Goal: Task Accomplishment & Management: Complete application form

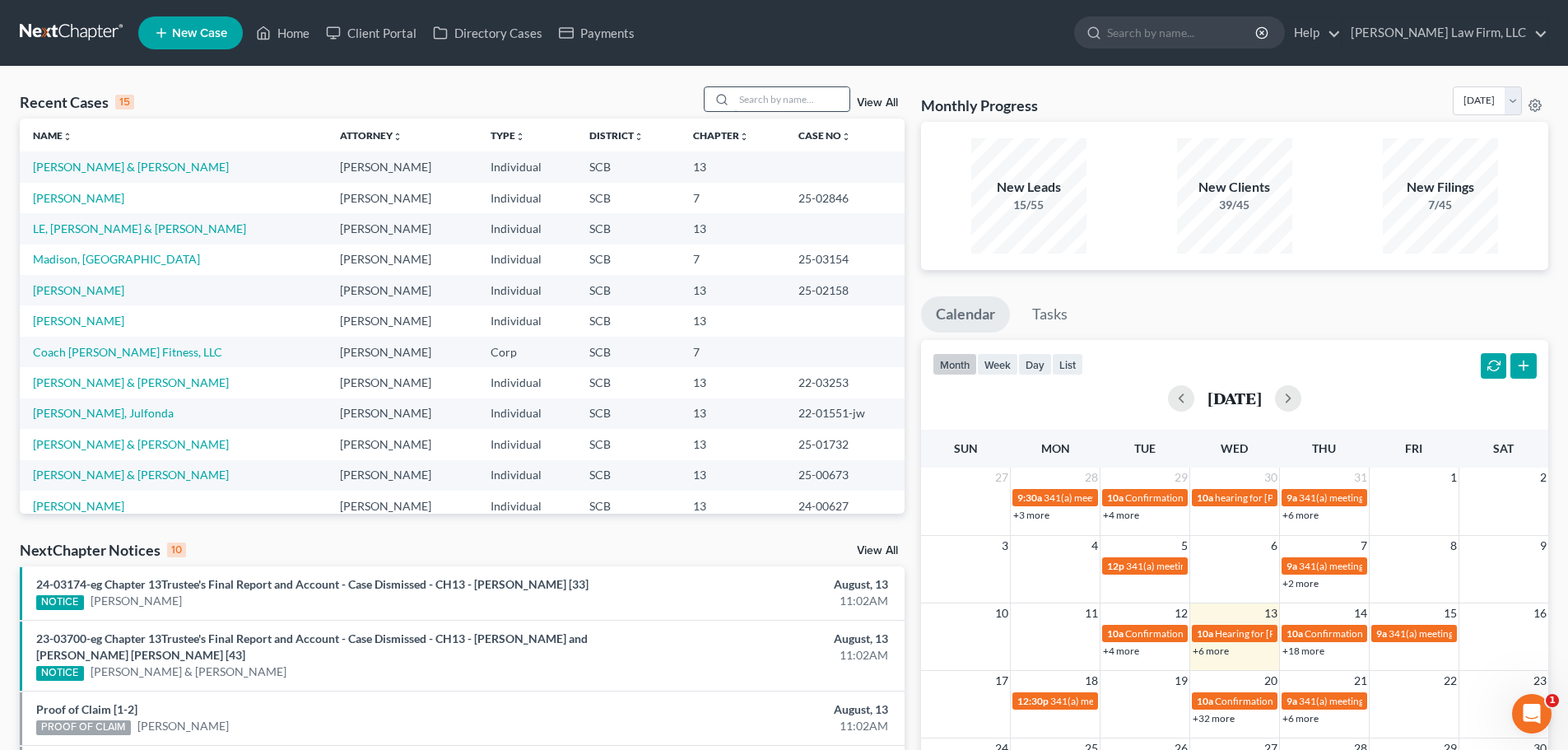
click at [776, 93] on input "search" at bounding box center [792, 99] width 116 height 24
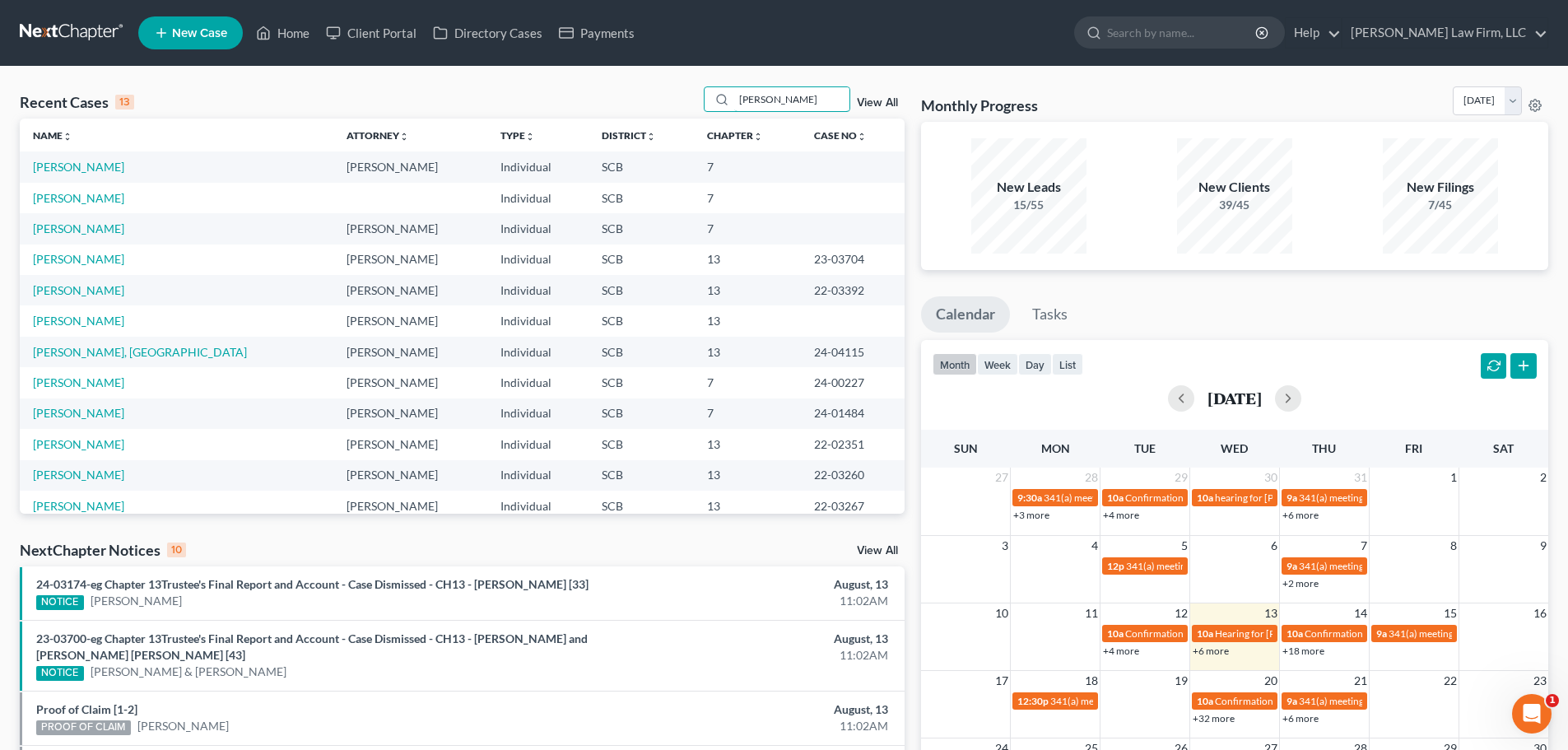
type input "anderson"
click at [99, 171] on link "[PERSON_NAME]" at bounding box center [78, 166] width 92 height 14
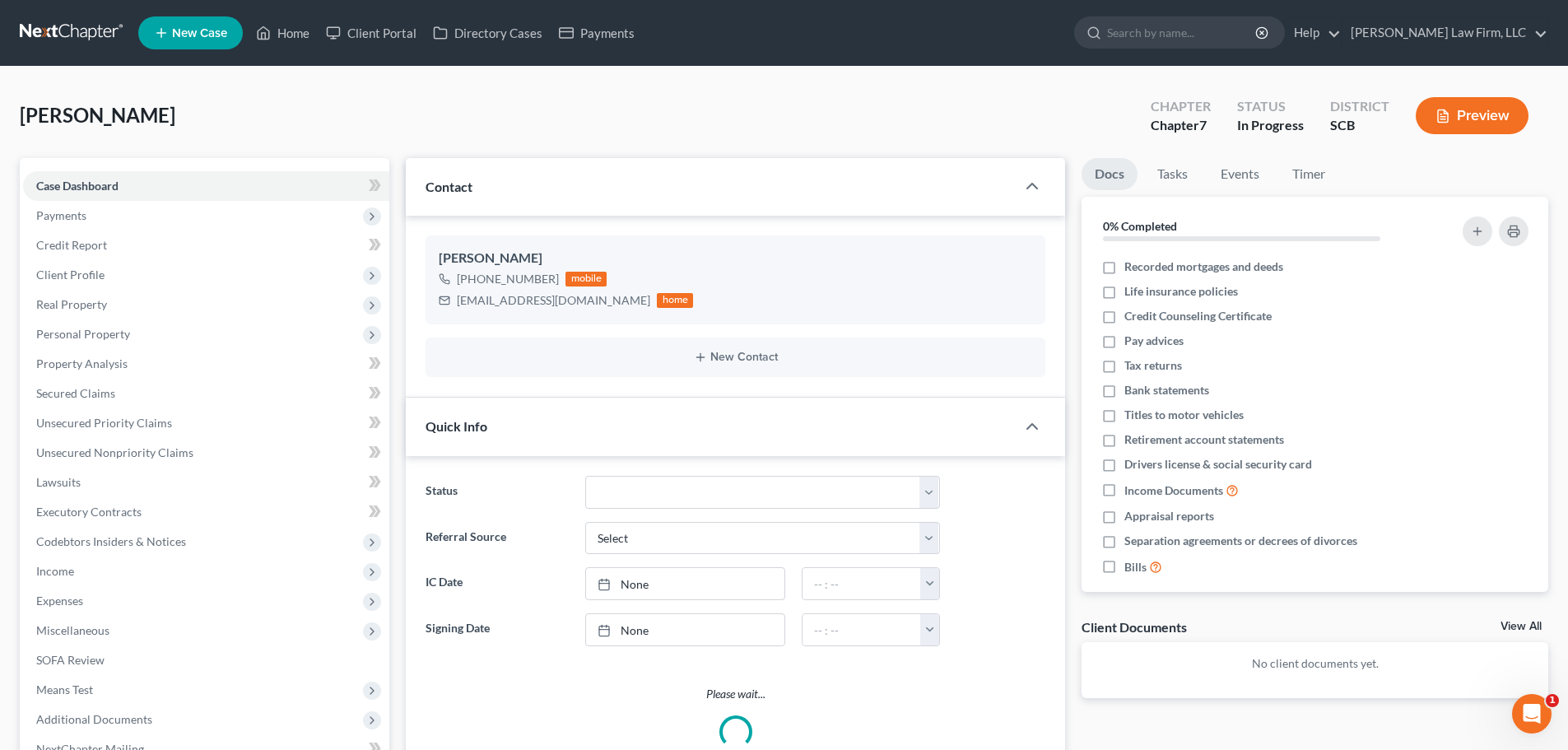
select select "1"
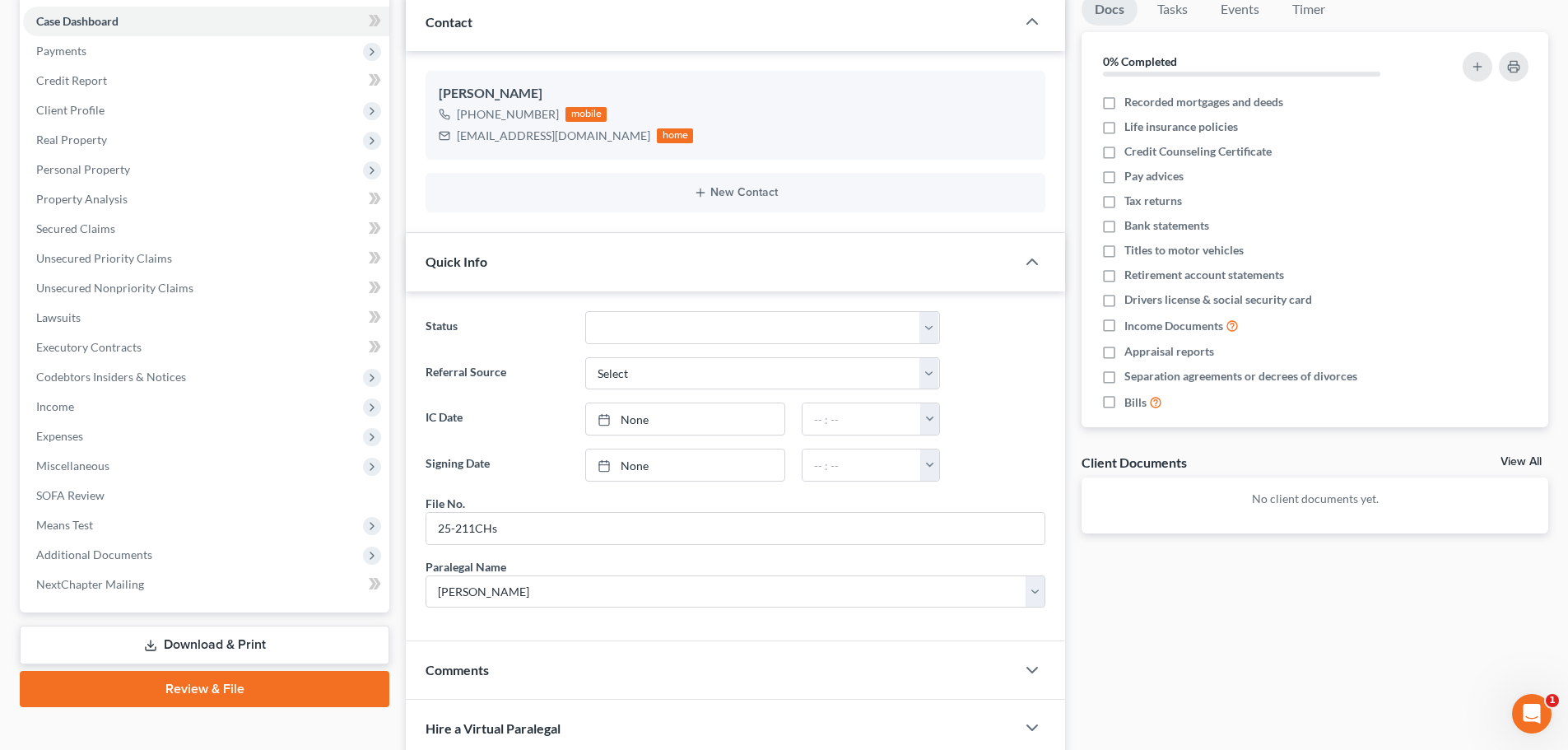
click at [1006, 362] on div "Referral Source Select Word Of Mouth Previous Clients Direct Mail Website Googl…" at bounding box center [735, 374] width 636 height 33
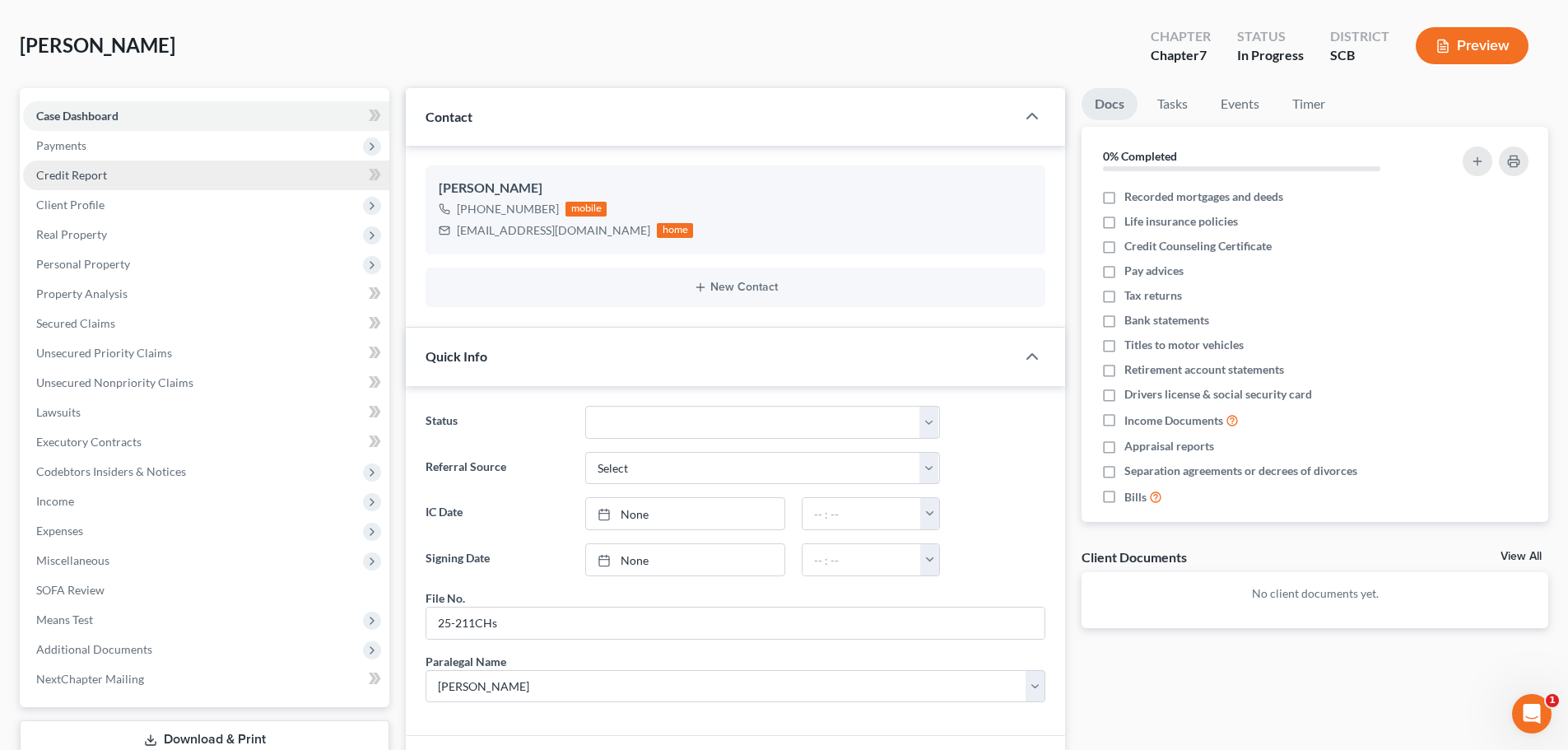
scroll to position [0, 0]
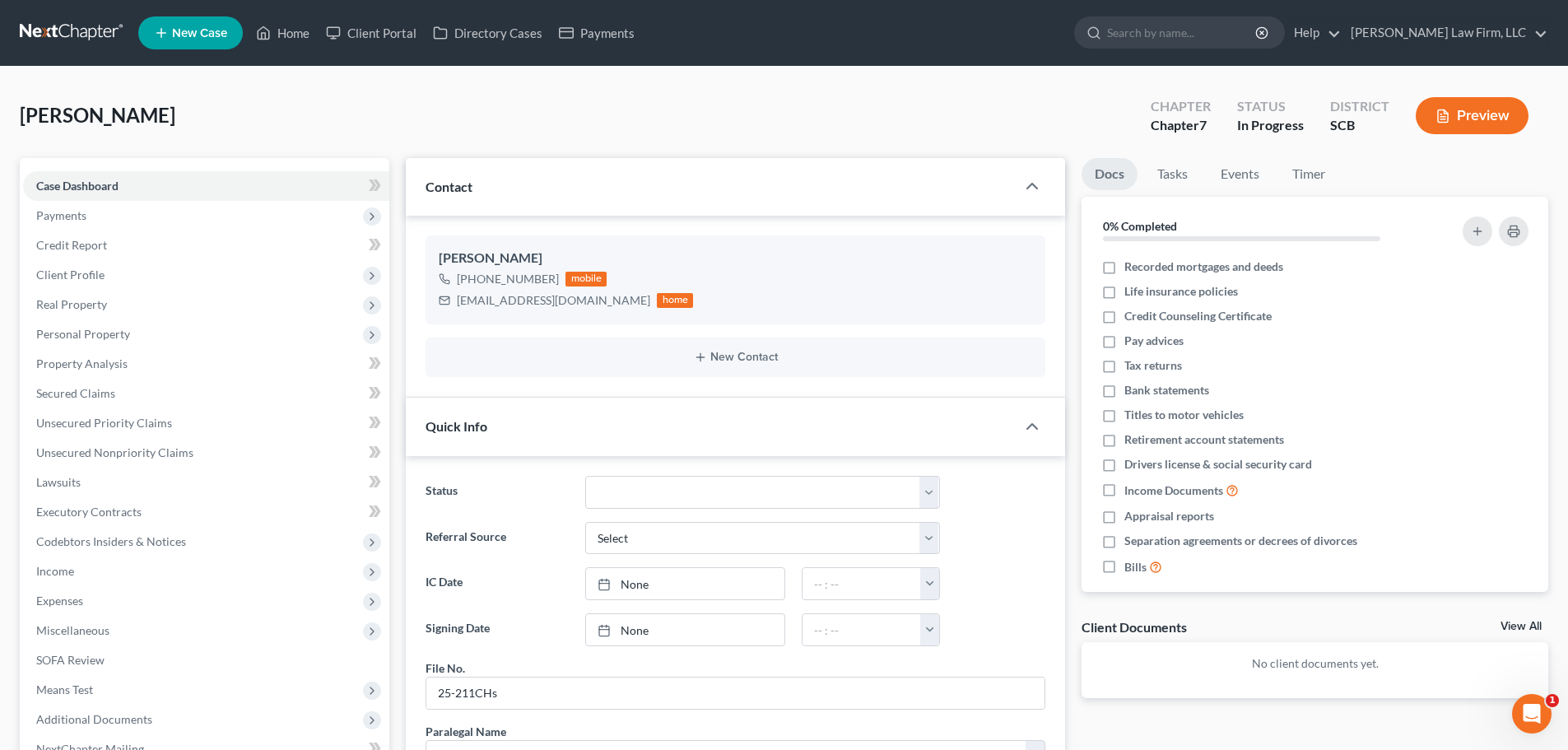
click at [90, 31] on link at bounding box center [72, 32] width 105 height 29
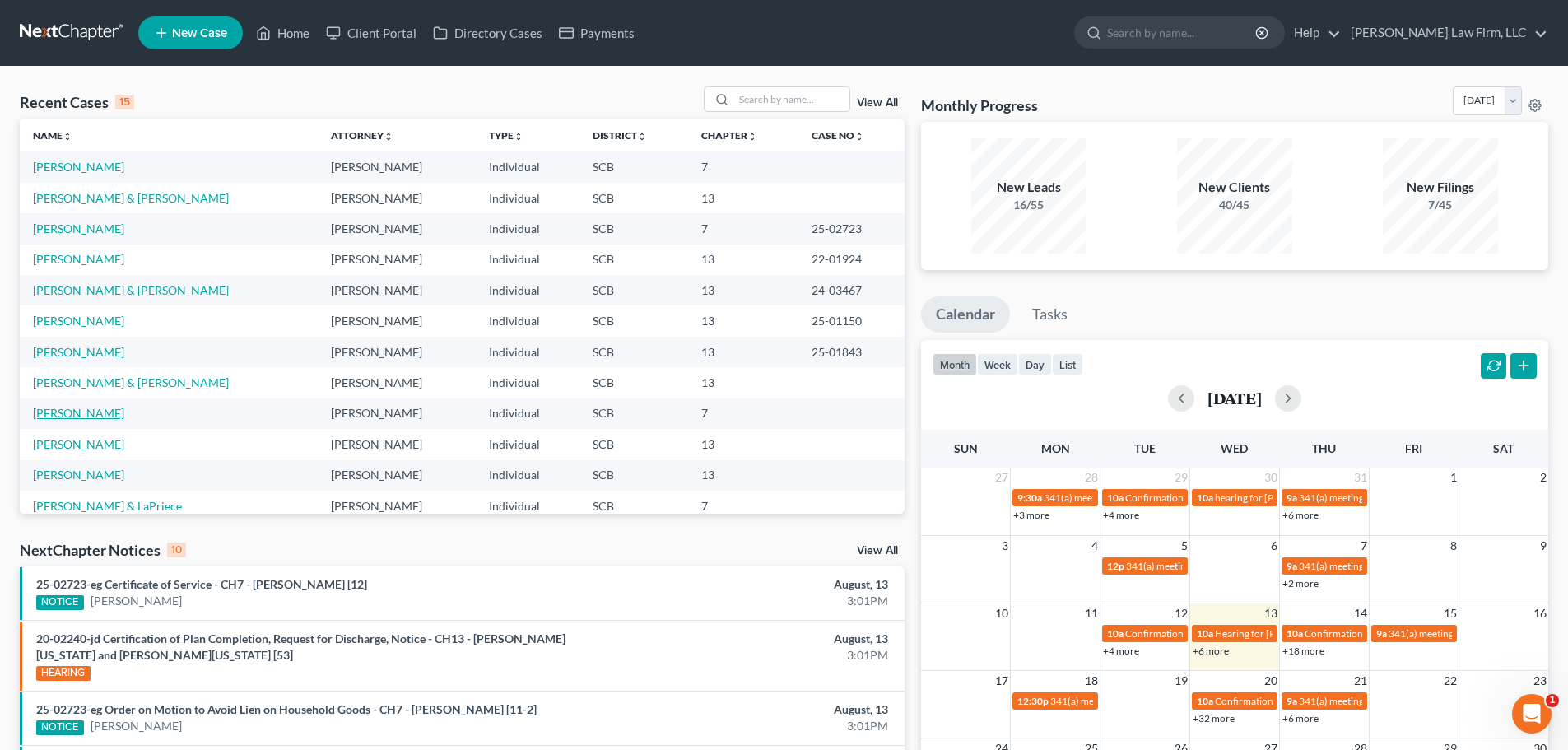
click at [94, 416] on link "[PERSON_NAME]" at bounding box center [78, 413] width 92 height 14
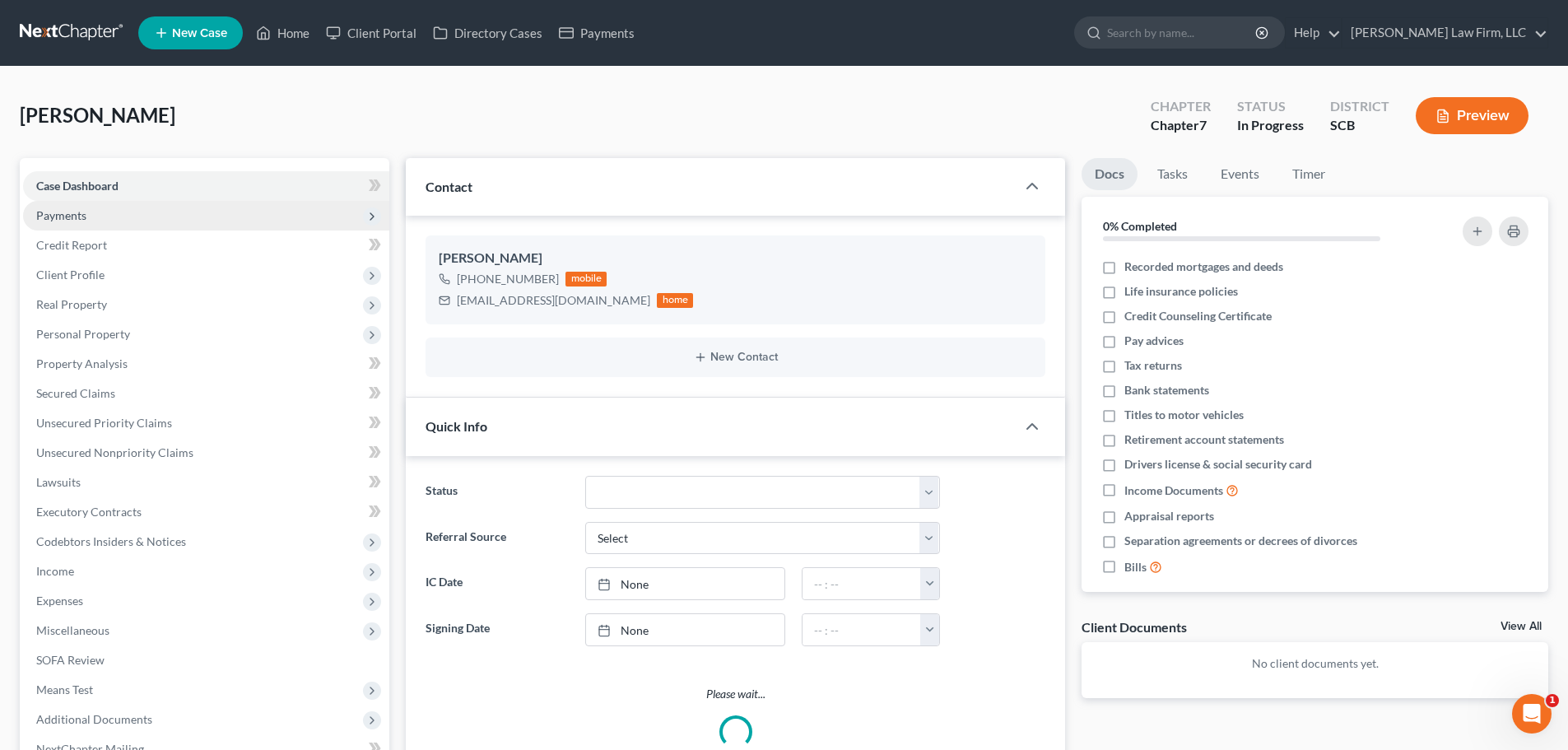
click at [61, 208] on span "Payments" at bounding box center [61, 215] width 50 height 14
select select "1"
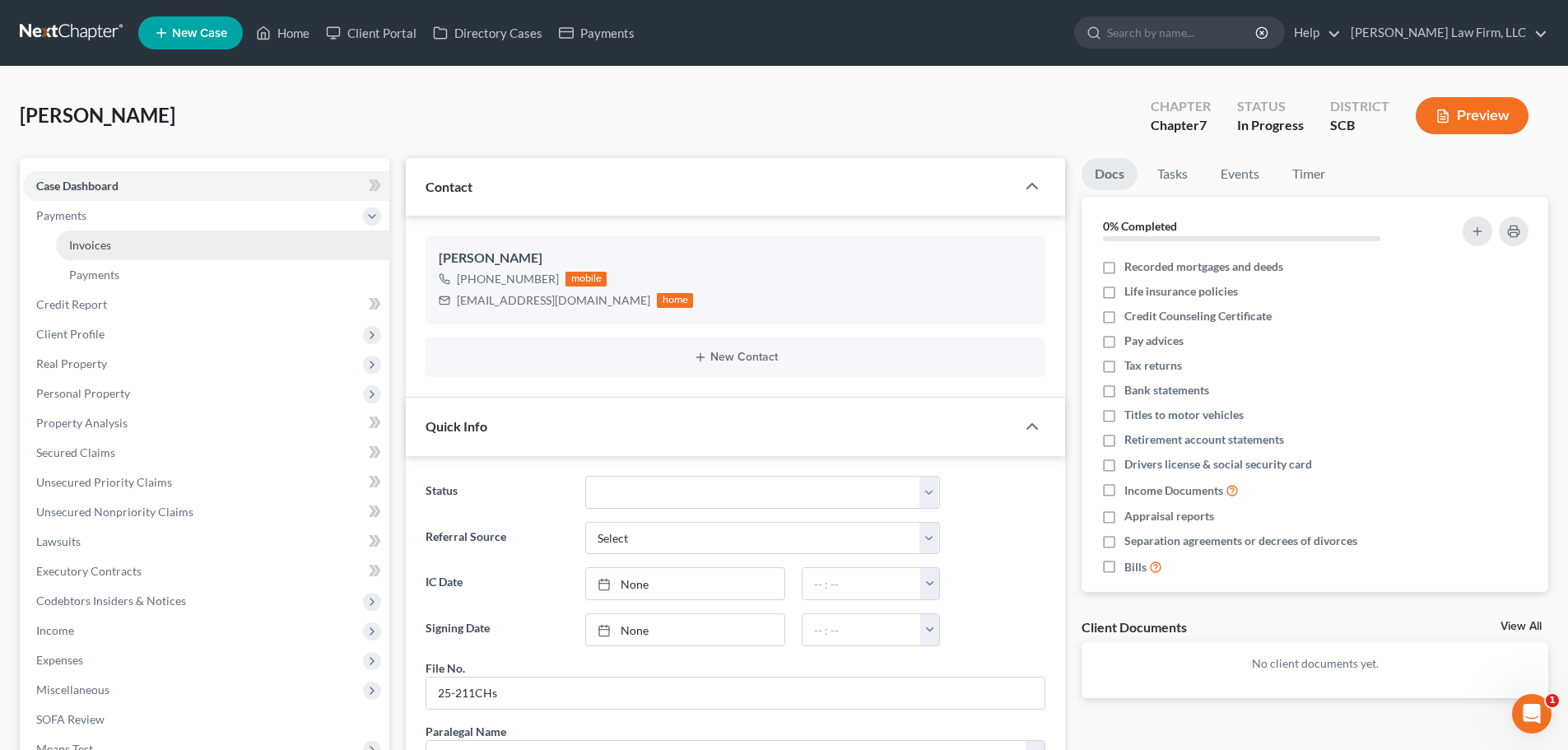
click at [110, 254] on link "Invoices" at bounding box center [222, 245] width 334 height 29
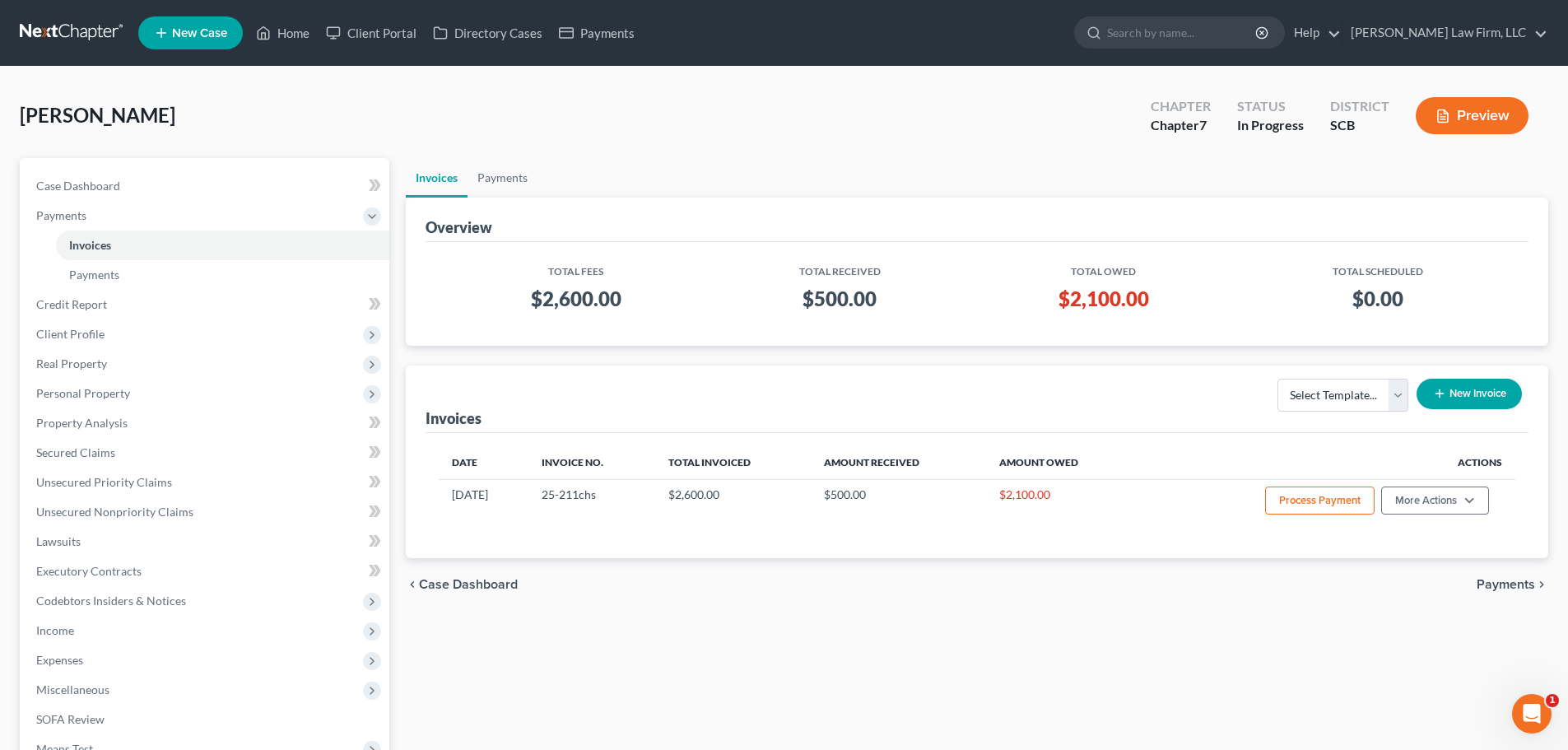
click at [94, 28] on link at bounding box center [72, 32] width 105 height 29
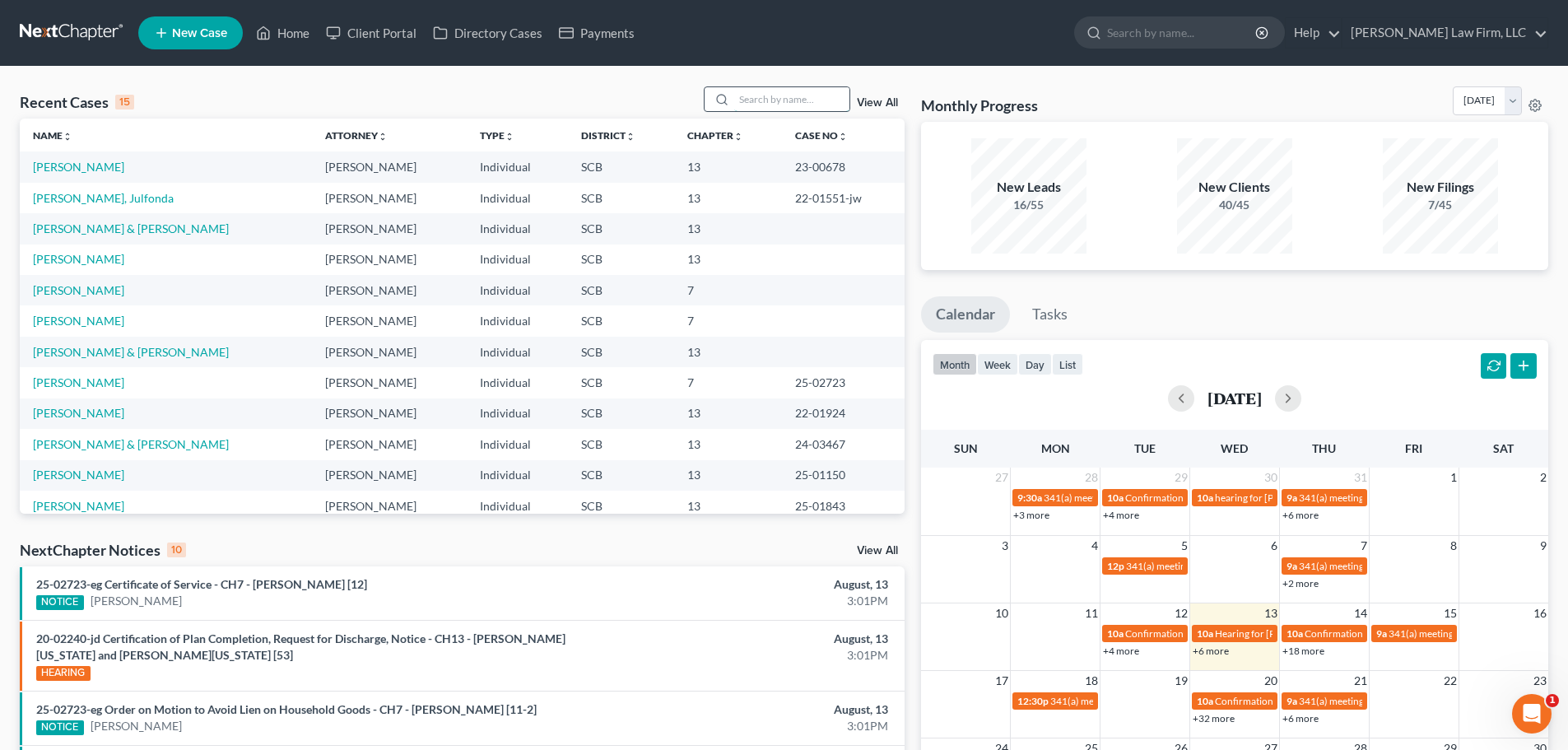
click at [771, 97] on input "search" at bounding box center [792, 99] width 116 height 24
type input "cole"
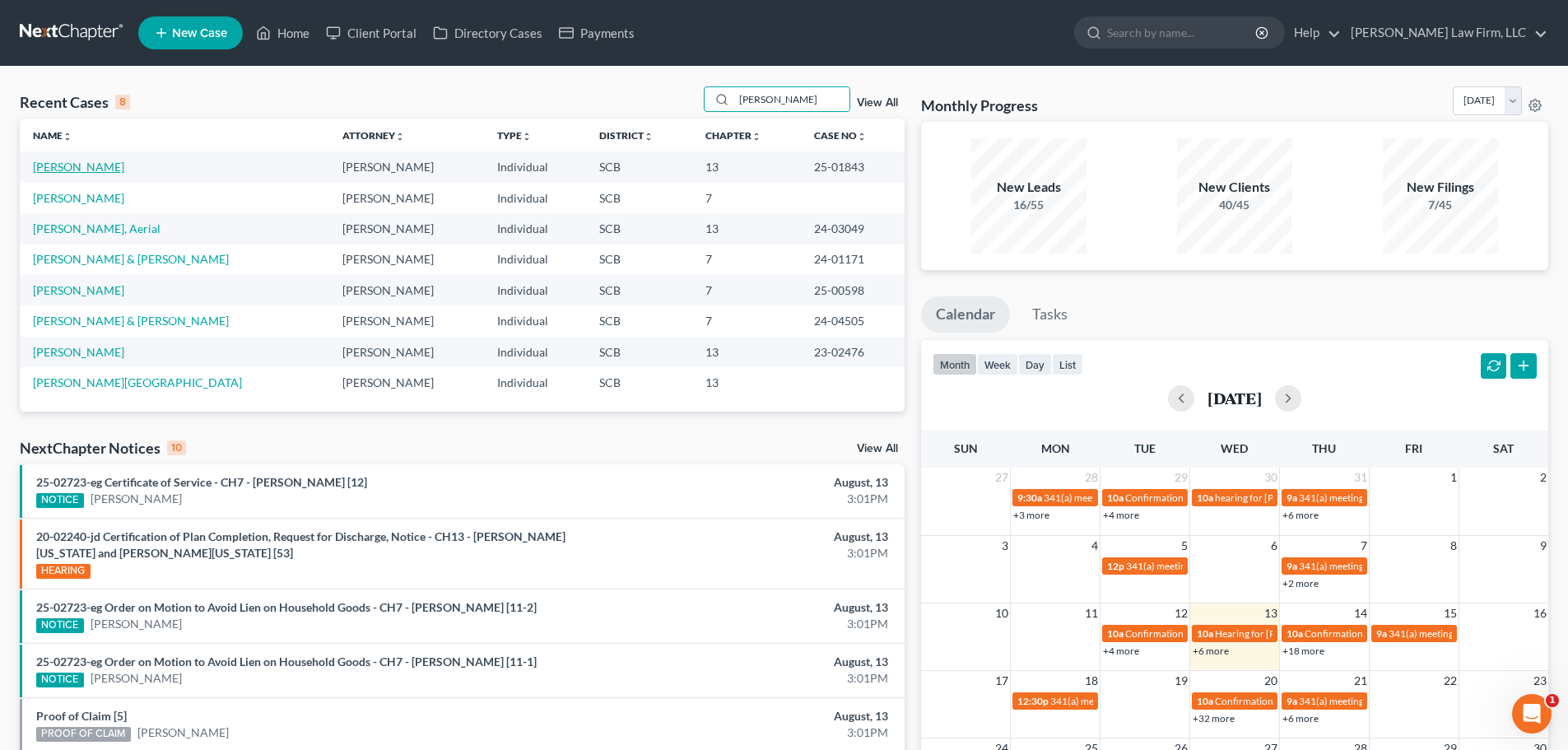
click at [92, 162] on link "[PERSON_NAME]" at bounding box center [78, 166] width 92 height 14
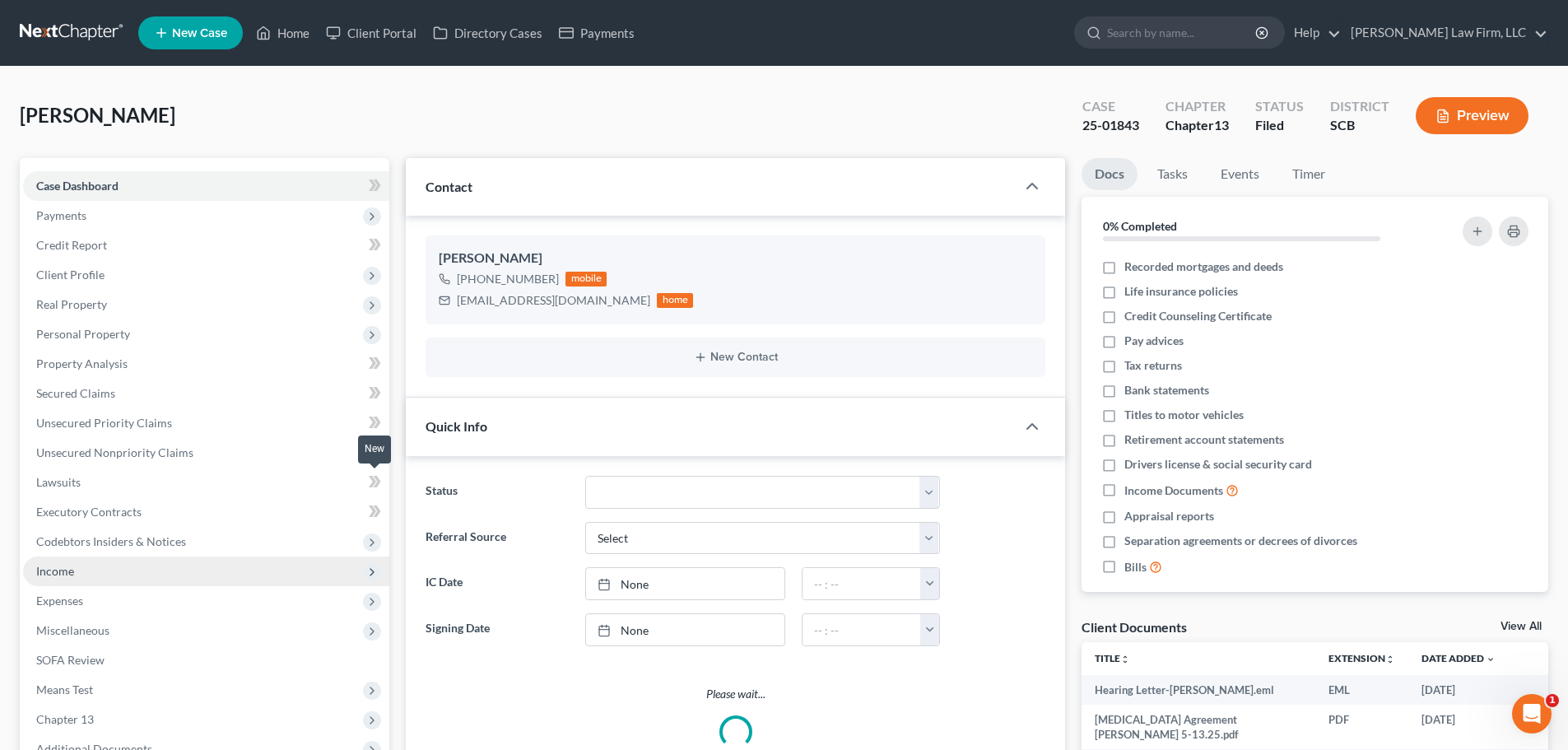
select select "3"
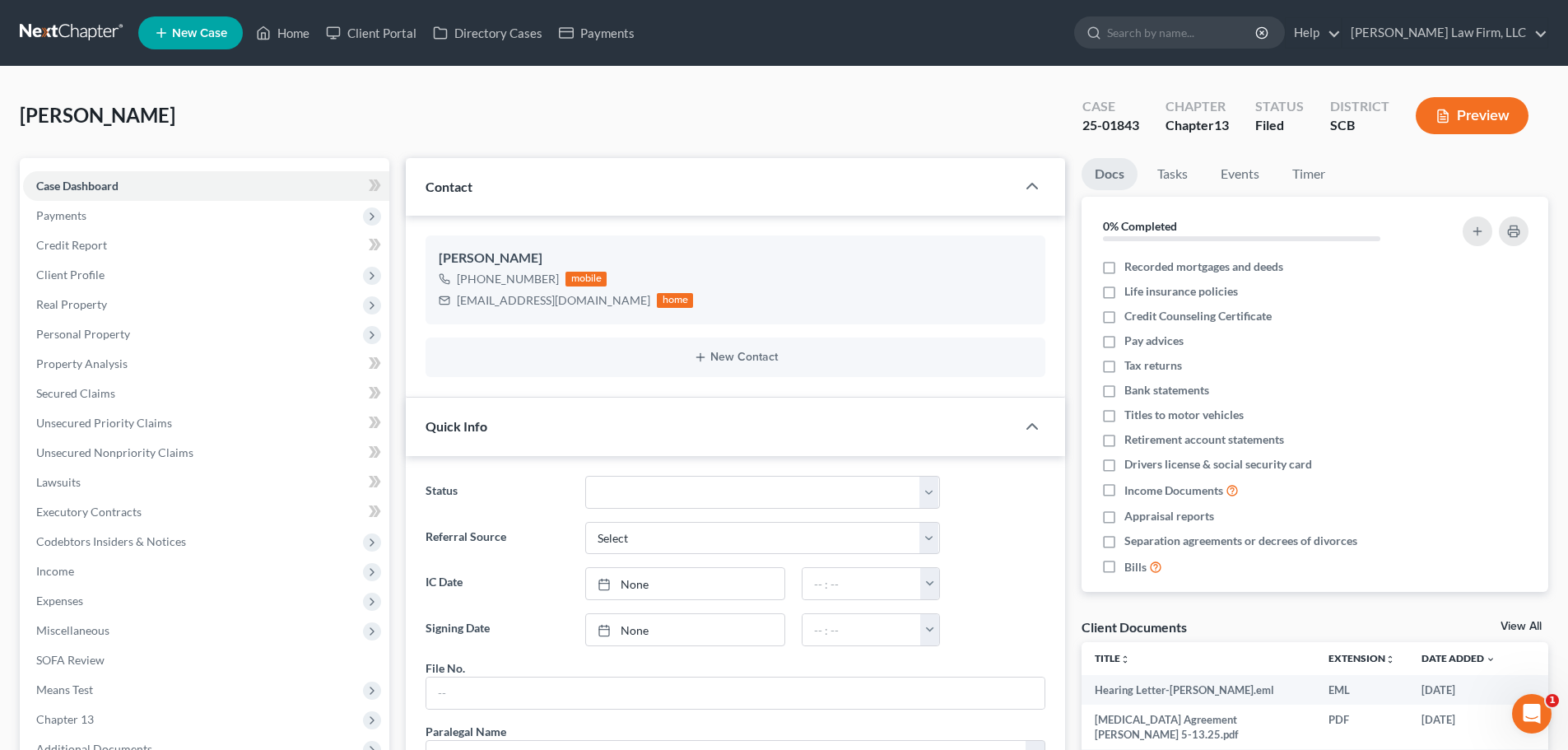
click at [40, 22] on link at bounding box center [72, 32] width 105 height 29
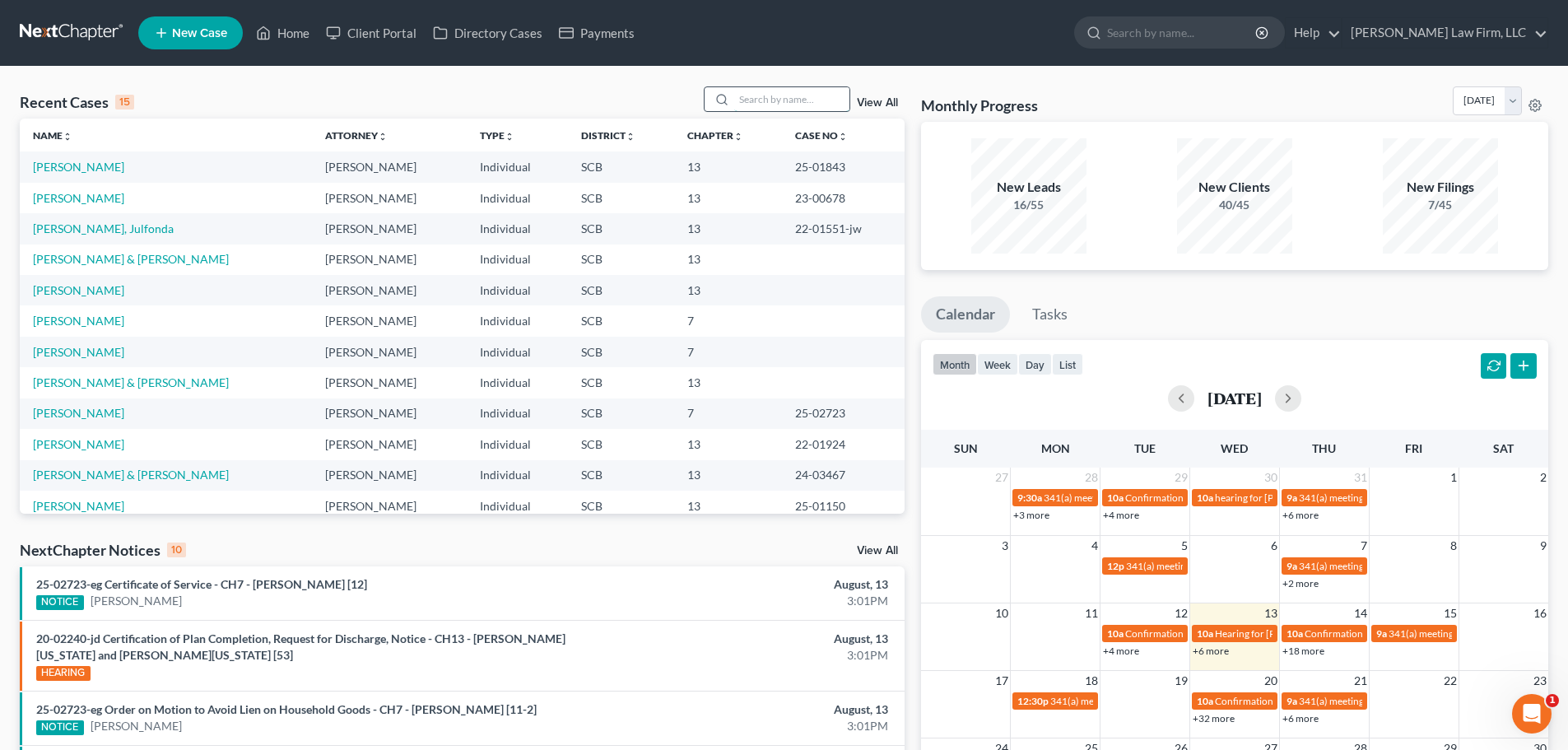
click at [783, 106] on input "search" at bounding box center [792, 99] width 116 height 24
click at [758, 82] on div "Recent Cases 15 View All Name unfold_more expand_more expand_less Attorney unfo…" at bounding box center [784, 619] width 1568 height 1105
click at [761, 90] on input "search" at bounding box center [792, 99] width 116 height 24
type input "newton"
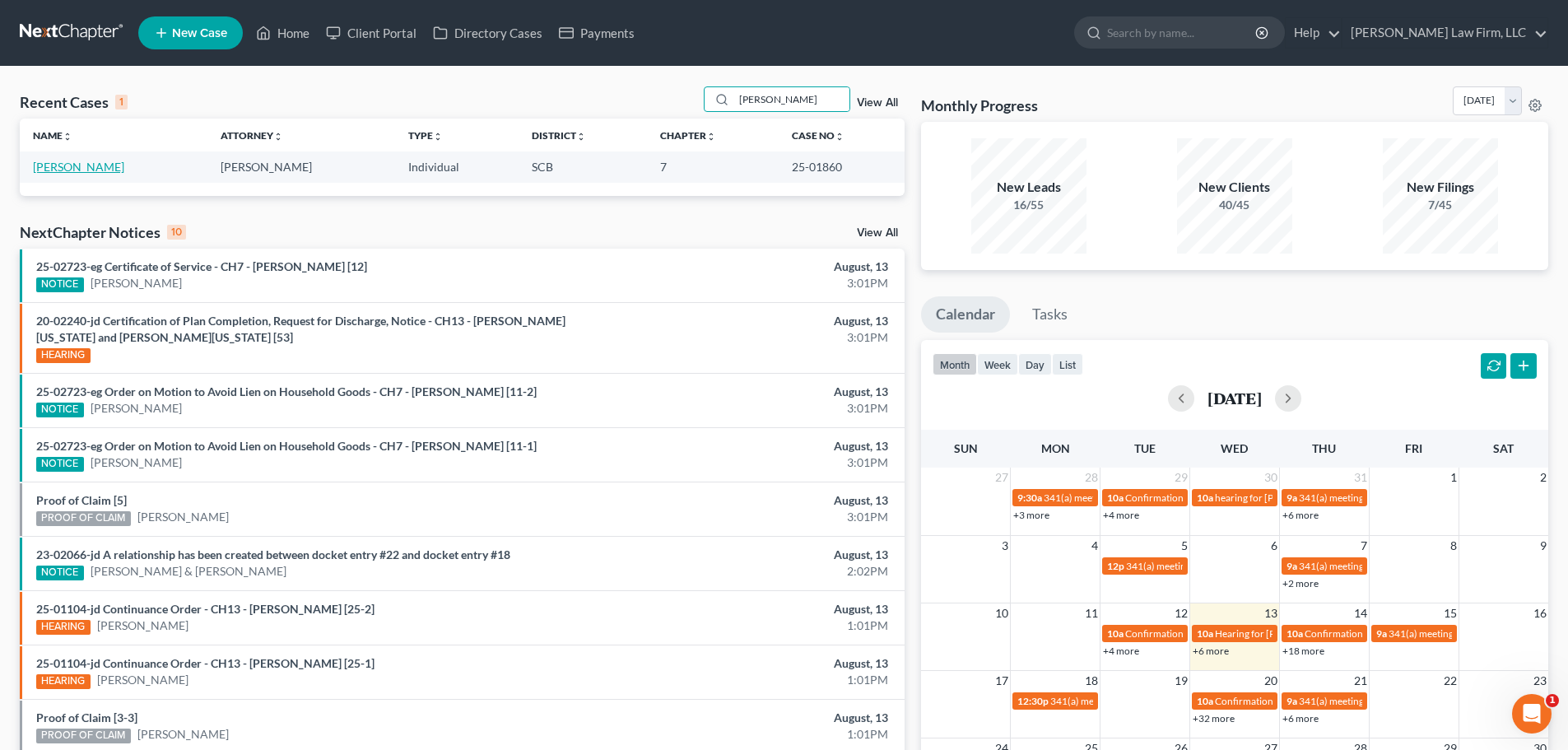
click at [84, 164] on link "[PERSON_NAME]" at bounding box center [78, 166] width 92 height 14
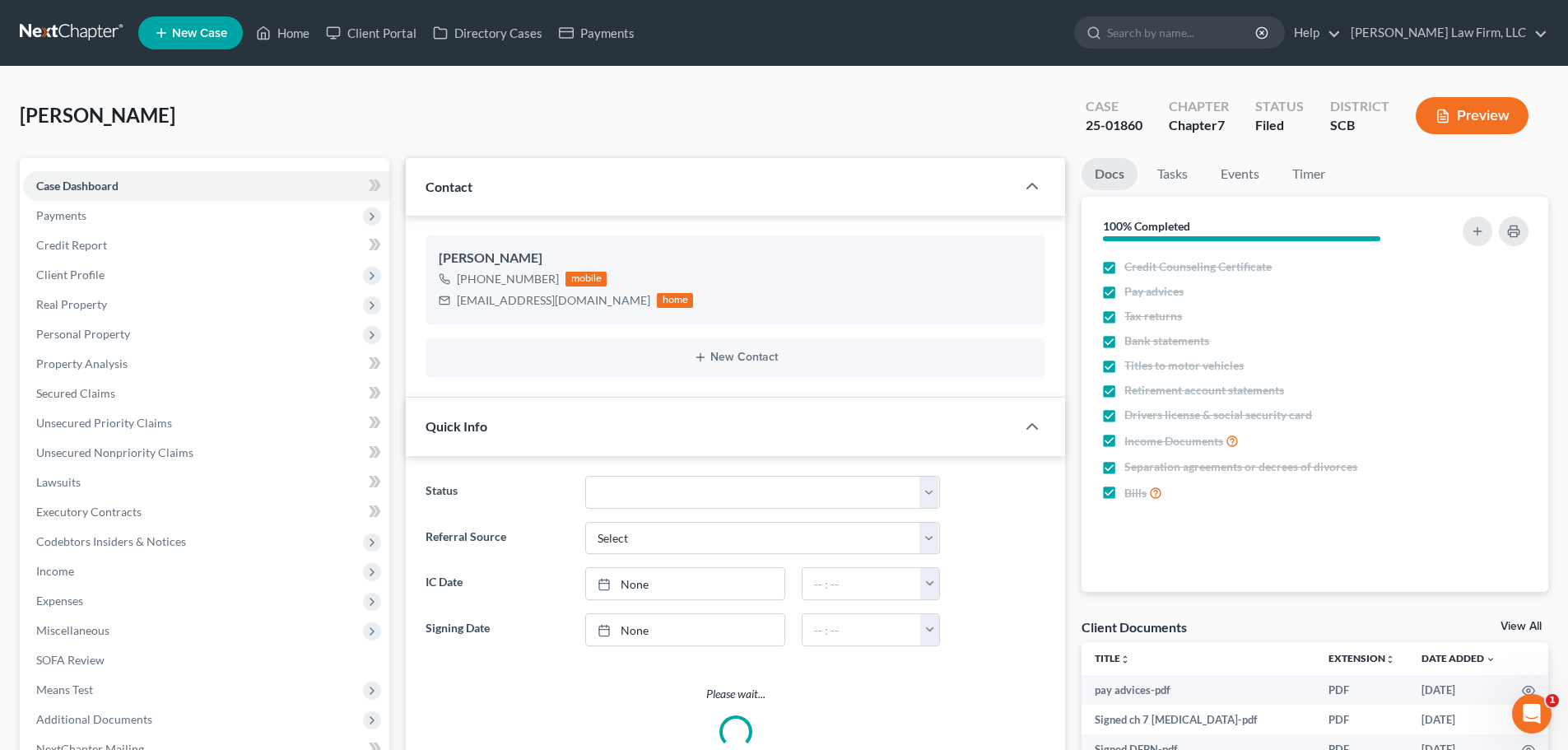
select select "1"
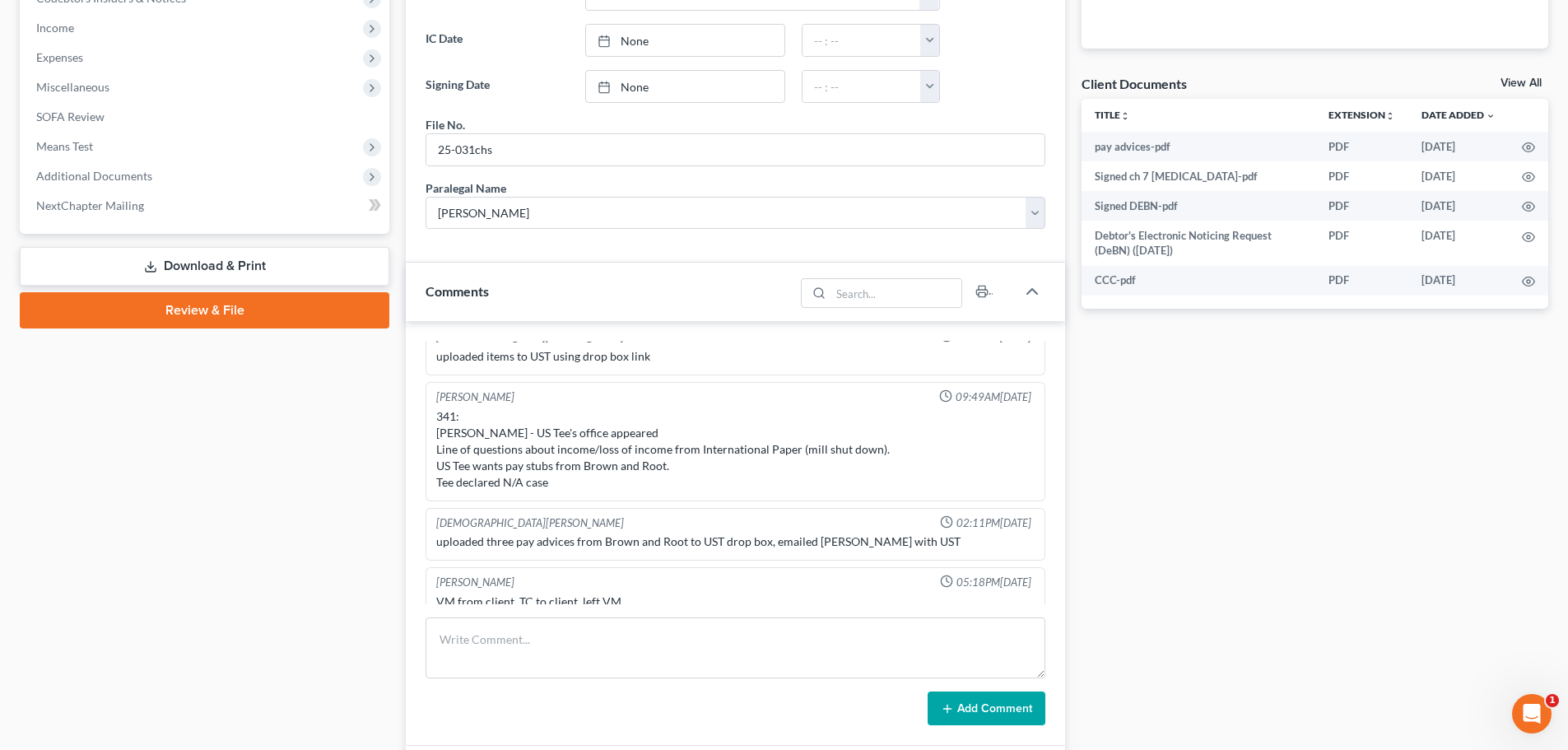
scroll to position [494, 0]
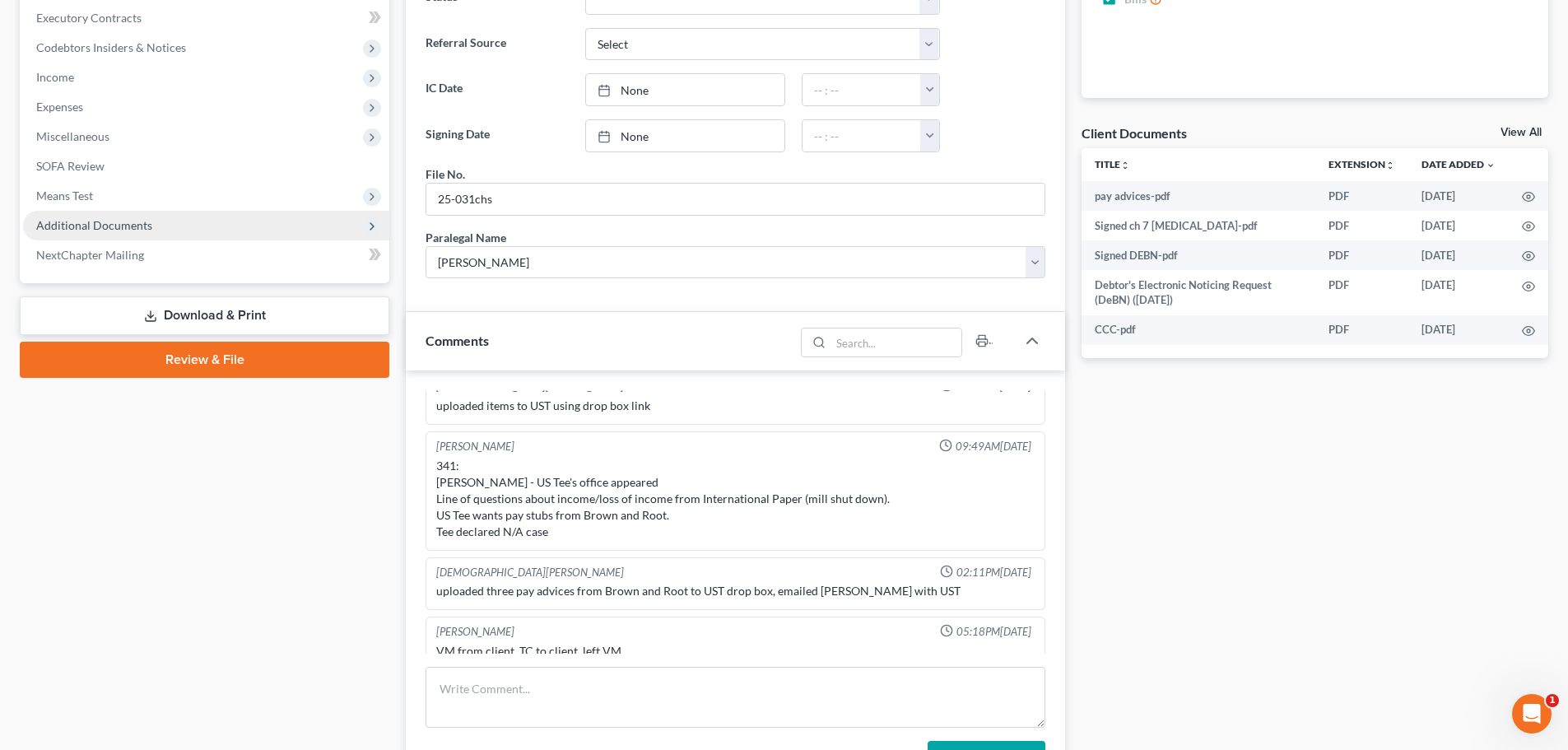
click at [134, 229] on span "Additional Documents" at bounding box center [94, 225] width 116 height 14
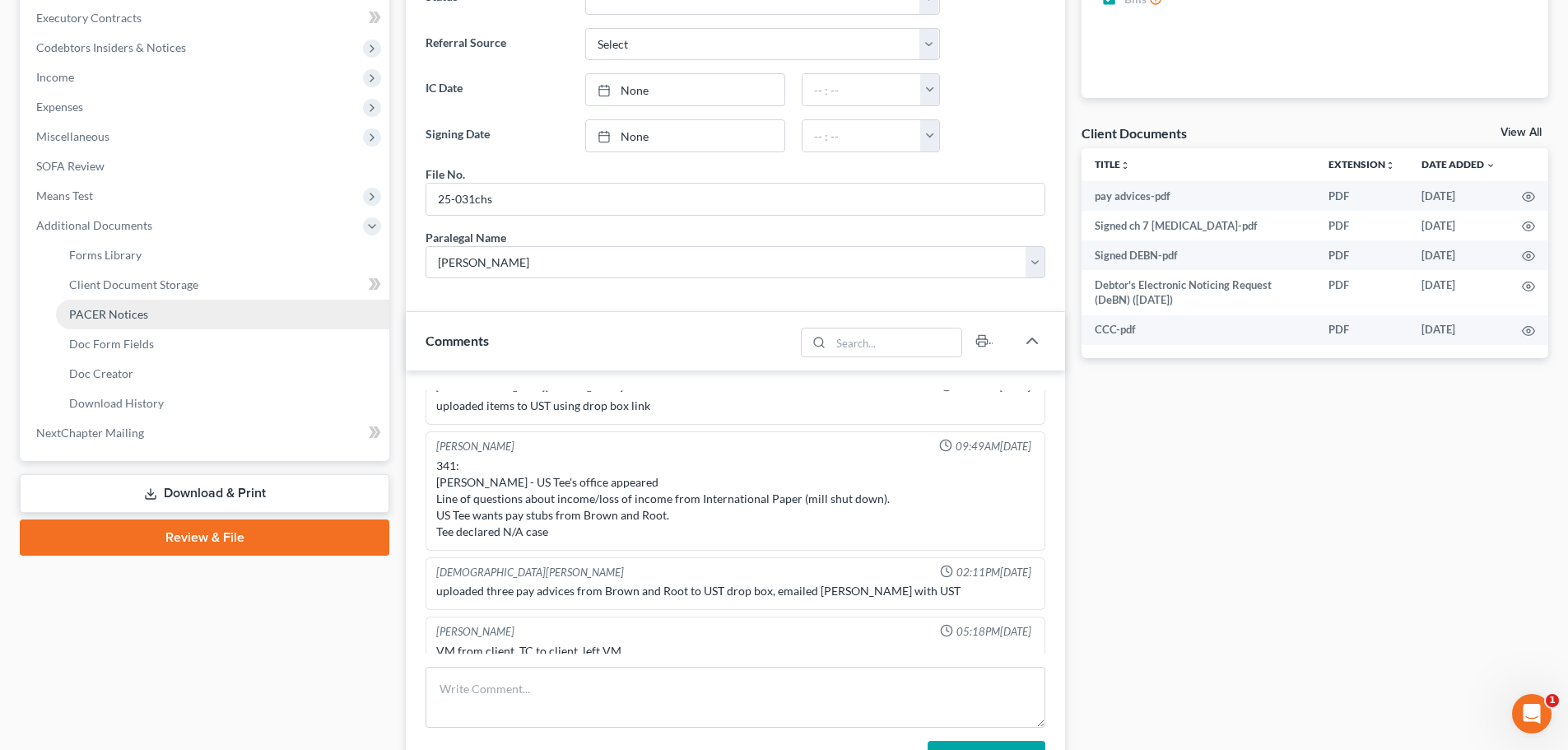
click at [152, 313] on link "PACER Notices" at bounding box center [222, 314] width 334 height 29
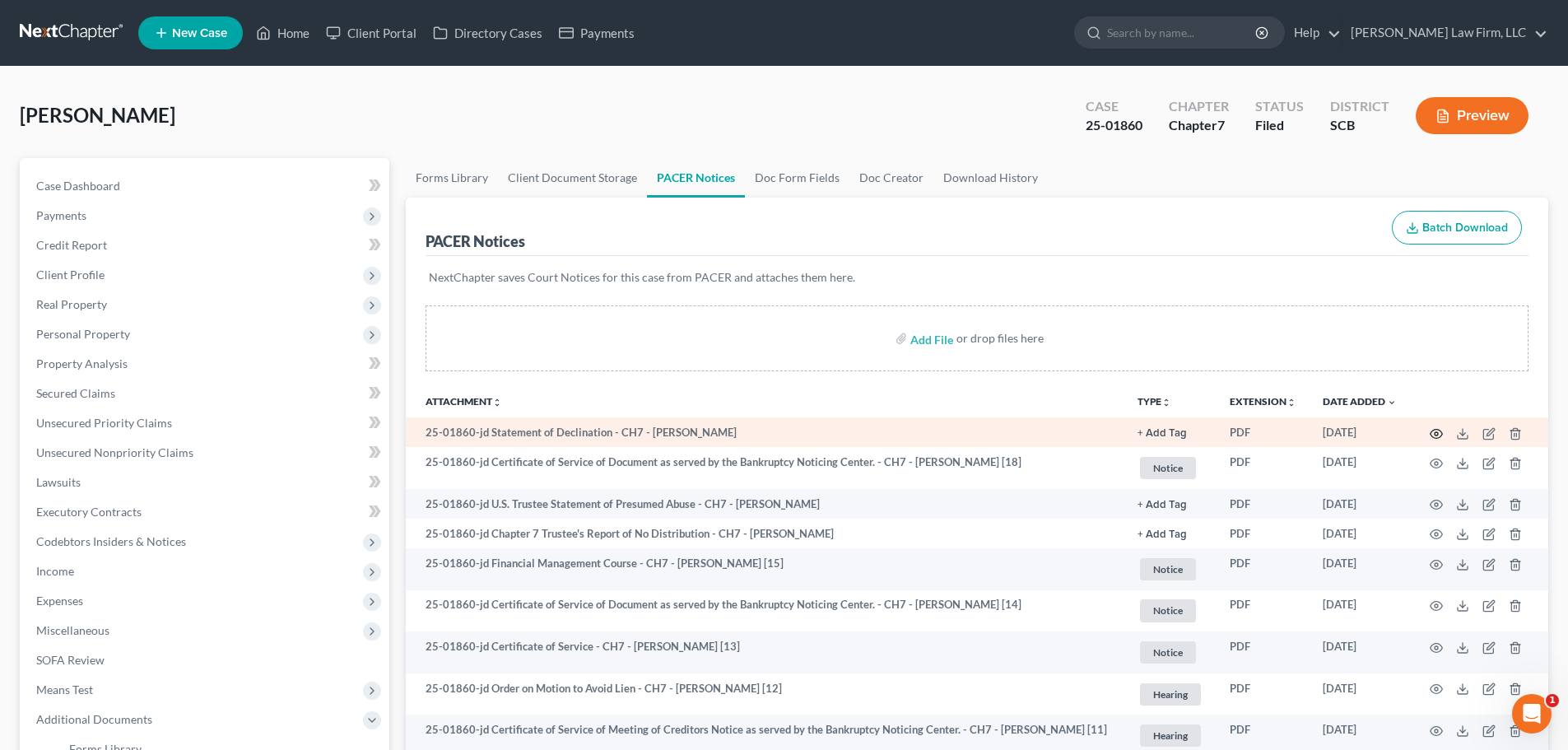
click at [1441, 430] on icon "button" at bounding box center [1436, 433] width 13 height 13
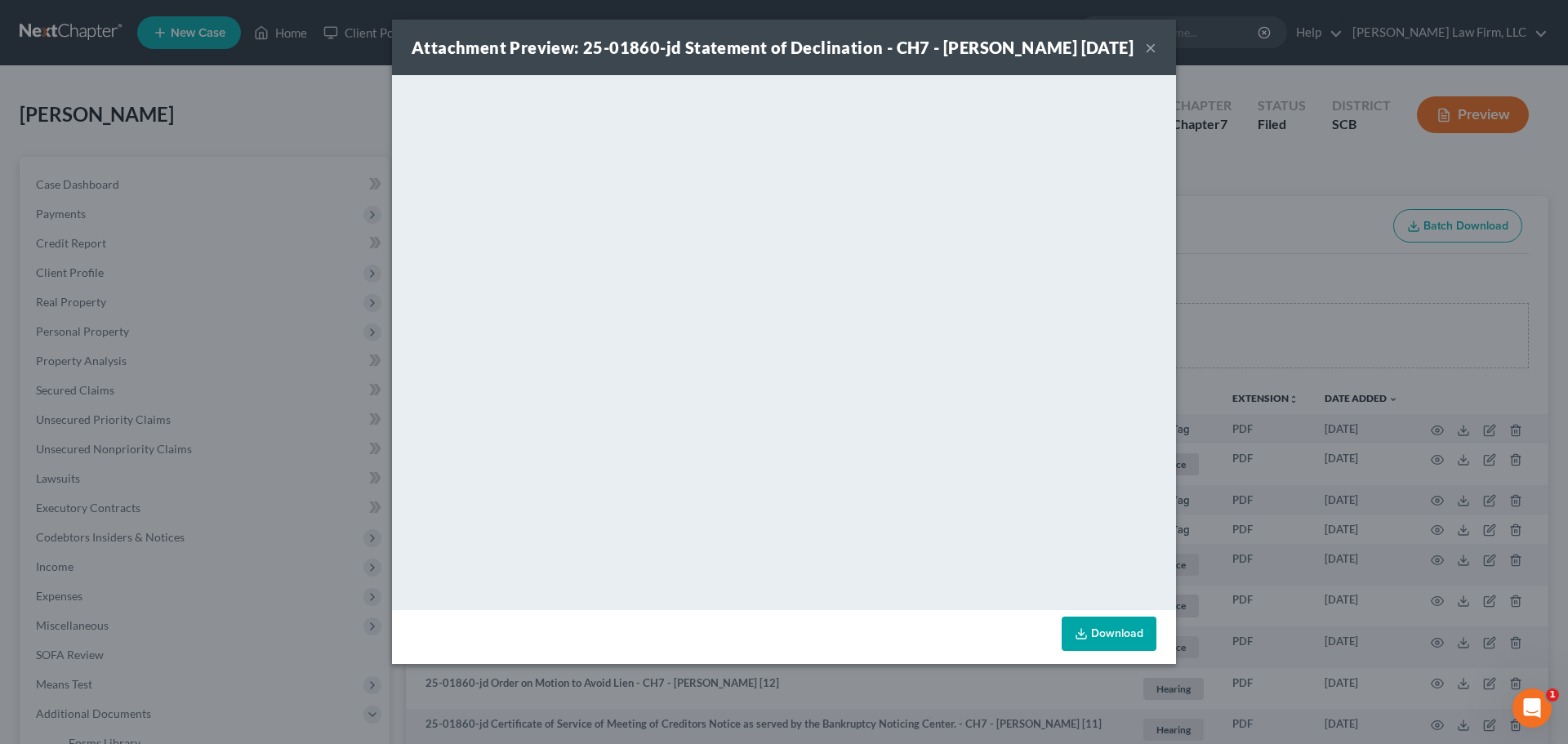
click at [1154, 57] on button "×" at bounding box center [1150, 48] width 11 height 19
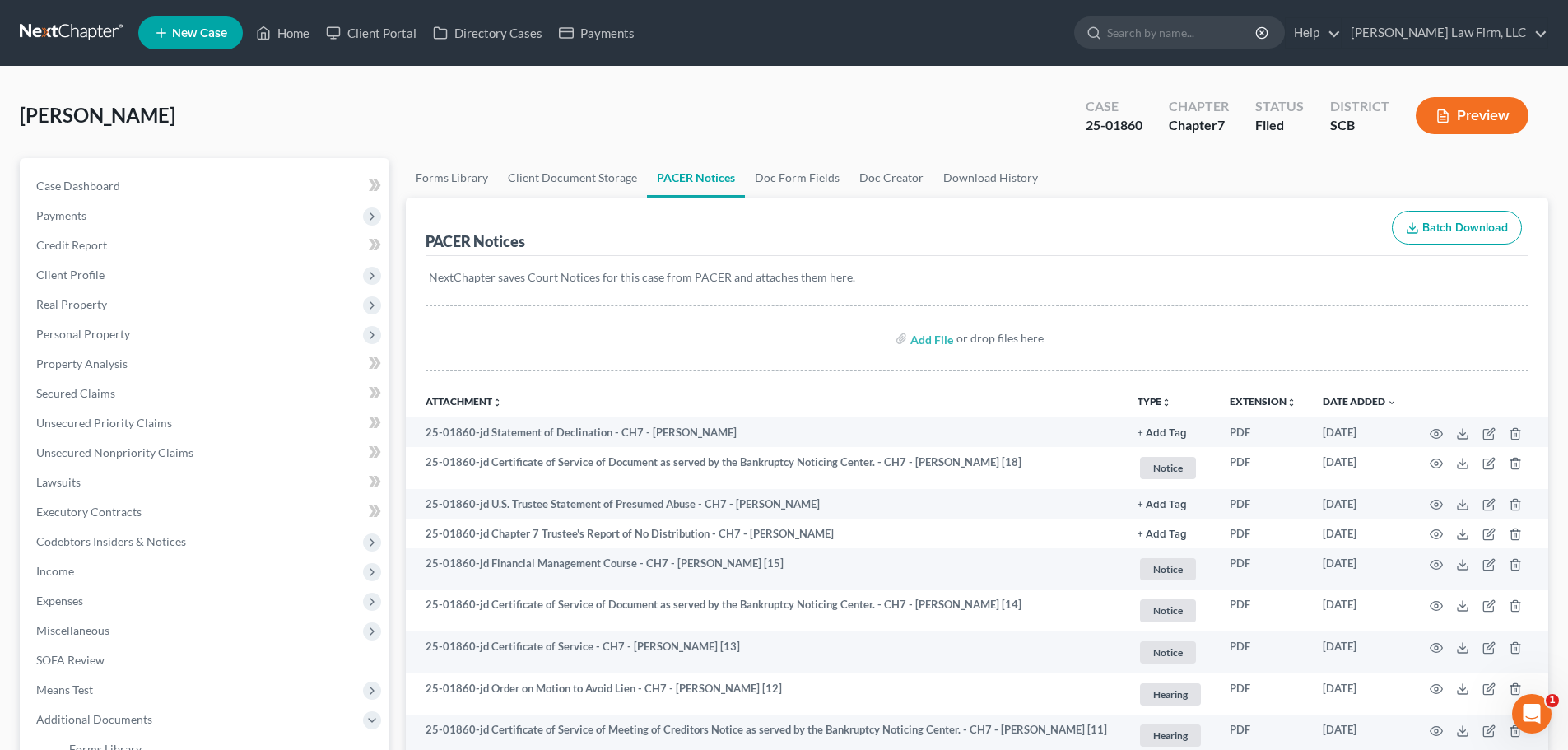
click at [74, 26] on link at bounding box center [72, 32] width 105 height 29
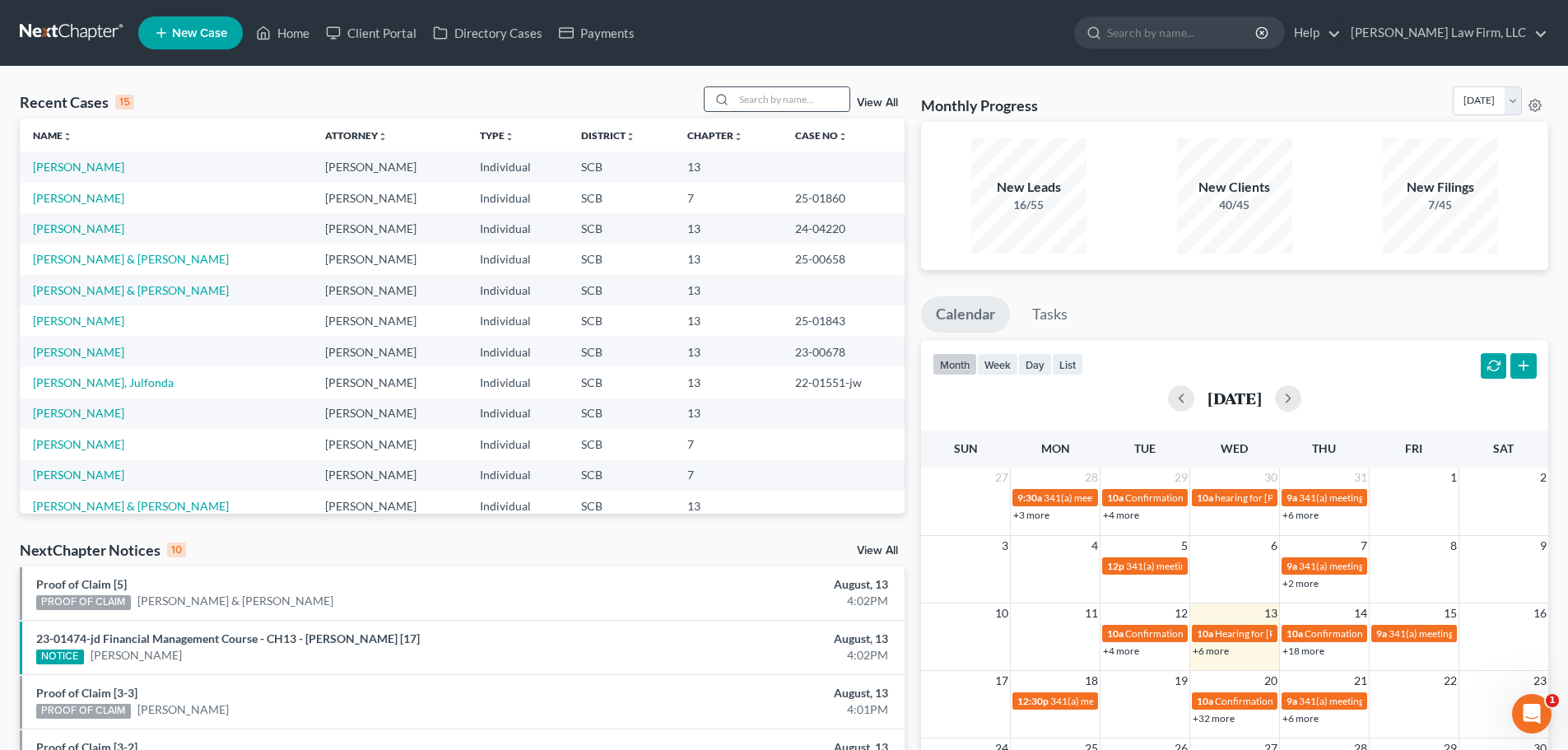
click at [769, 103] on input "search" at bounding box center [792, 99] width 116 height 24
click at [763, 104] on input "anderosn" at bounding box center [792, 99] width 116 height 24
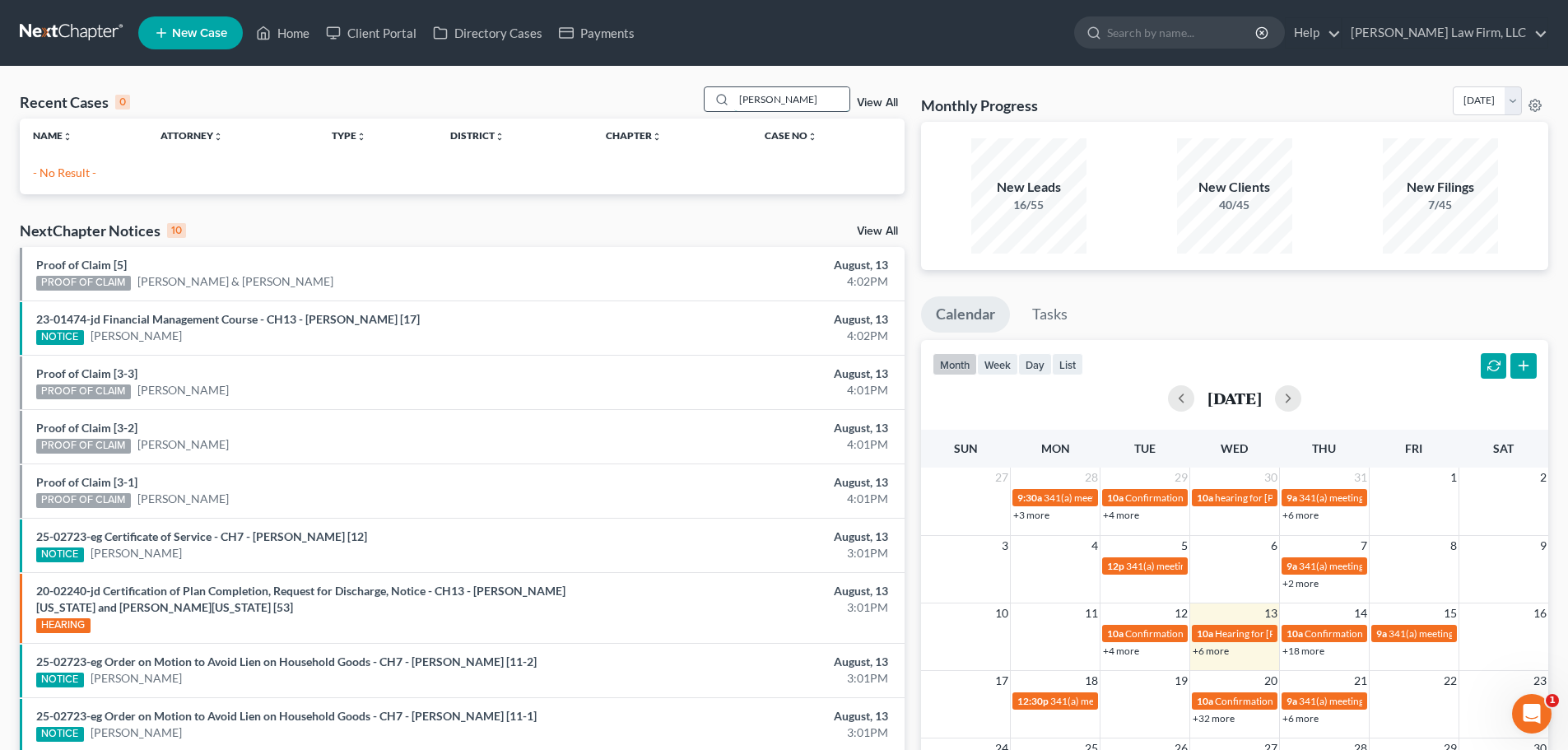
type input "[PERSON_NAME]"
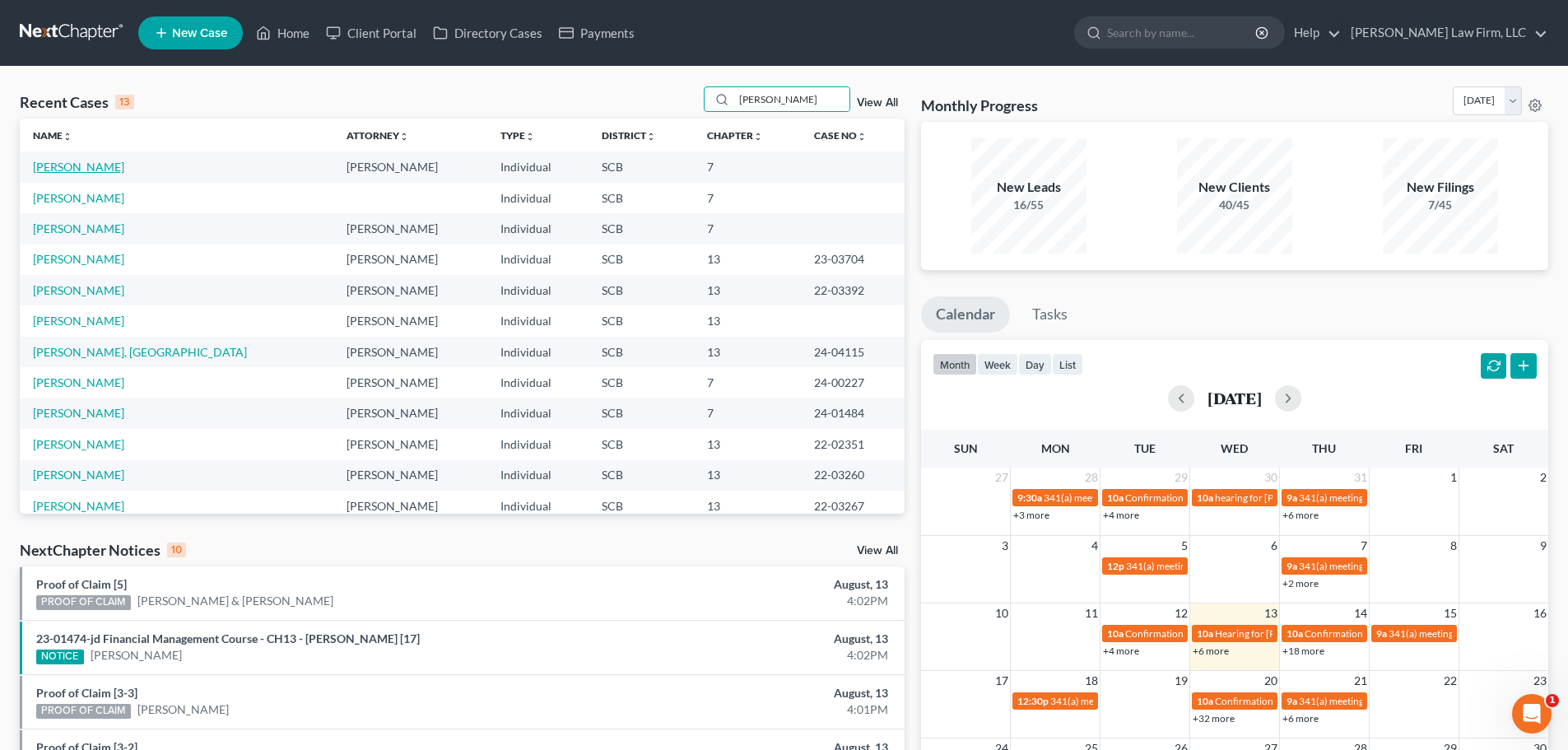
click at [102, 166] on link "[PERSON_NAME]" at bounding box center [78, 166] width 92 height 14
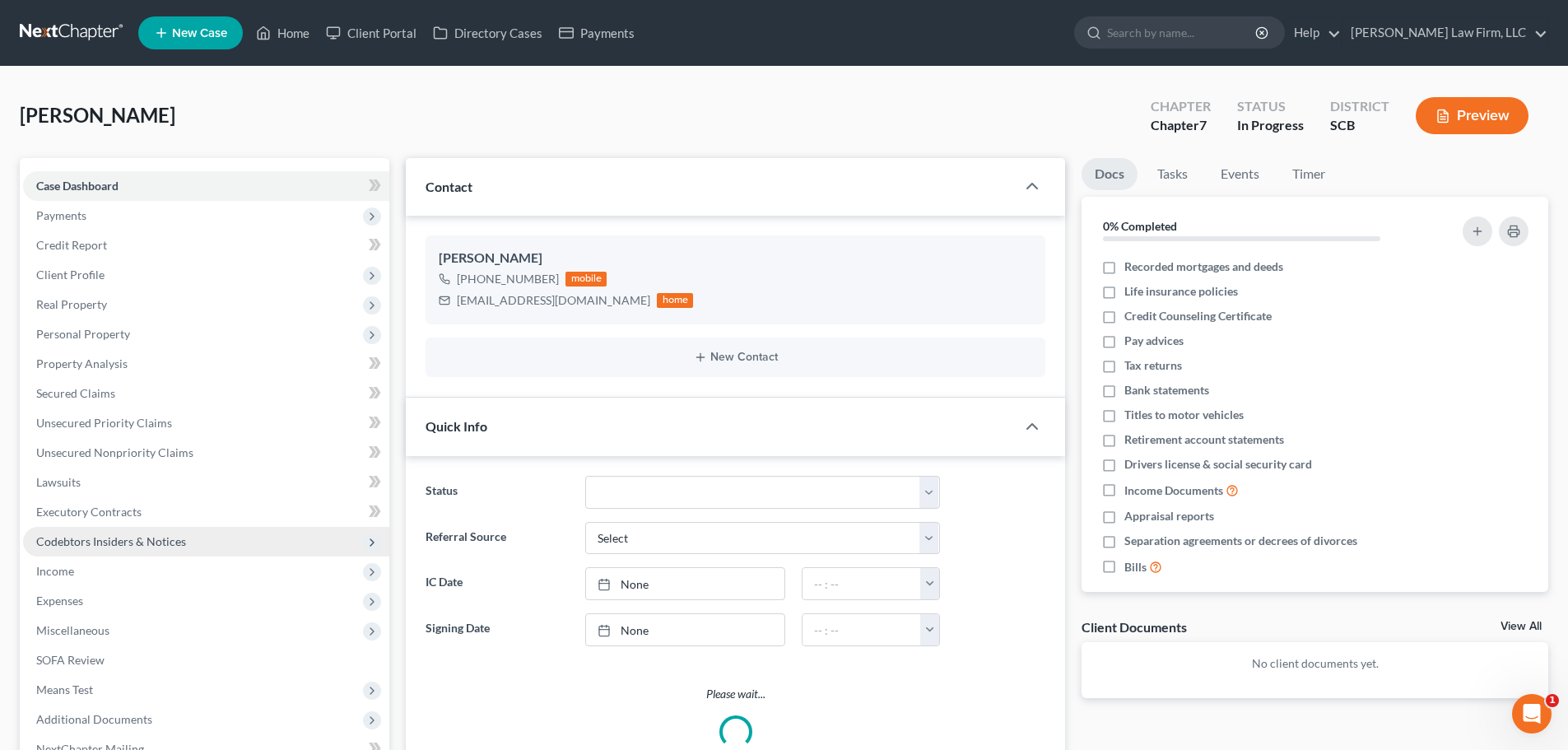
select select "1"
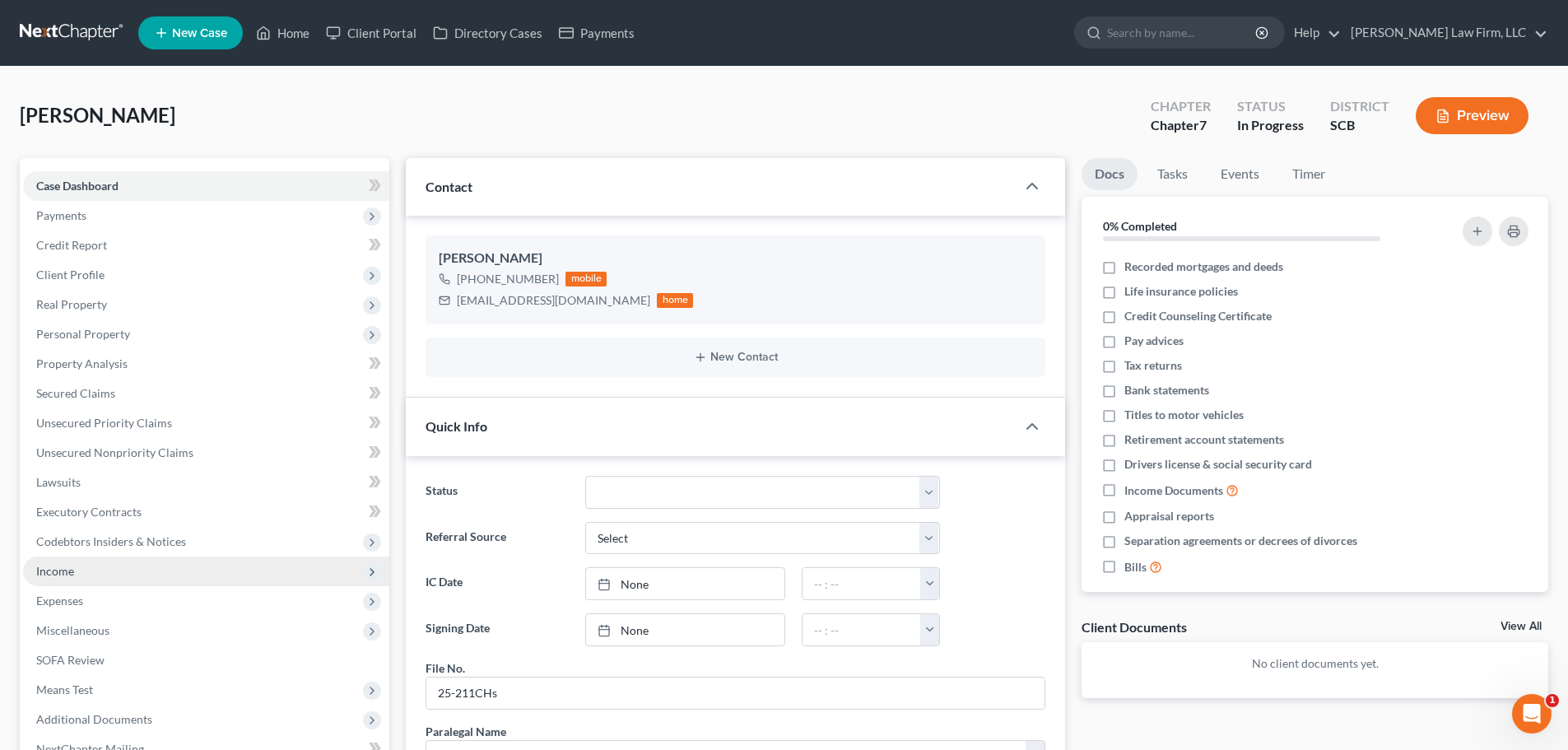
click at [59, 570] on span "Income" at bounding box center [55, 571] width 38 height 14
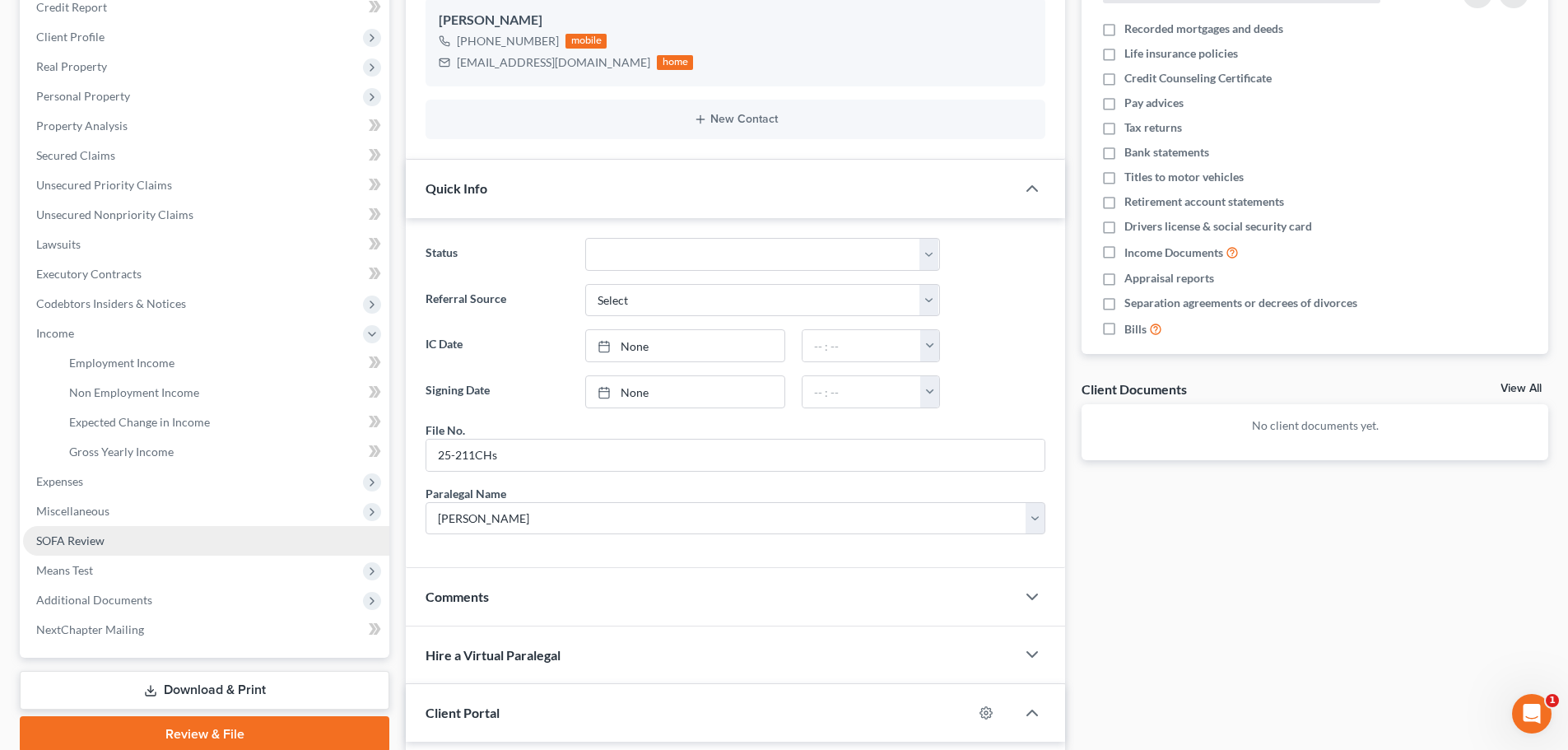
scroll to position [247, 0]
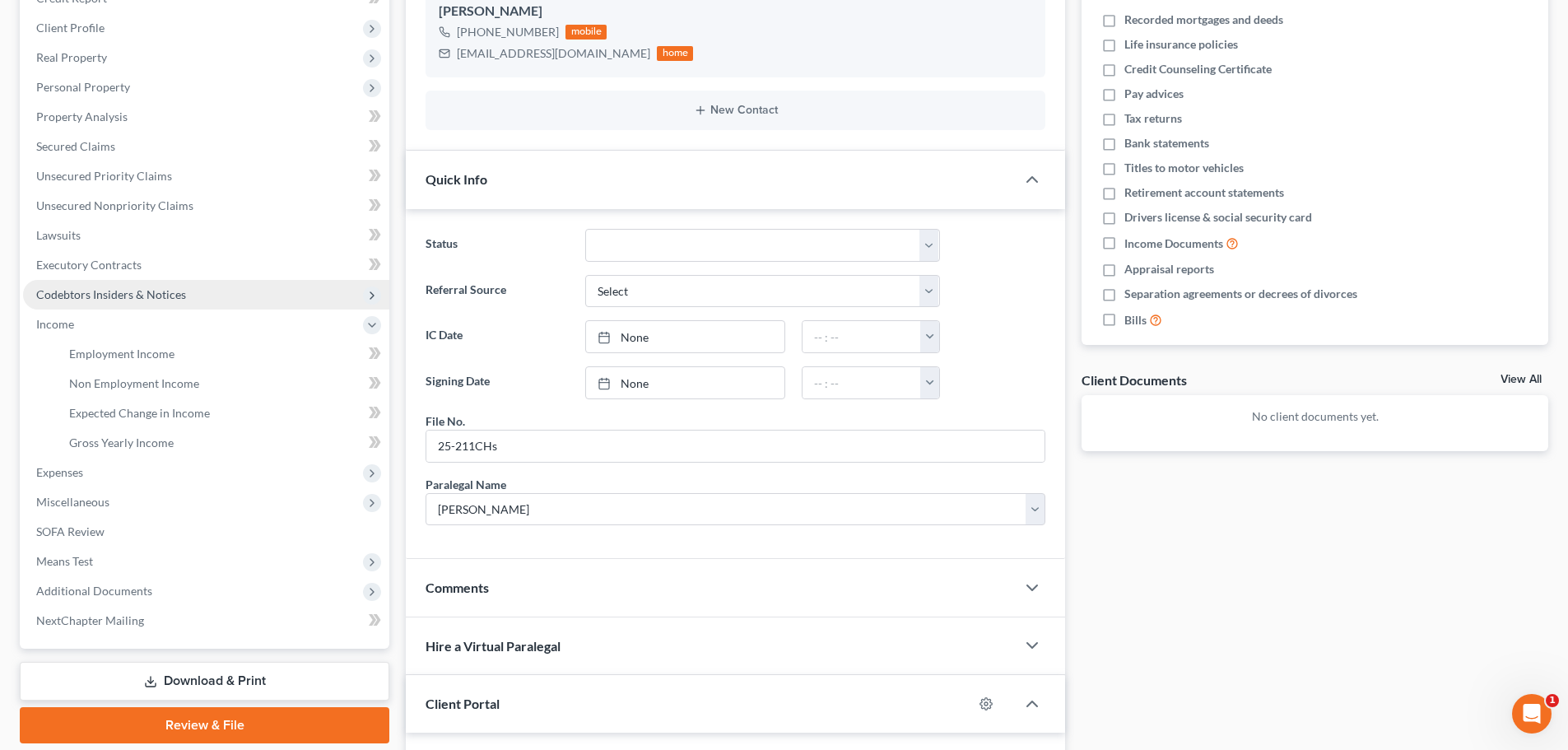
click at [87, 294] on span "Codebtors Insiders & Notices" at bounding box center [111, 294] width 150 height 14
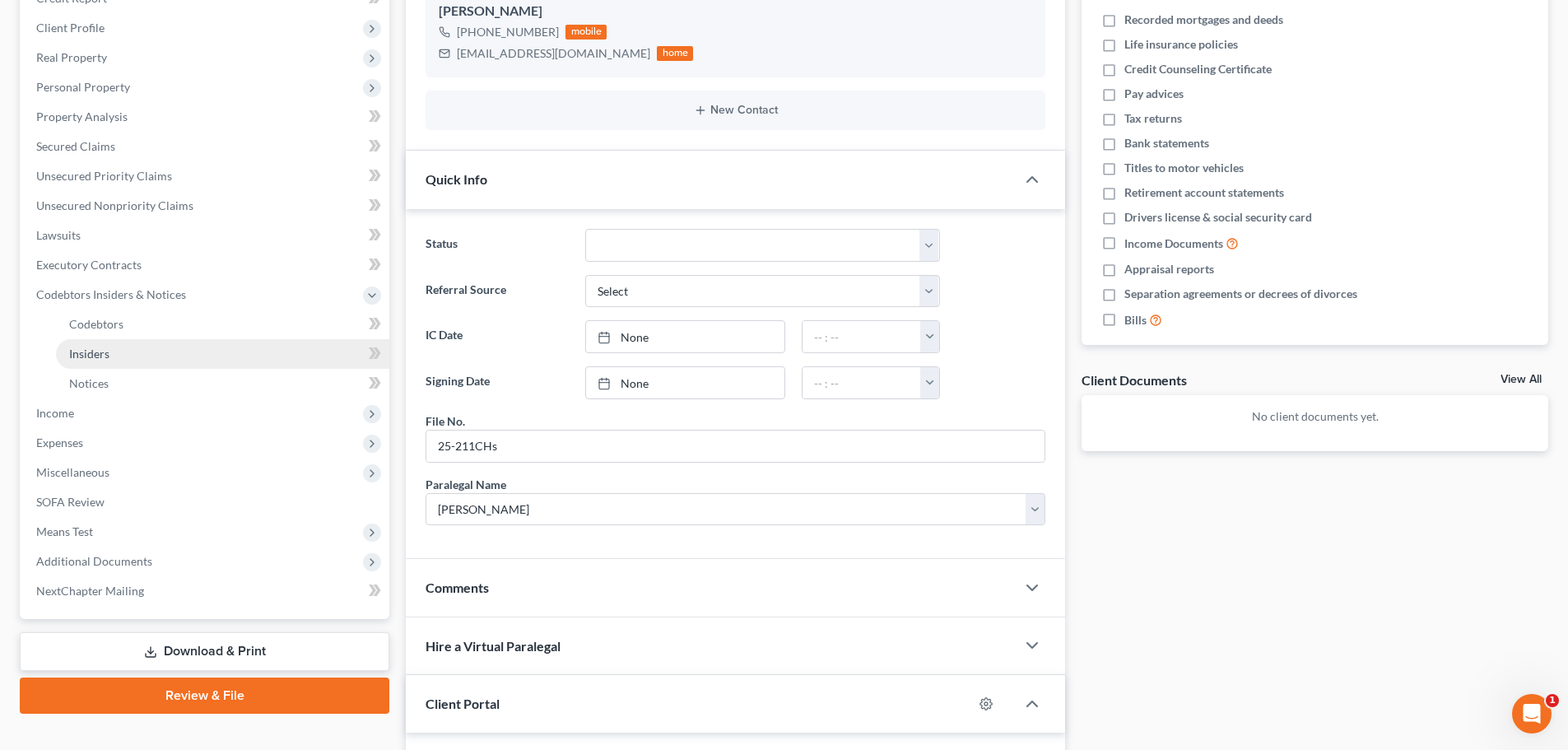
click at [90, 353] on span "Insiders" at bounding box center [89, 353] width 40 height 14
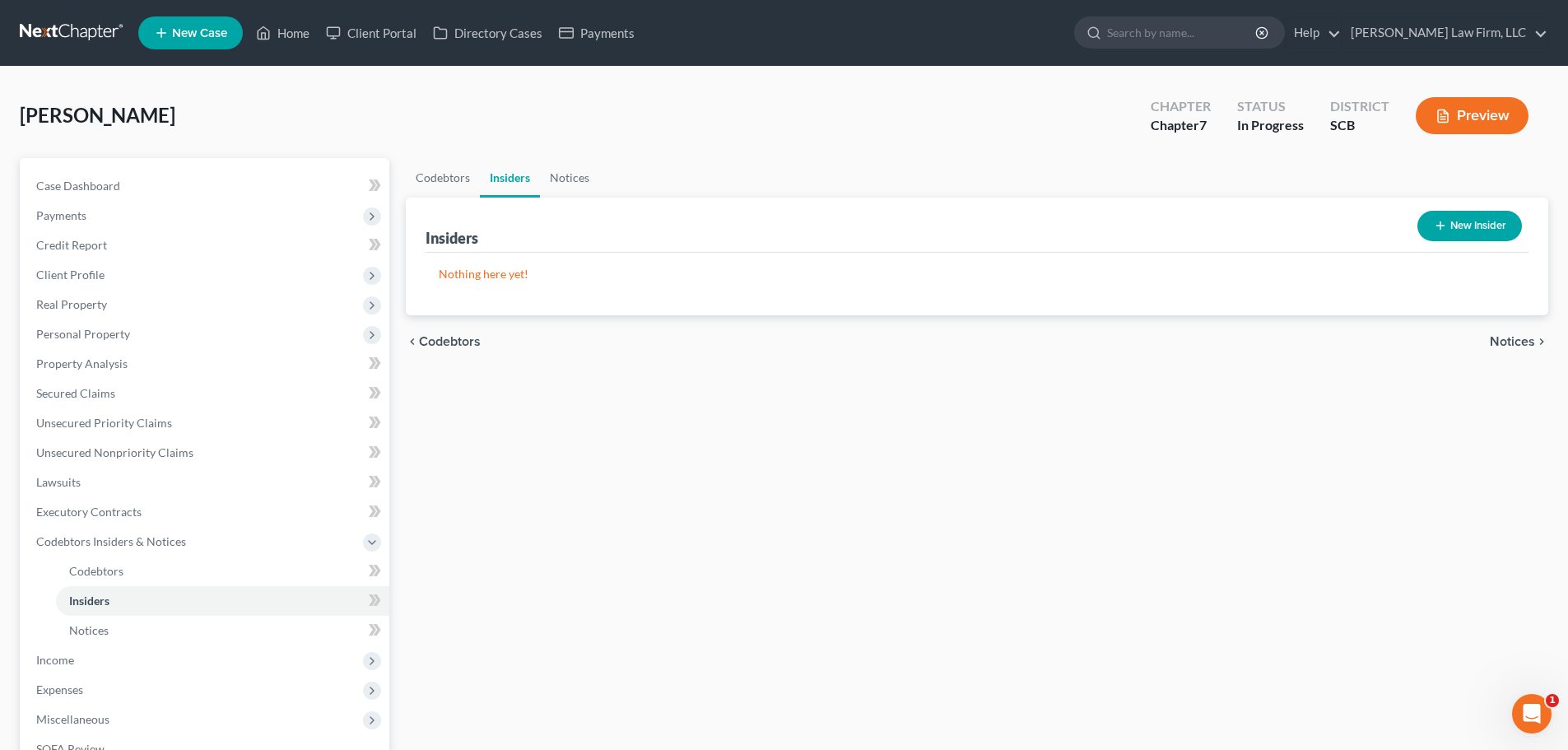
click at [1490, 218] on button "New Insider" at bounding box center [1469, 226] width 104 height 30
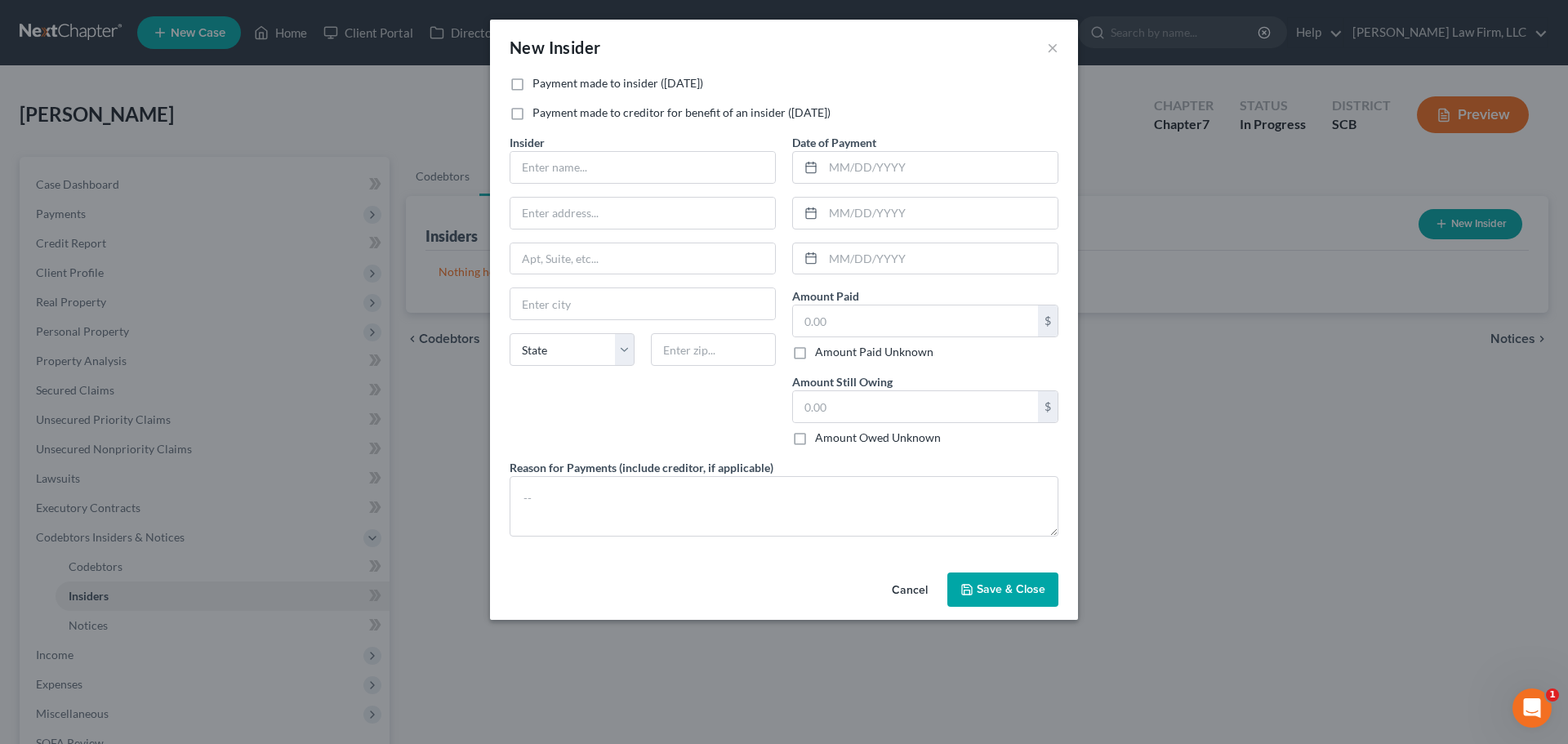
click at [664, 82] on label "Payment made to insider (within 1 year)" at bounding box center [617, 83] width 170 height 17
click at [550, 82] on input "Payment made to insider (within 1 year)" at bounding box center [545, 80] width 11 height 11
checkbox input "true"
click at [656, 161] on input "text" at bounding box center [643, 167] width 265 height 31
type input "Katrina Badger"
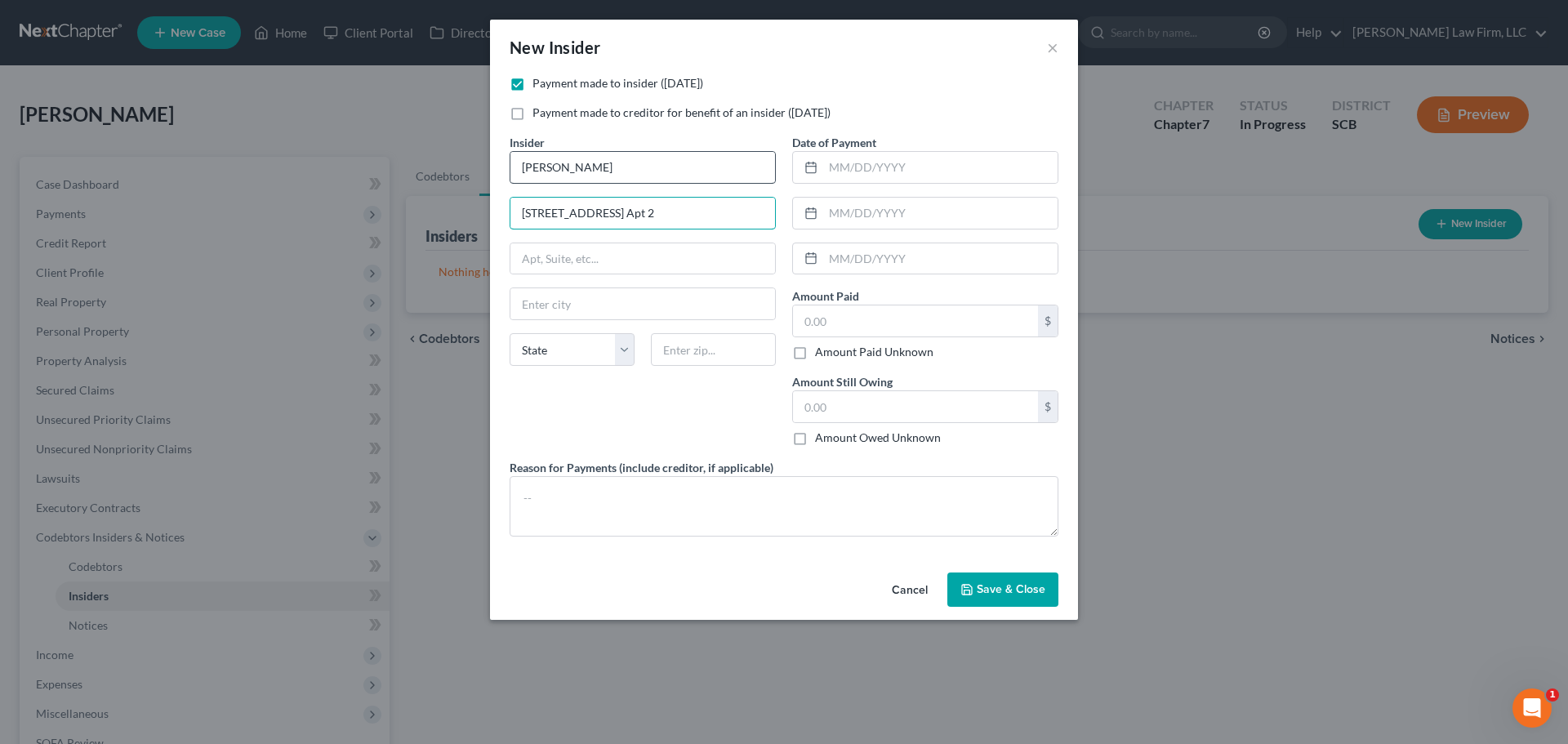
type input "2812 Barony Park Cir. Apt 2"
type input "29405"
type input "North Charleston"
select select "42"
type input "600"
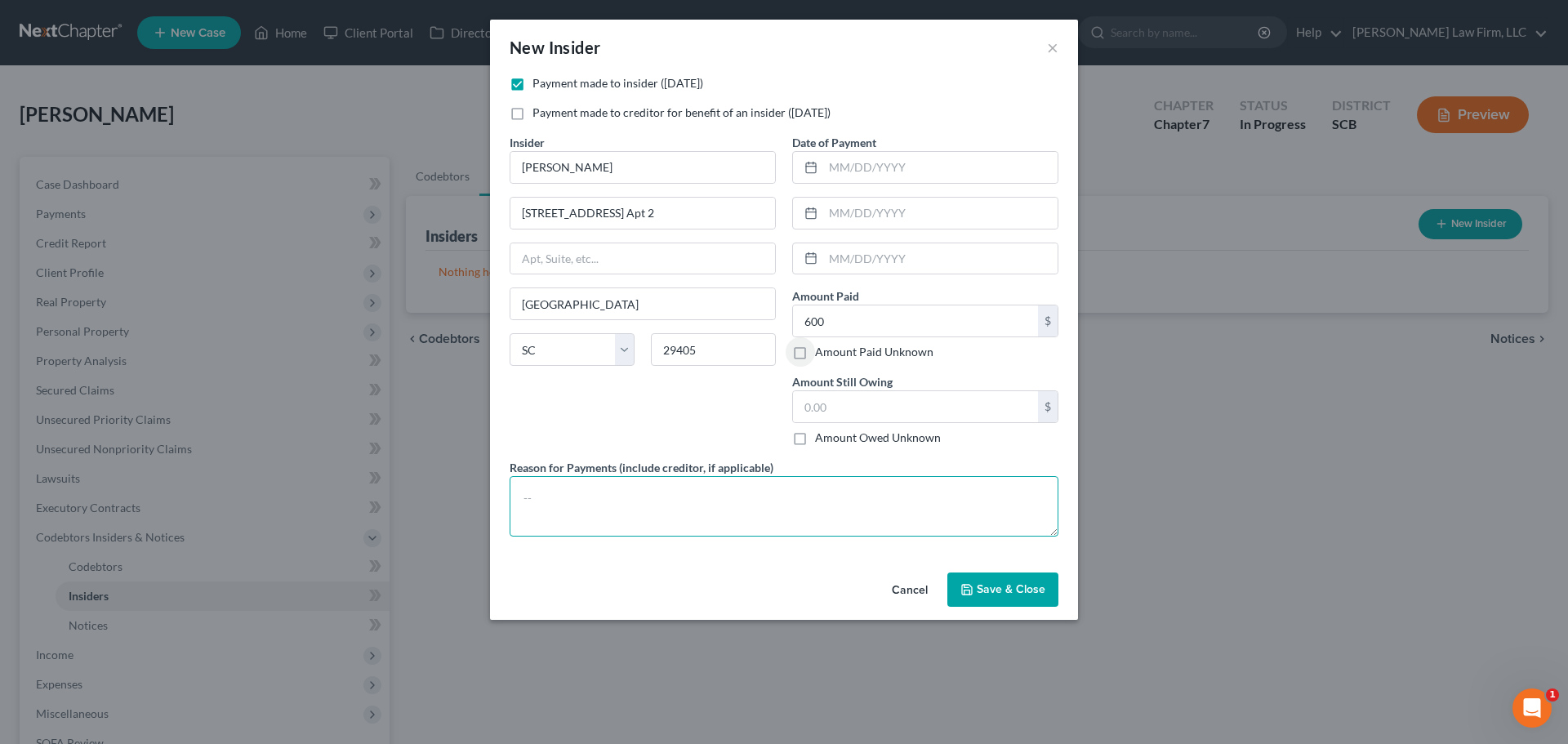
click at [825, 509] on textarea at bounding box center [784, 506] width 549 height 60
type textarea "Daughter"
click at [1051, 593] on button "Save & Close" at bounding box center [1003, 590] width 111 height 34
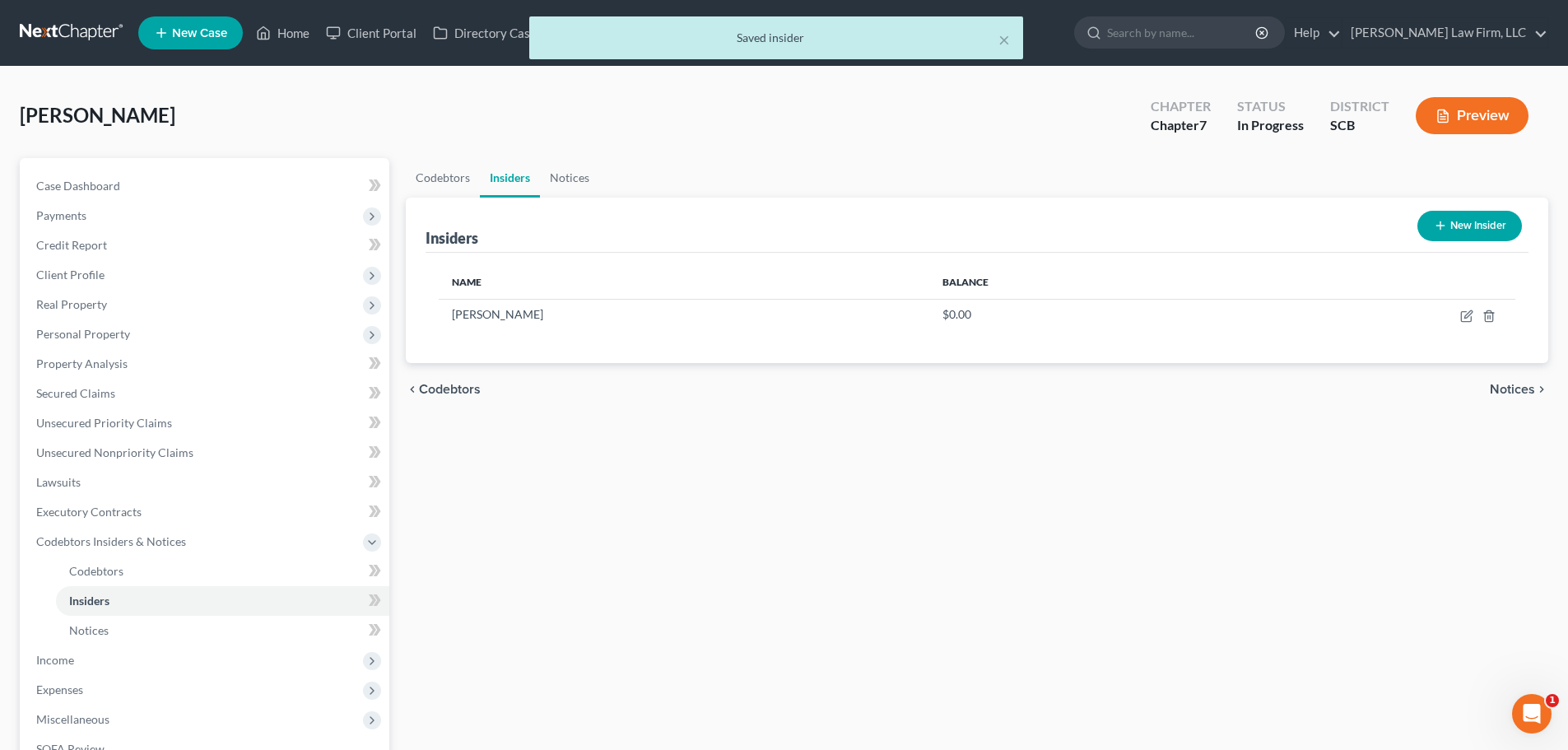
click at [56, 40] on div "× Saved insider" at bounding box center [776, 42] width 1568 height 51
click at [59, 33] on div "× Saved insider" at bounding box center [776, 42] width 1568 height 51
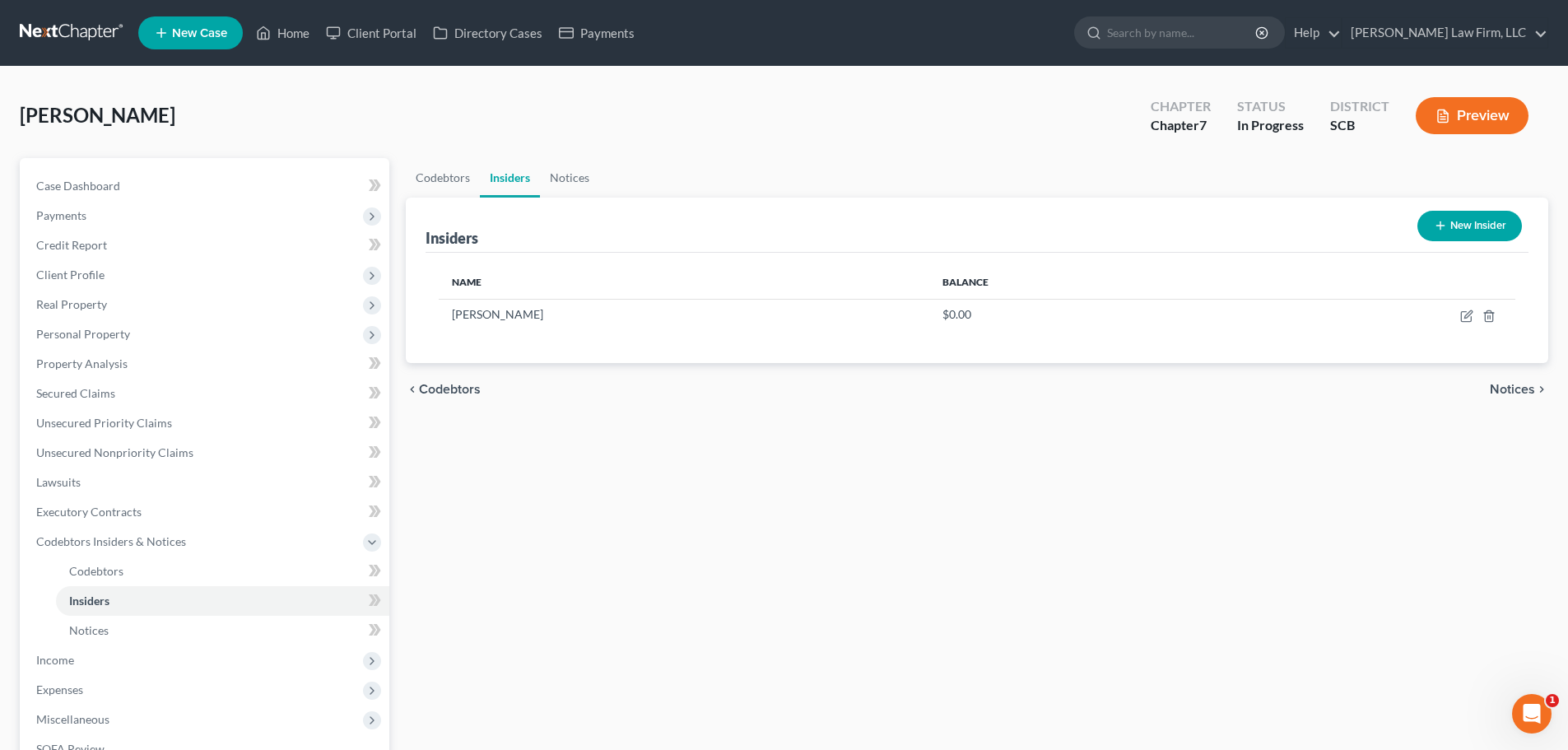
click at [104, 25] on link at bounding box center [72, 32] width 105 height 29
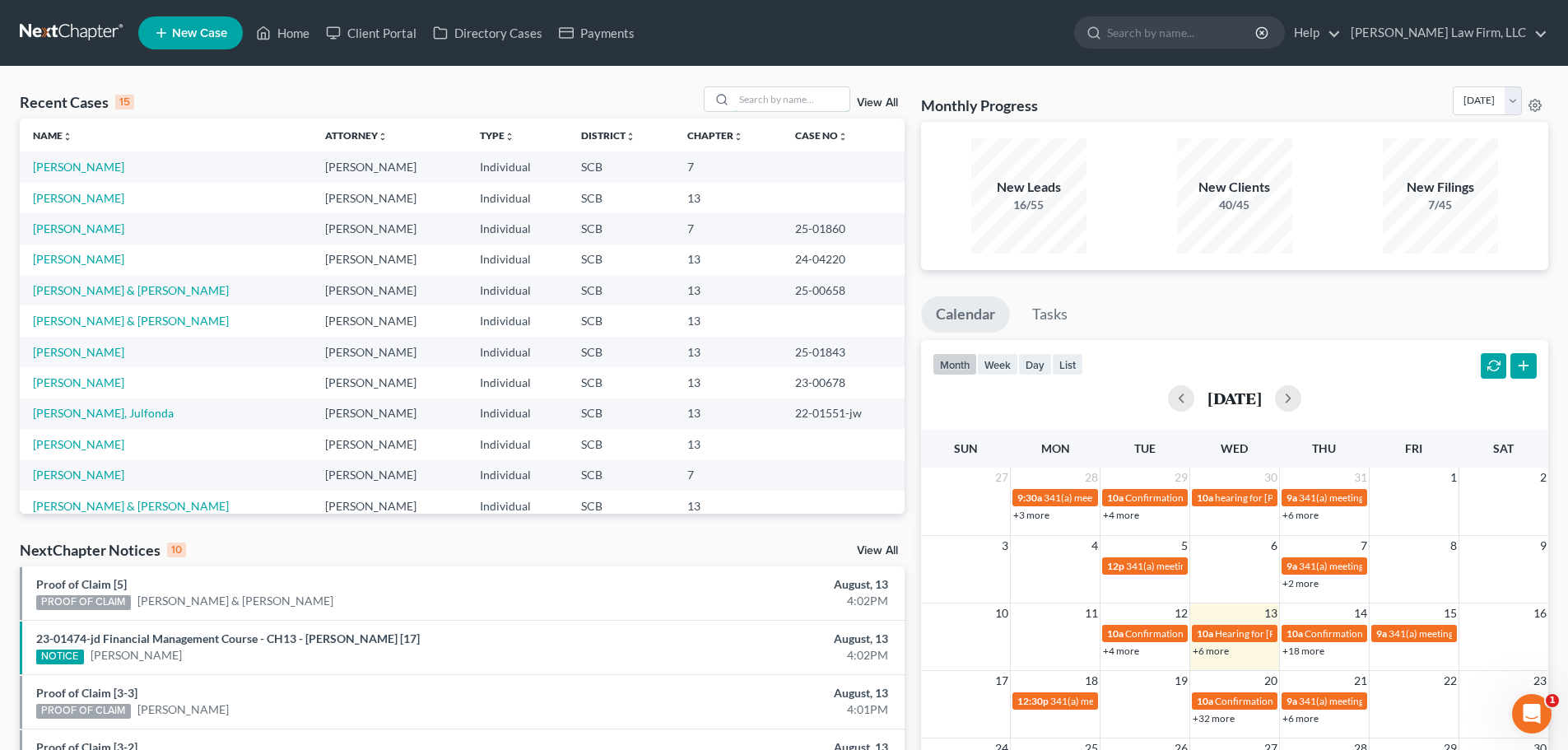
drag, startPoint x: 790, startPoint y: 108, endPoint x: 731, endPoint y: 117, distance: 59.7
click at [790, 108] on input "search" at bounding box center [792, 99] width 116 height 24
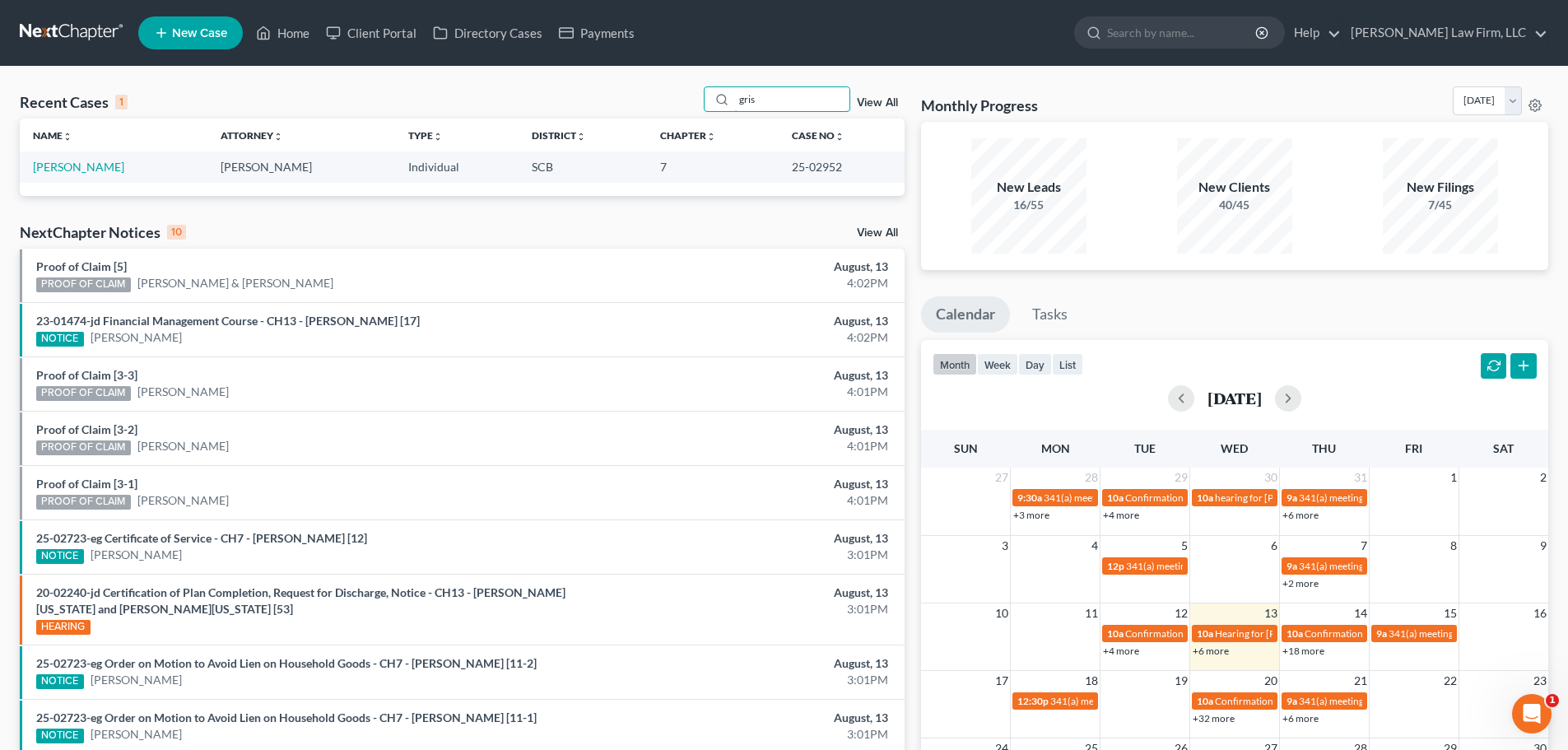
type input "gris"
click at [95, 169] on link "[PERSON_NAME]" at bounding box center [78, 166] width 92 height 14
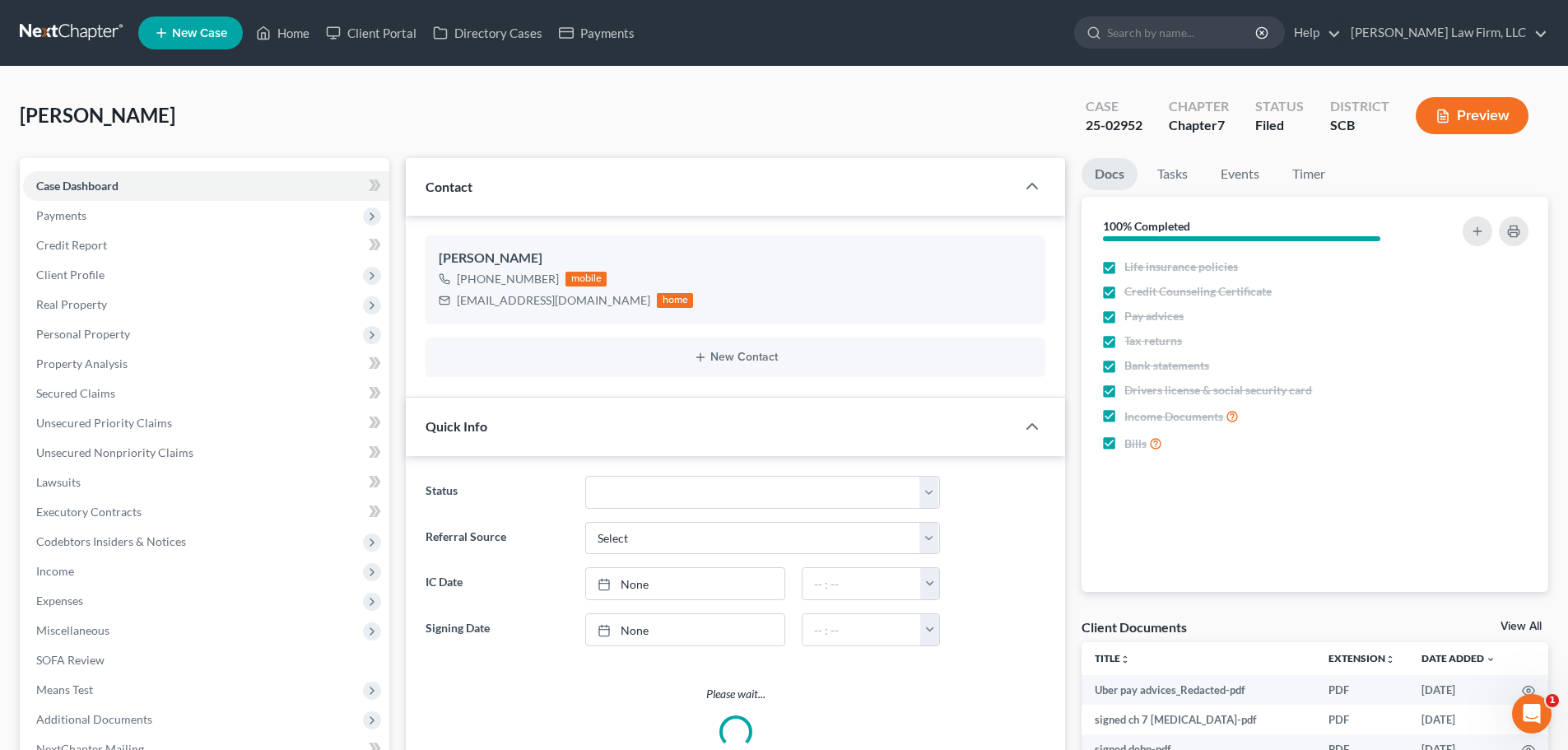
select select "1"
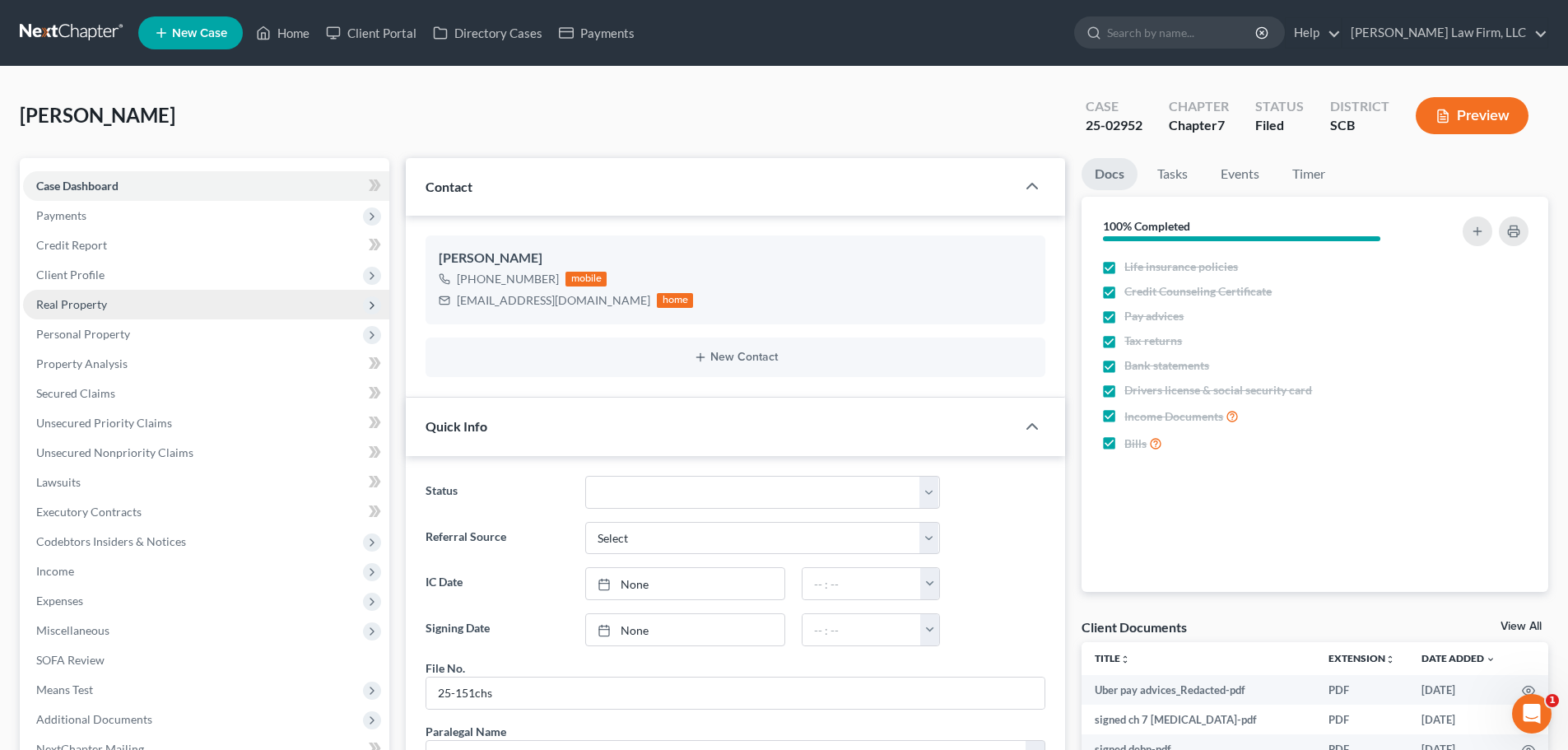
click at [85, 306] on span "Real Property" at bounding box center [72, 304] width 71 height 14
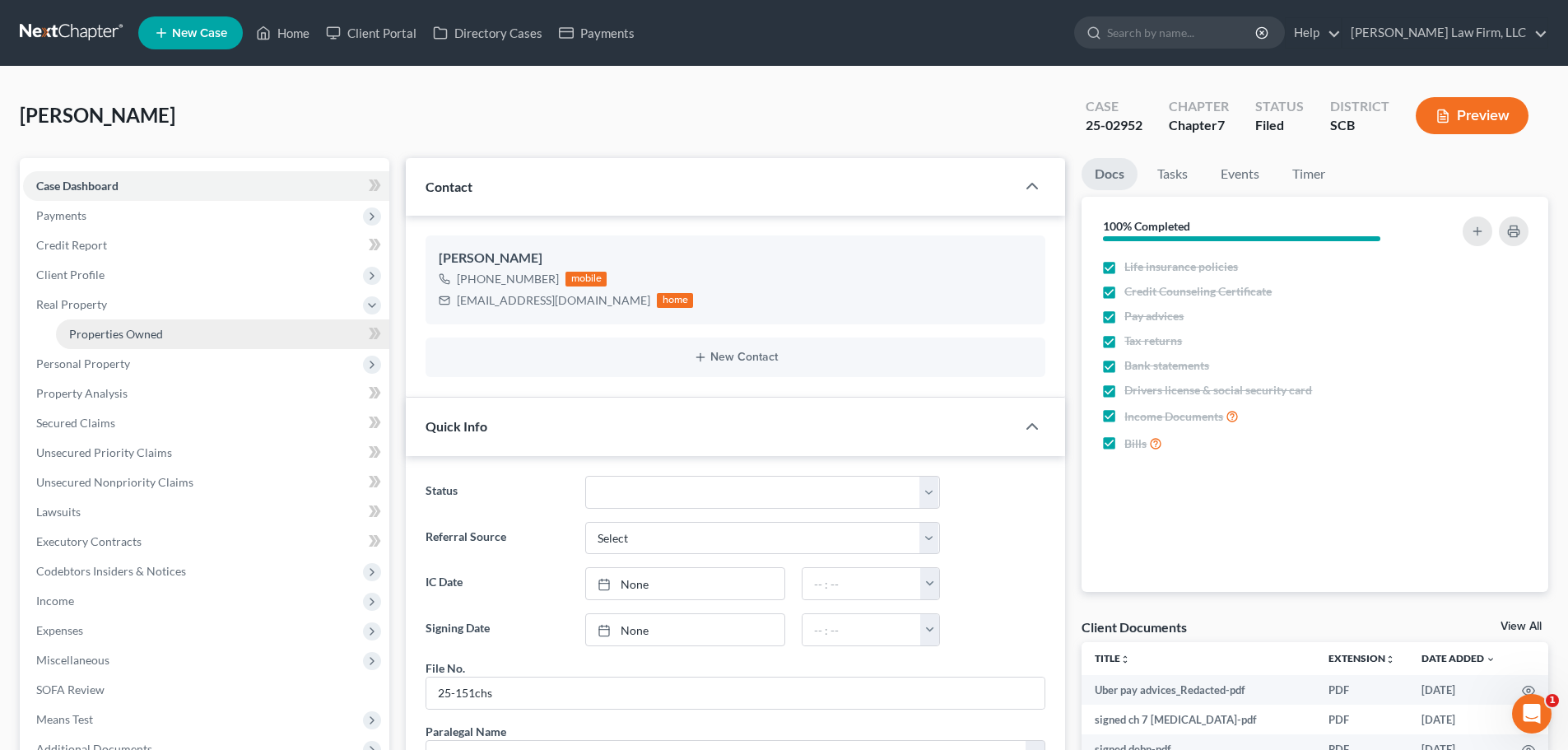
click at [95, 334] on span "Properties Owned" at bounding box center [116, 334] width 93 height 14
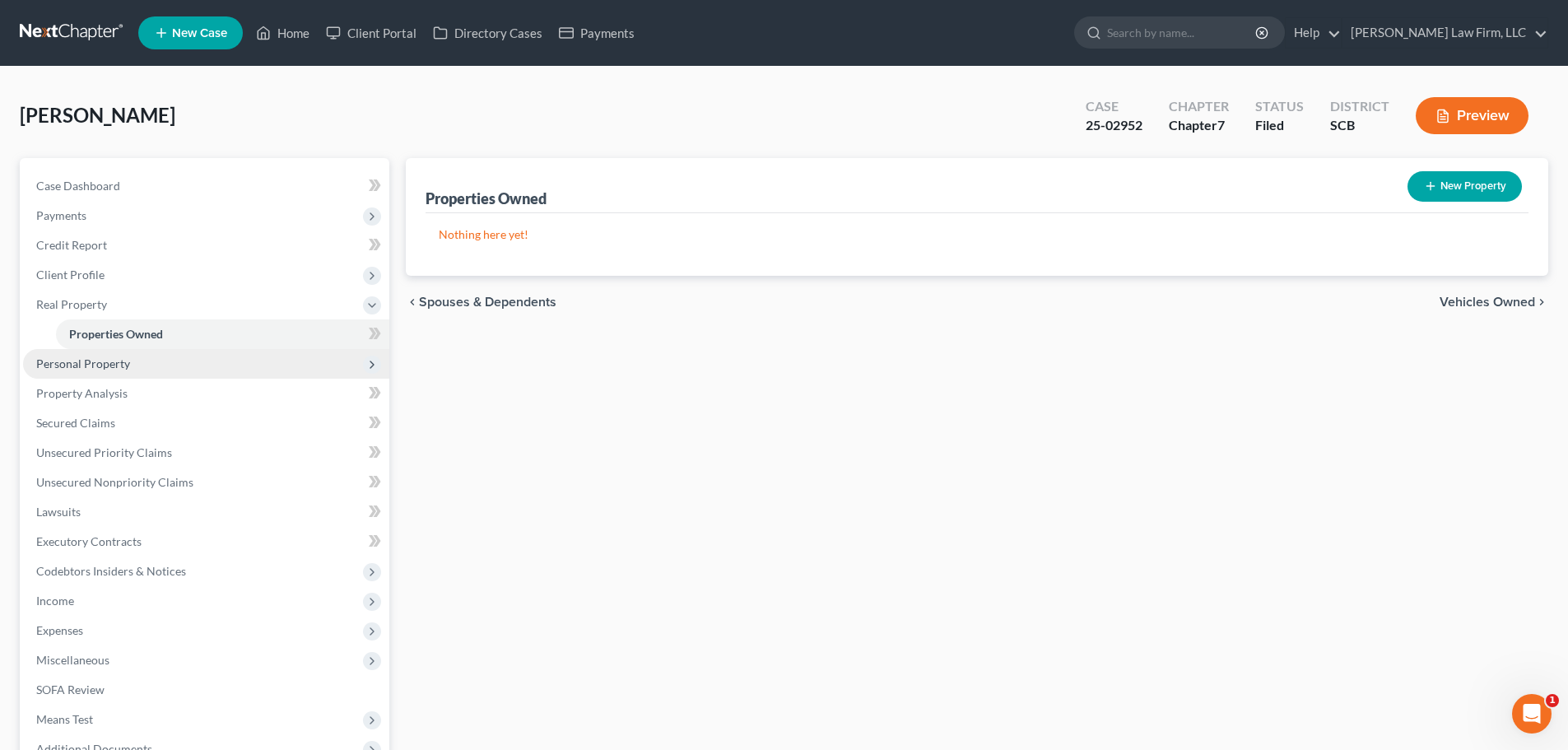
click at [95, 366] on span "Personal Property" at bounding box center [83, 364] width 93 height 14
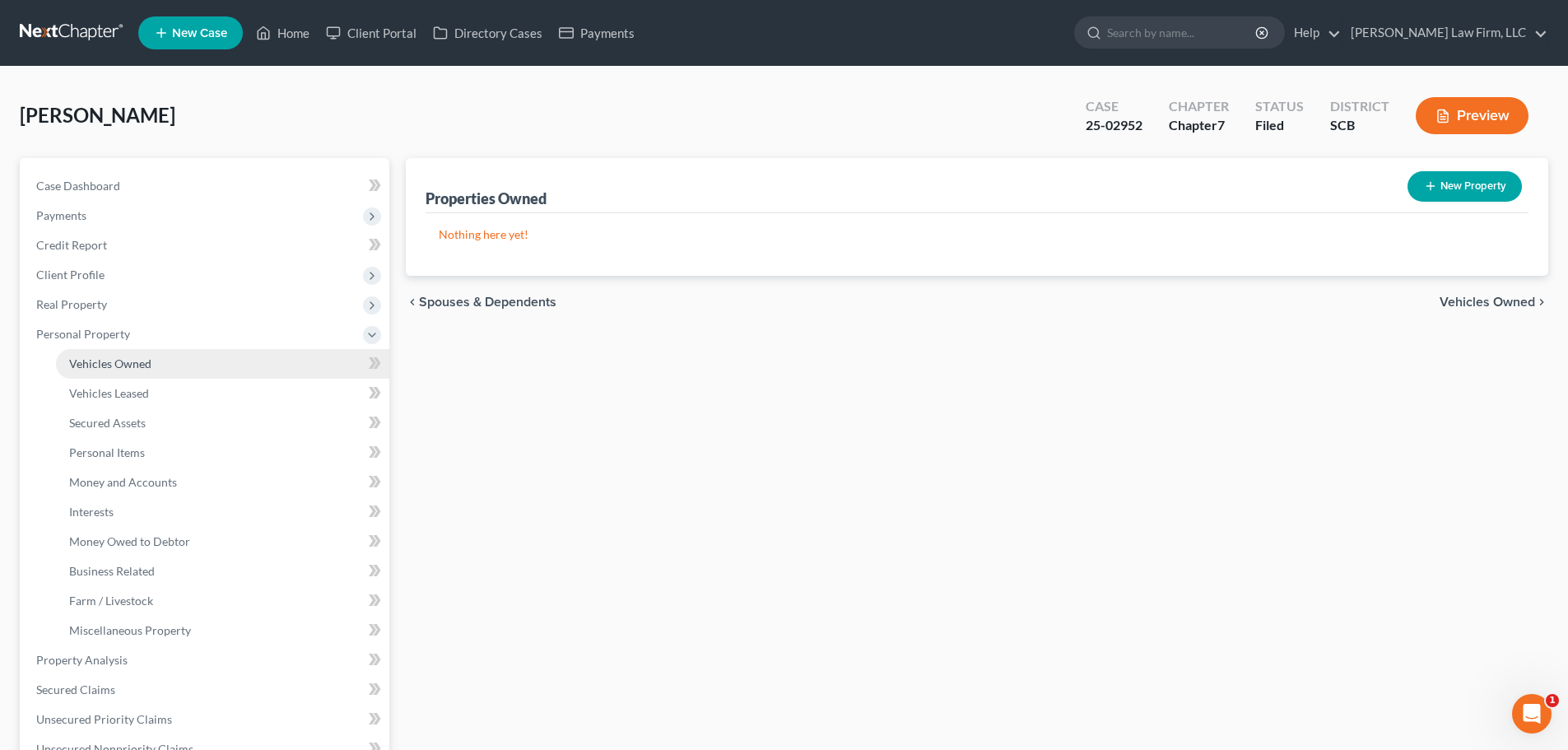
click at [119, 358] on span "Vehicles Owned" at bounding box center [110, 364] width 83 height 14
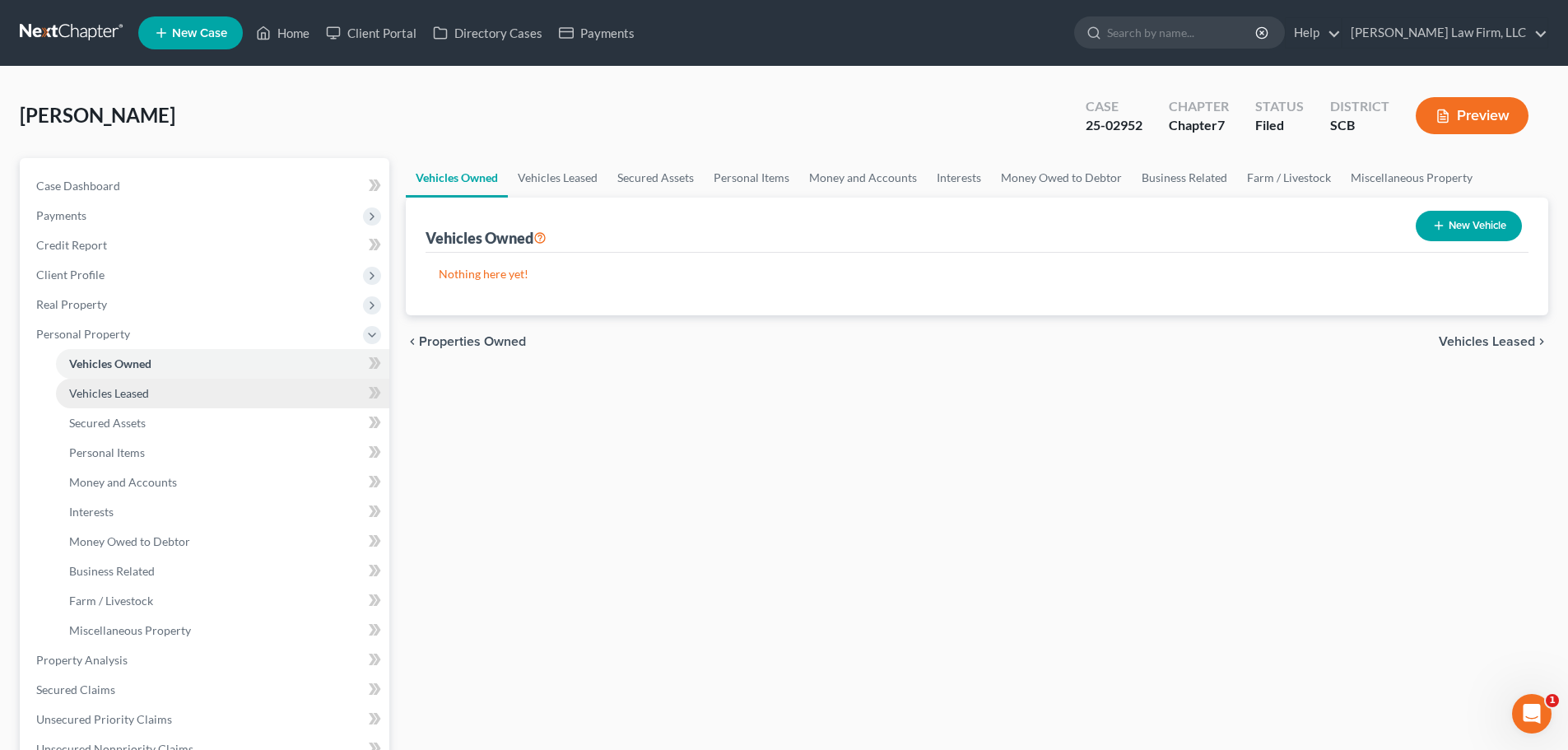
click at [125, 382] on link "Vehicles Leased" at bounding box center [222, 393] width 334 height 29
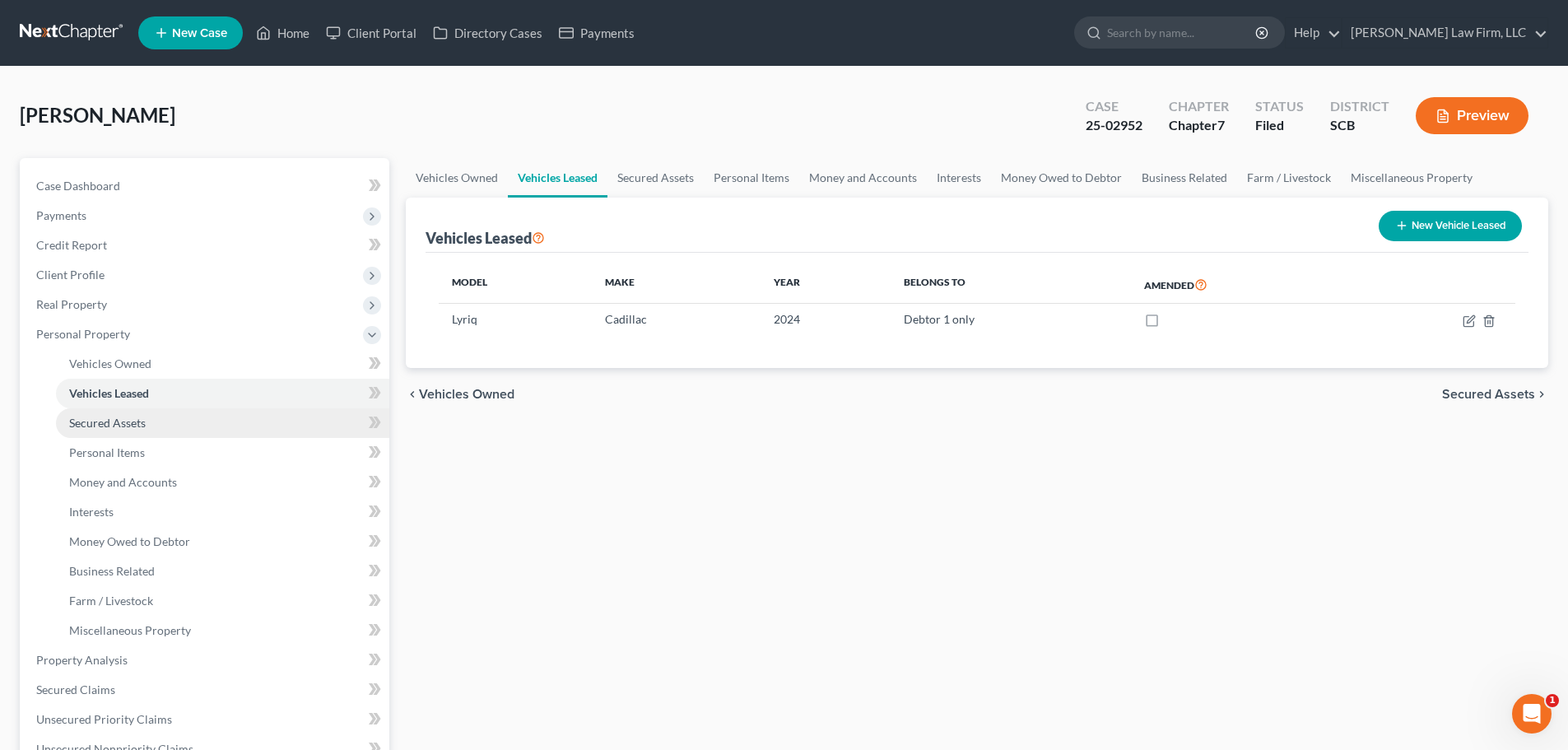
click at [134, 423] on span "Secured Assets" at bounding box center [108, 423] width 77 height 14
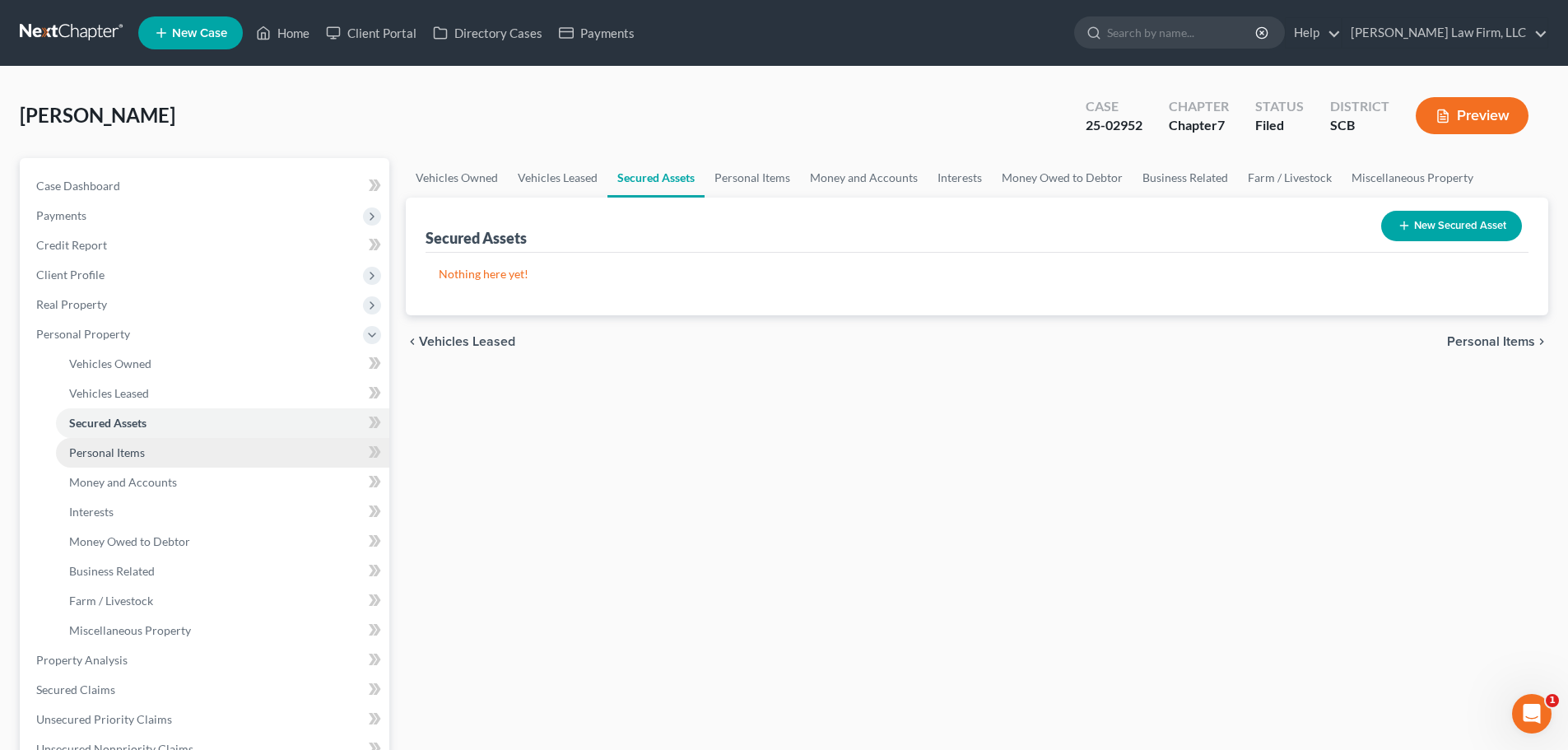
click at [128, 457] on span "Personal Items" at bounding box center [107, 453] width 76 height 14
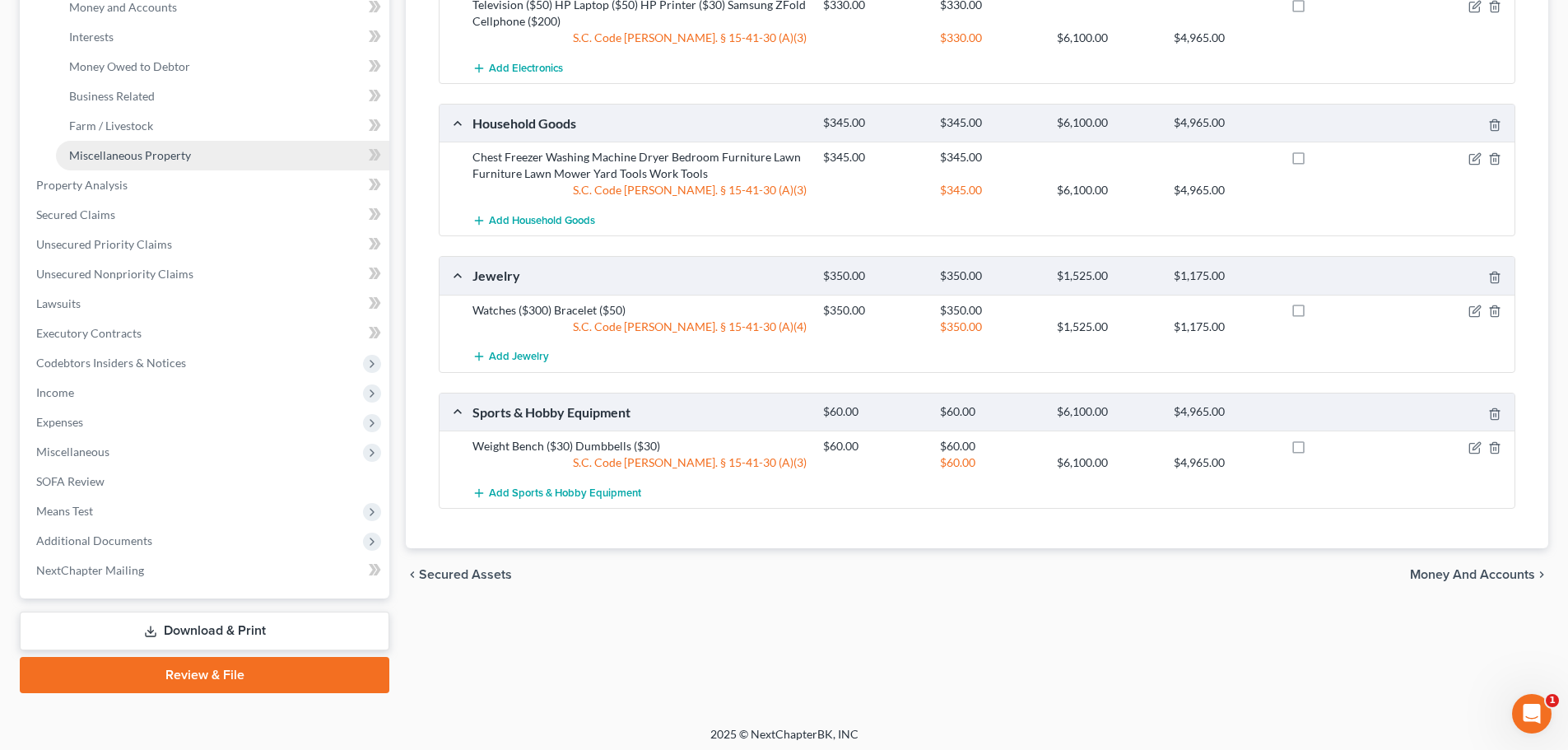
scroll to position [69, 0]
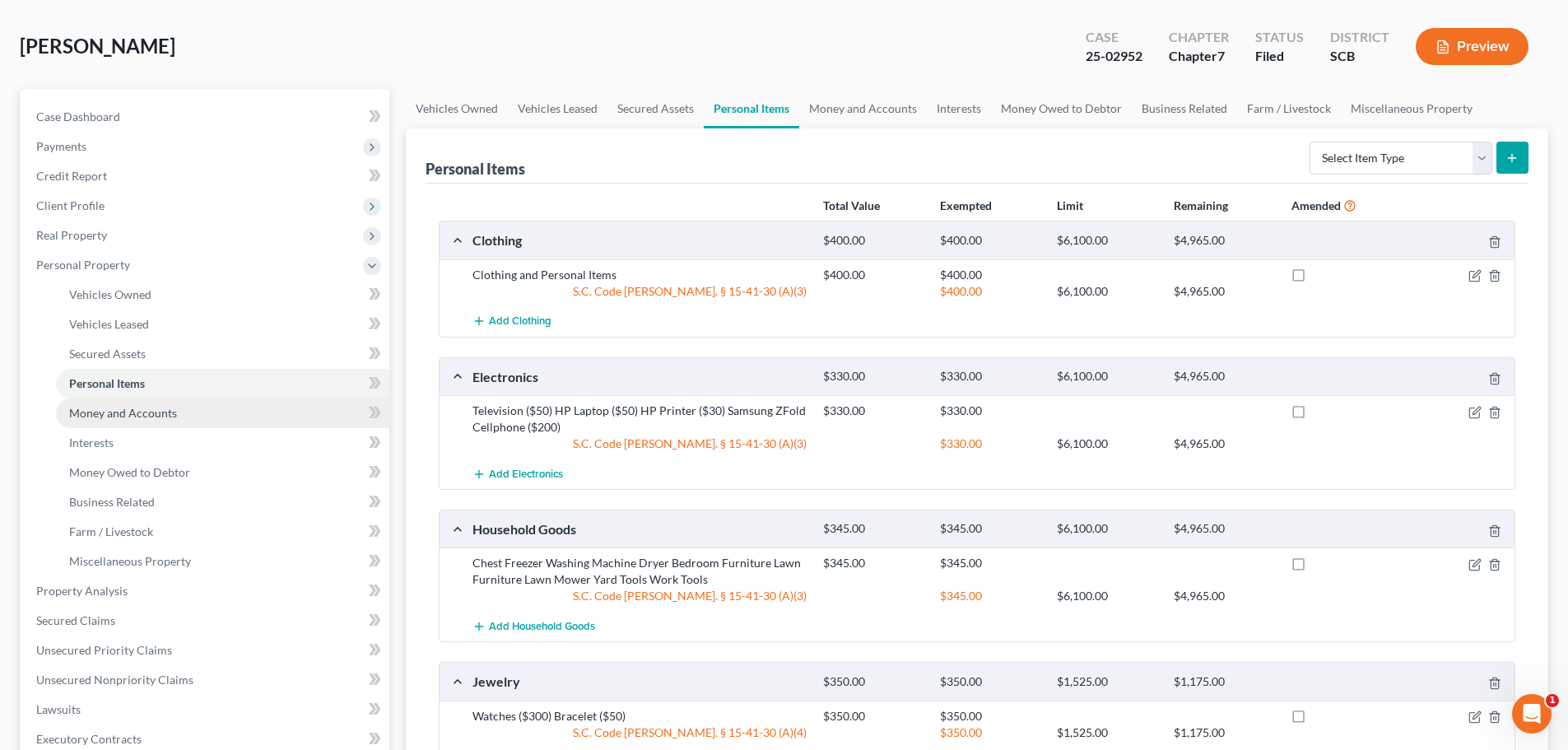
click at [117, 407] on span "Money and Accounts" at bounding box center [123, 413] width 108 height 14
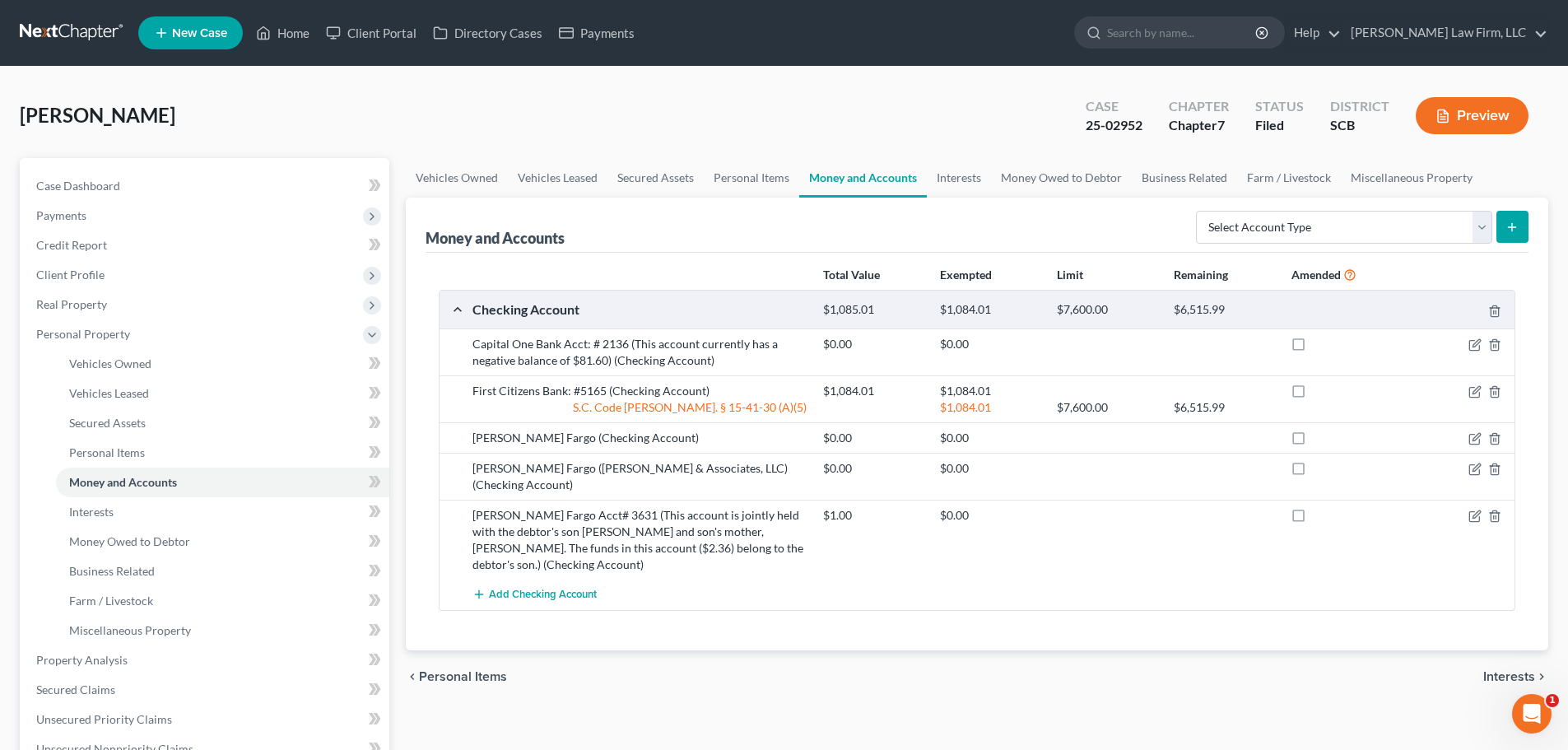
drag, startPoint x: 84, startPoint y: 22, endPoint x: 5, endPoint y: 44, distance: 82.0
click at [84, 22] on link at bounding box center [72, 32] width 105 height 29
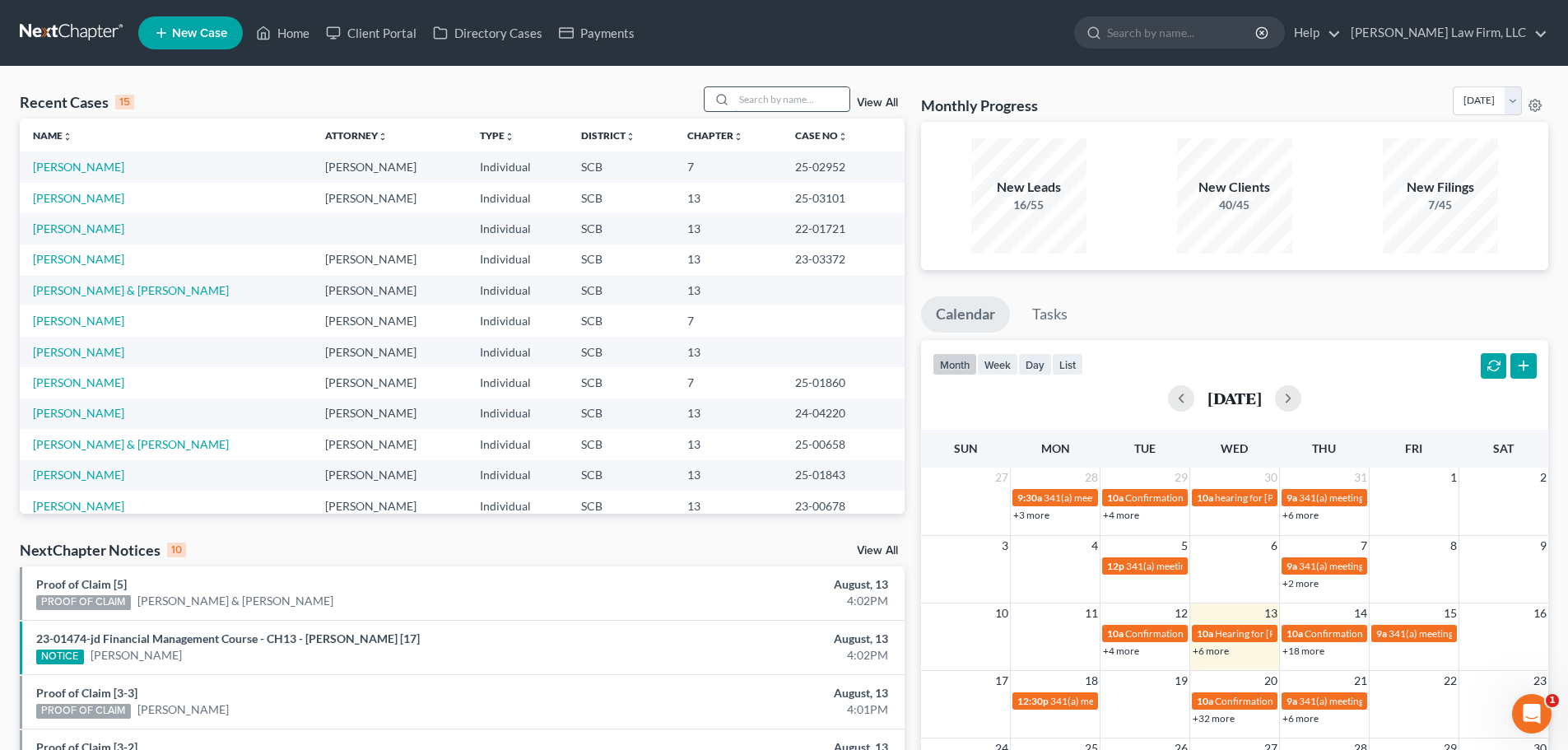
click at [782, 108] on input "search" at bounding box center [792, 99] width 116 height 24
type input "price"
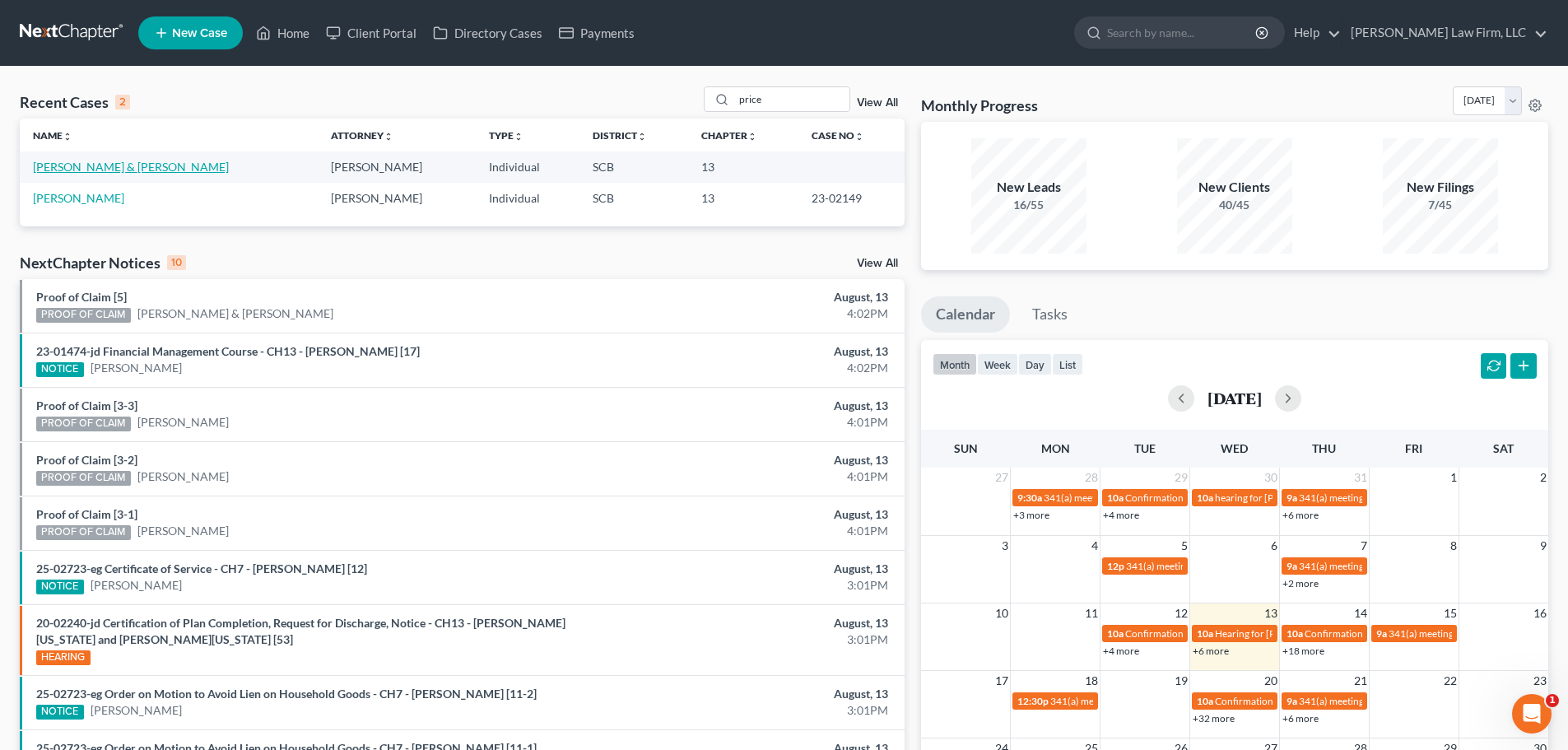
click at [77, 171] on link "[PERSON_NAME] & [PERSON_NAME]" at bounding box center [131, 166] width 196 height 14
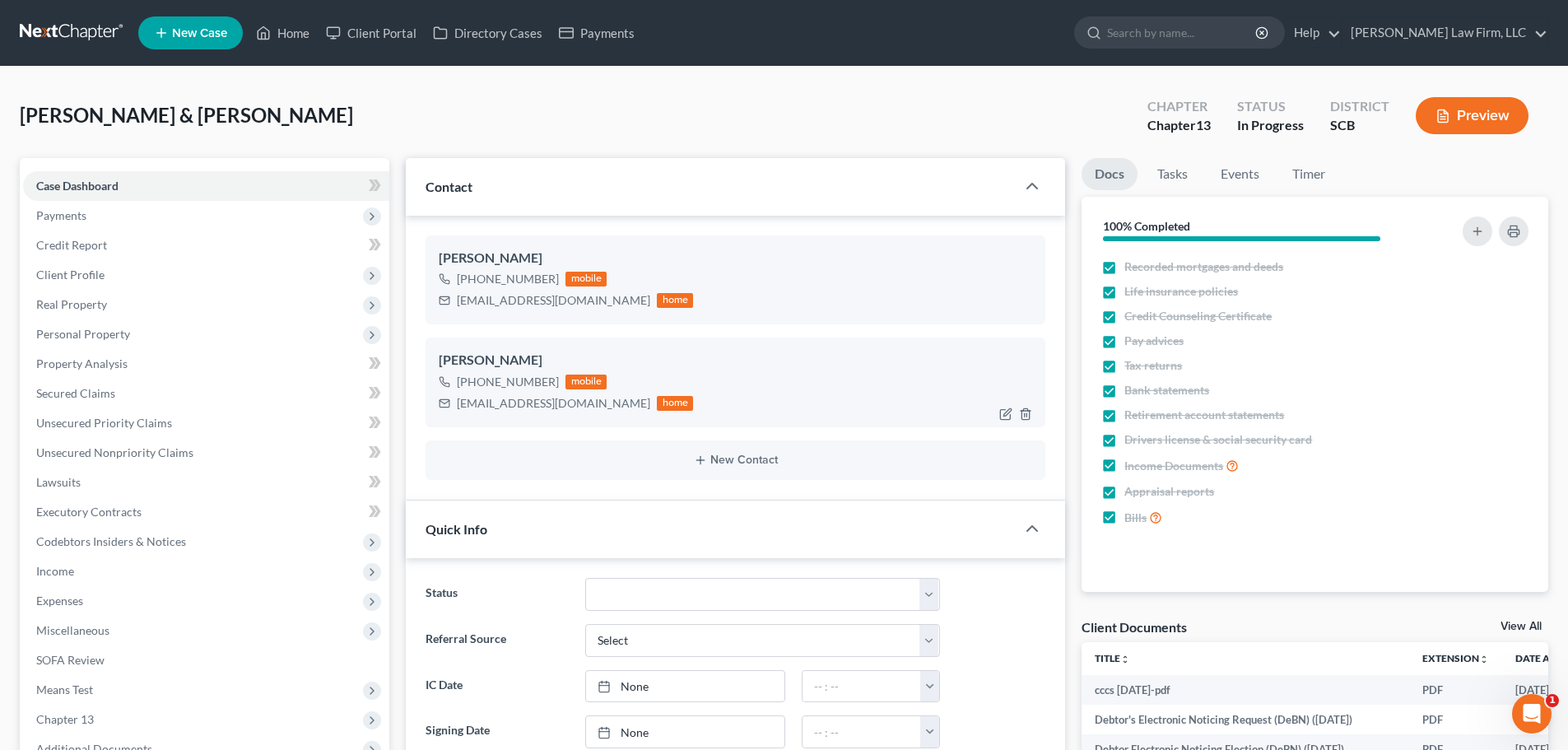
select select "0"
click at [50, 33] on link at bounding box center [72, 32] width 105 height 29
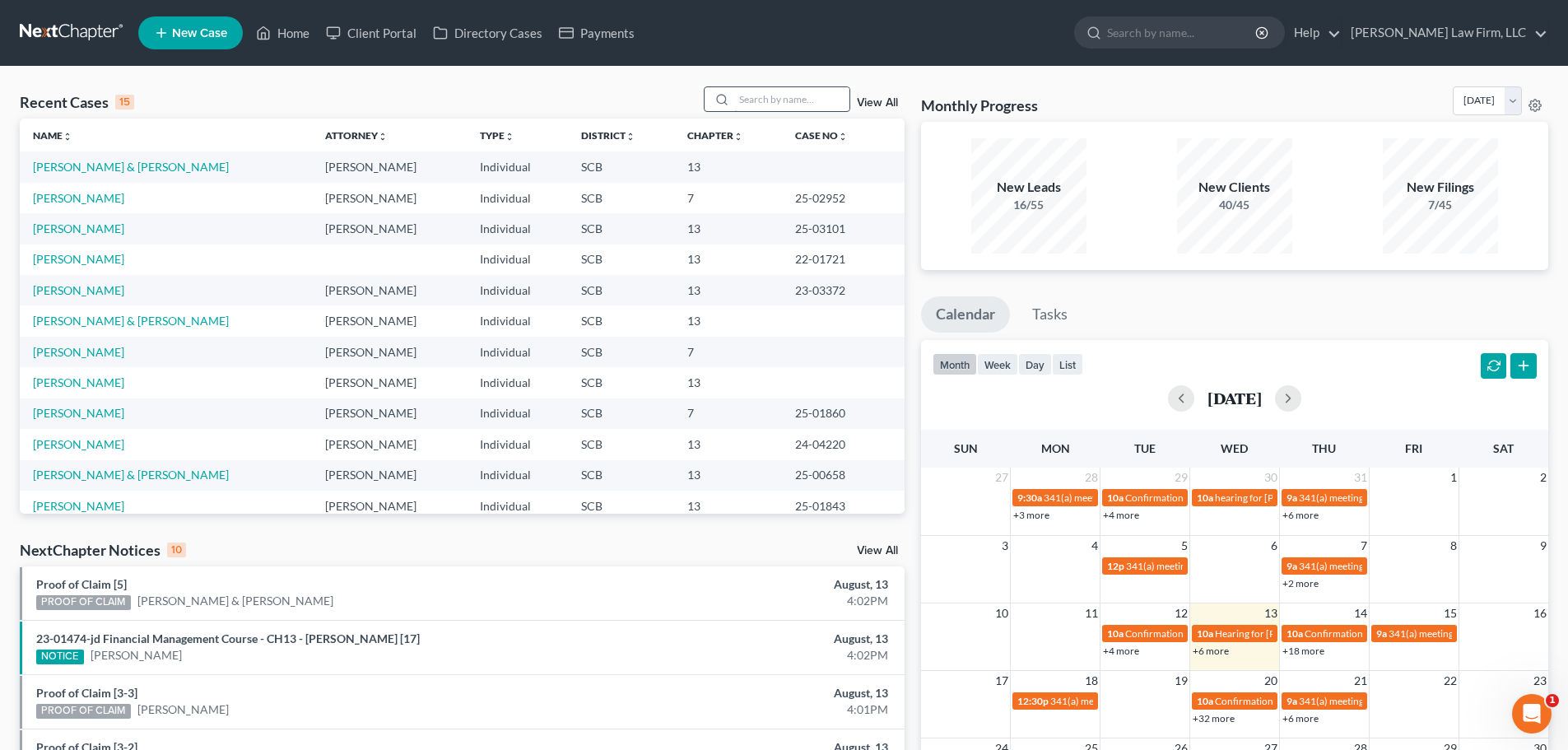
click at [803, 98] on input "search" at bounding box center [792, 99] width 116 height 24
type input "price"
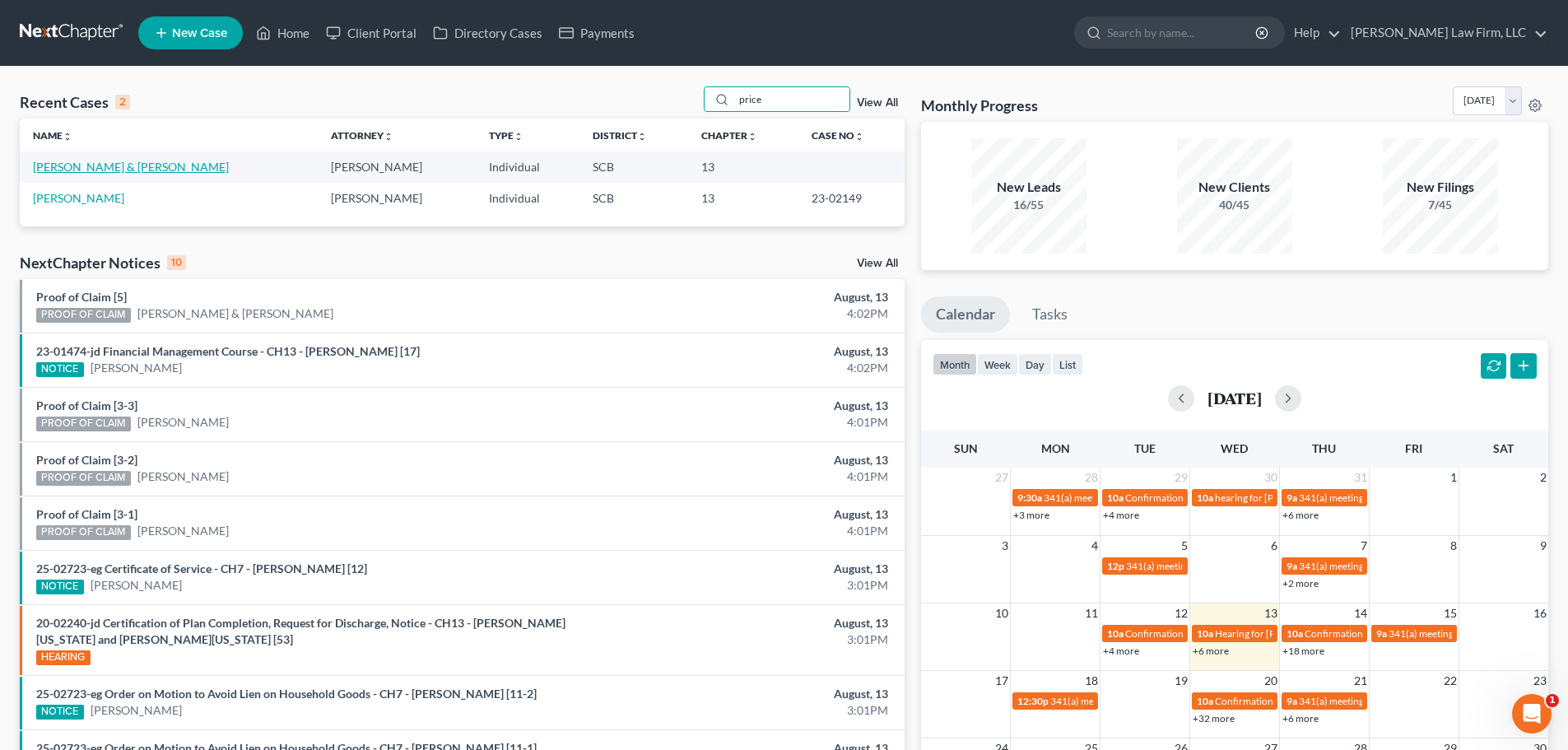
click at [83, 170] on link "[PERSON_NAME] & [PERSON_NAME]" at bounding box center [131, 166] width 196 height 14
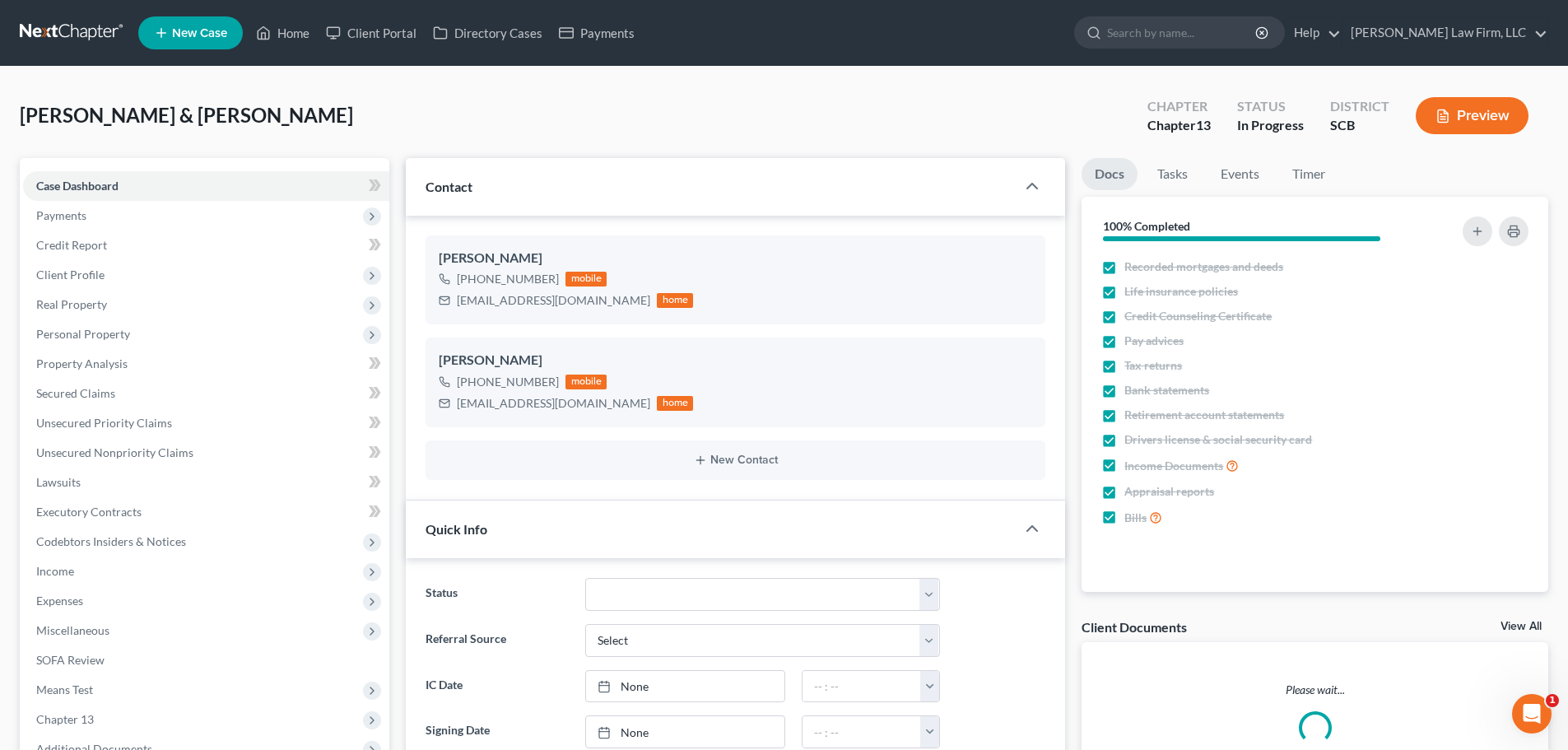
select select "0"
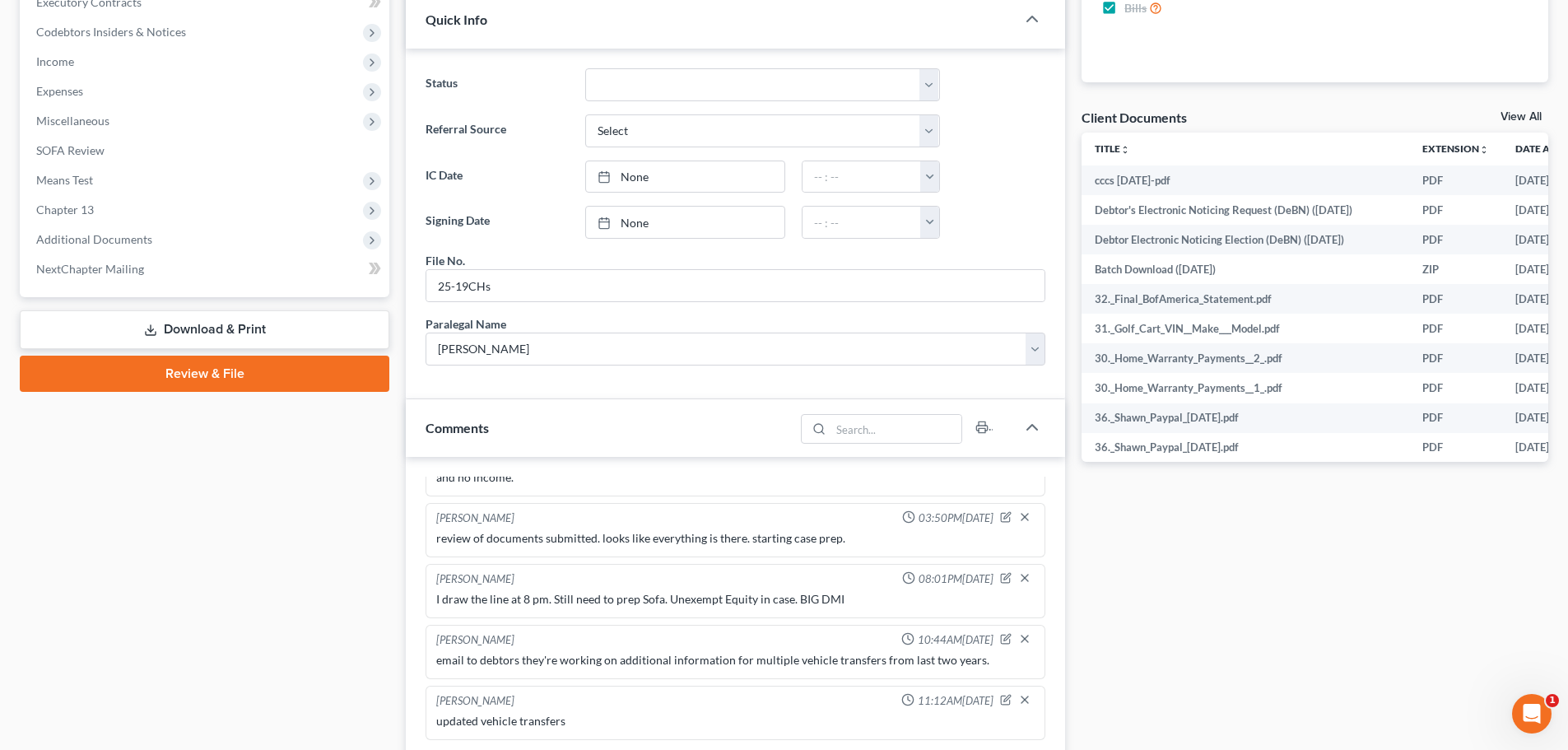
scroll to position [487, 0]
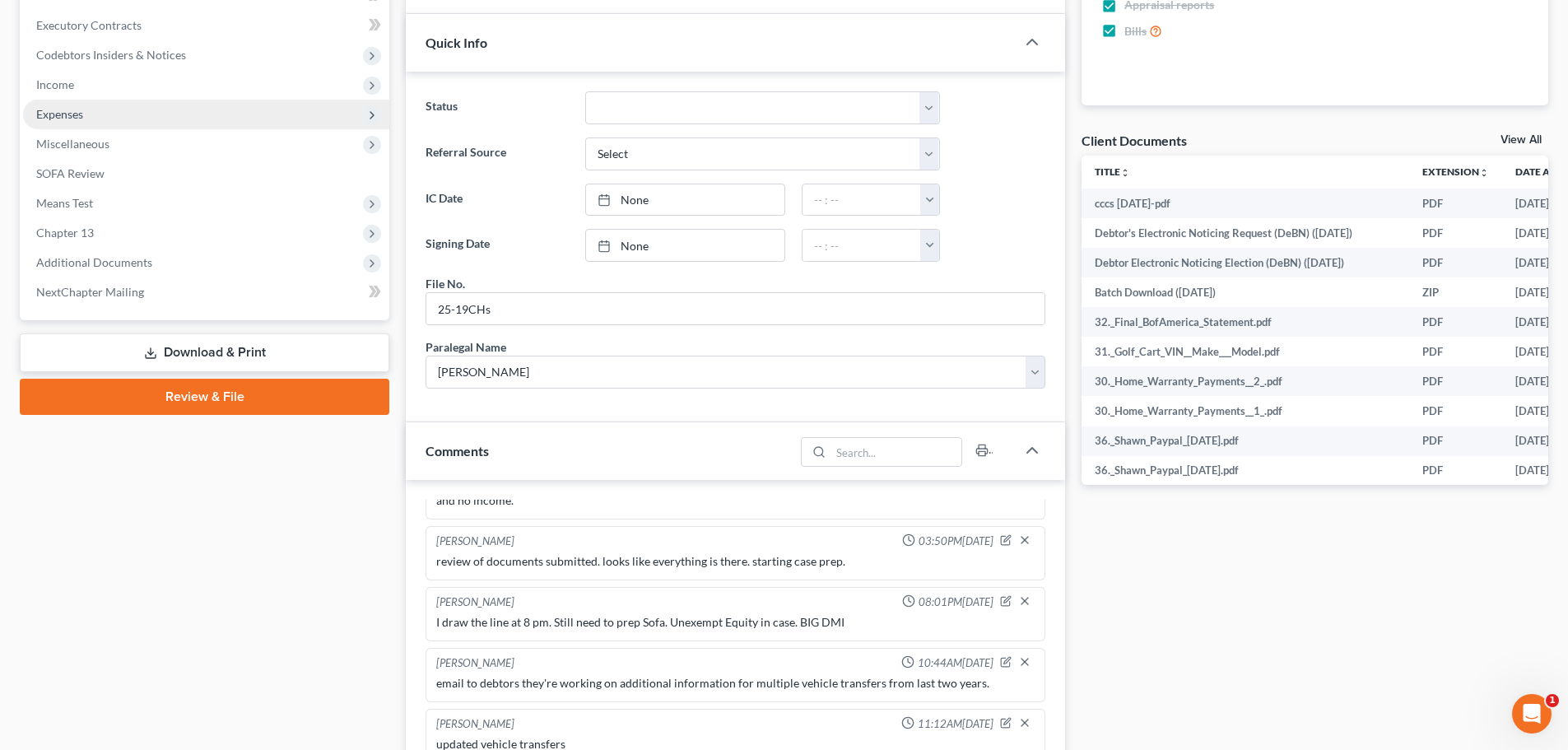
click at [83, 104] on span "Expenses" at bounding box center [206, 114] width 367 height 29
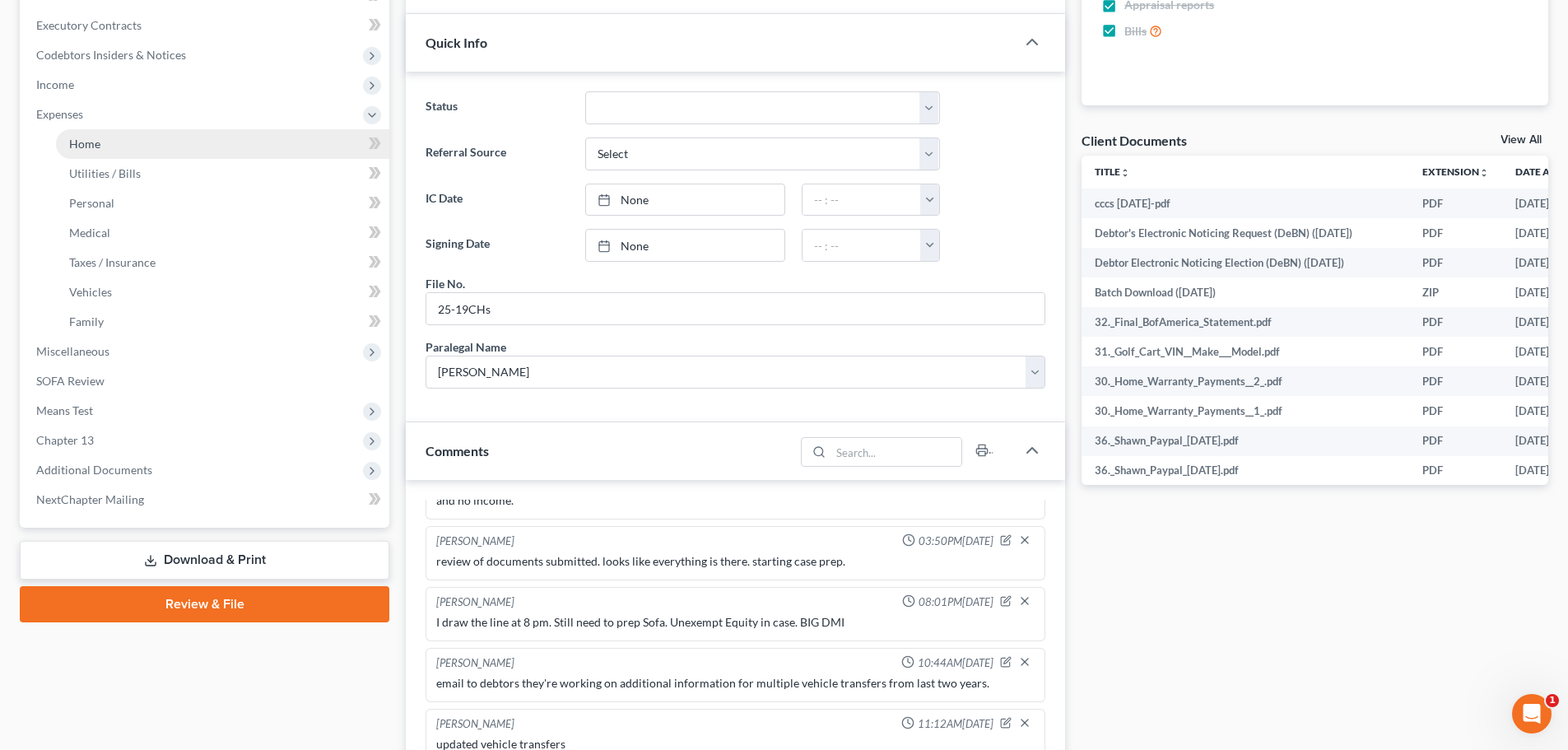
click at [97, 141] on span "Home" at bounding box center [85, 144] width 31 height 14
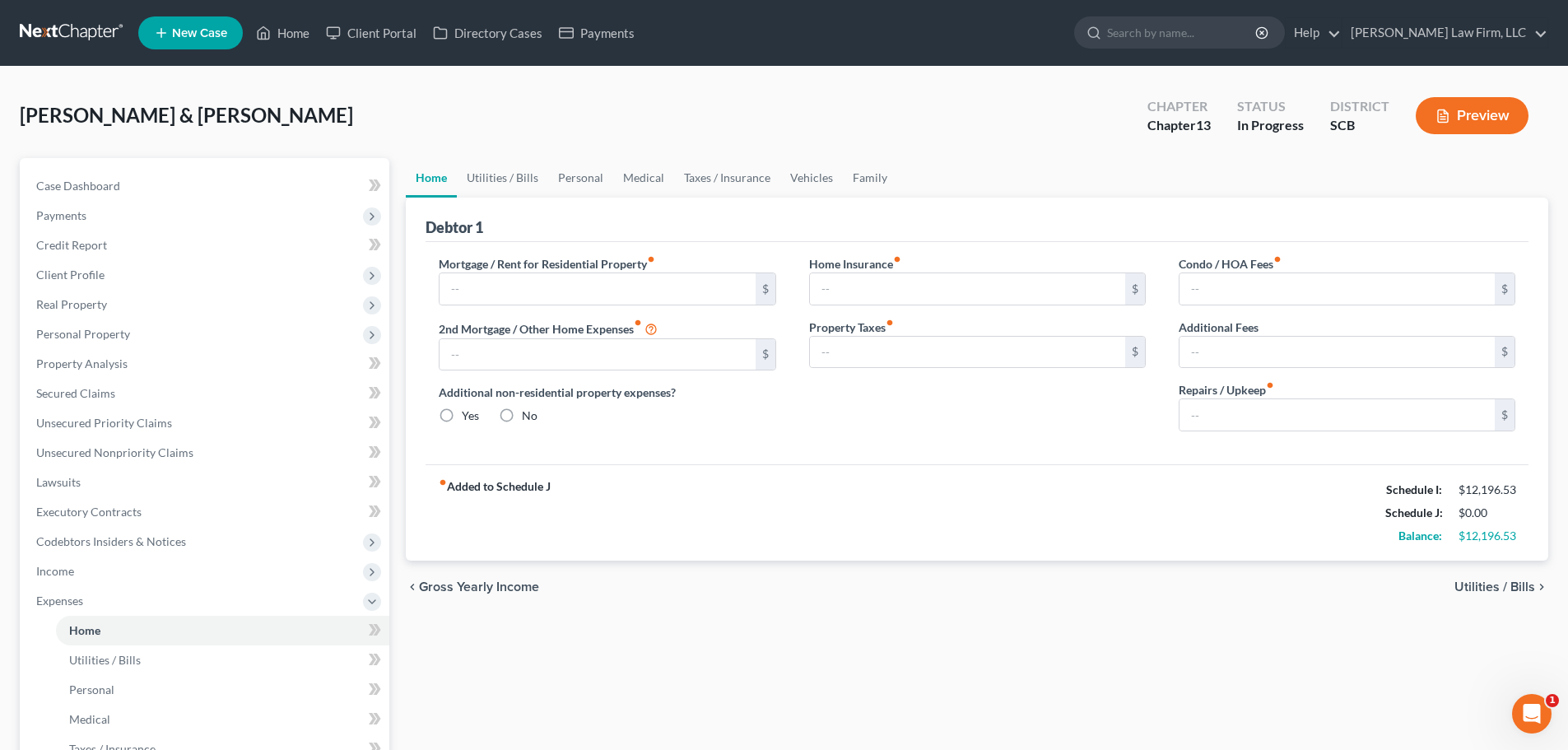
type input "1,810.75"
type input "360.52"
radio input "true"
type input "0.00"
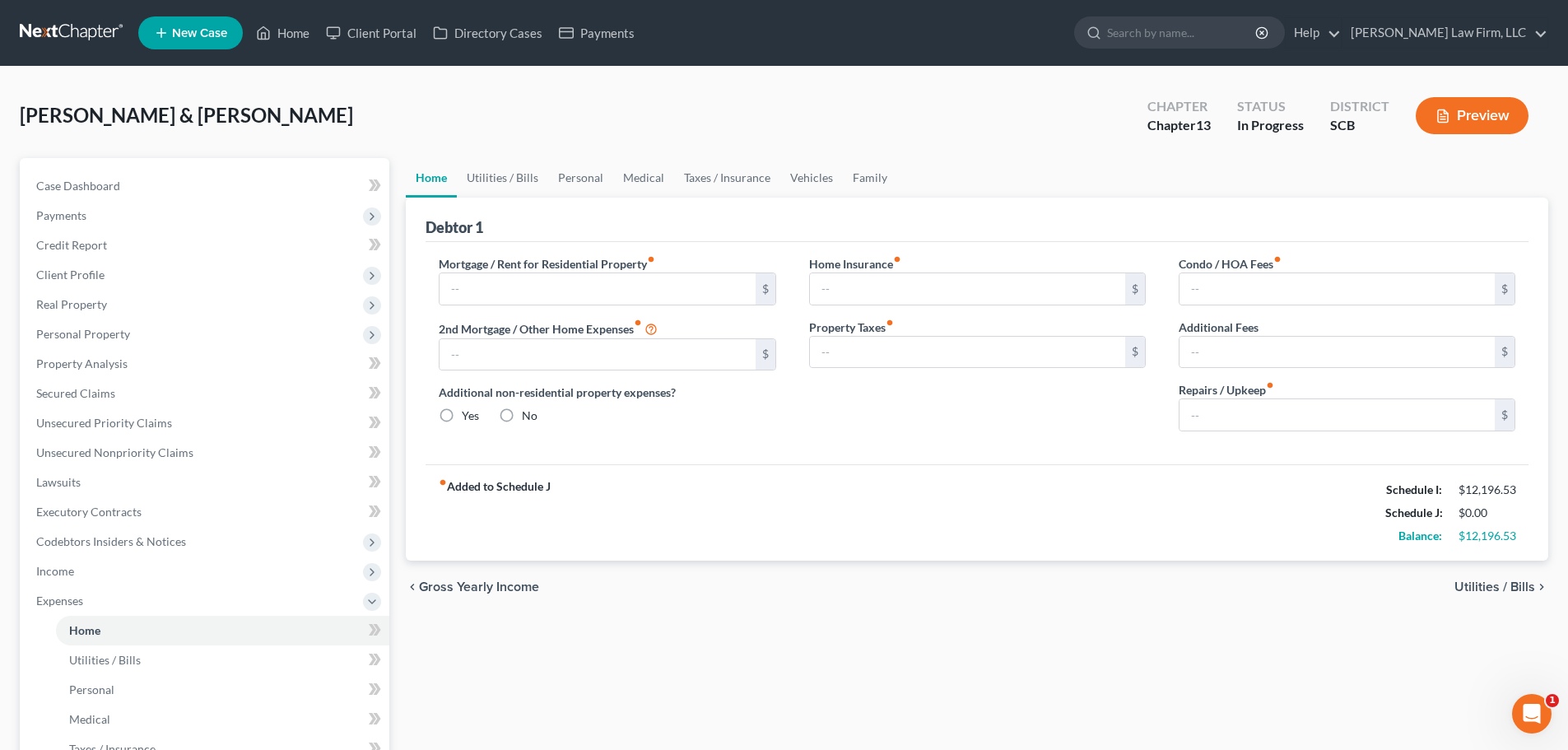
type input "76.99"
type input "25.00"
type input "265.00"
click at [84, 571] on span "Income" at bounding box center [206, 570] width 367 height 29
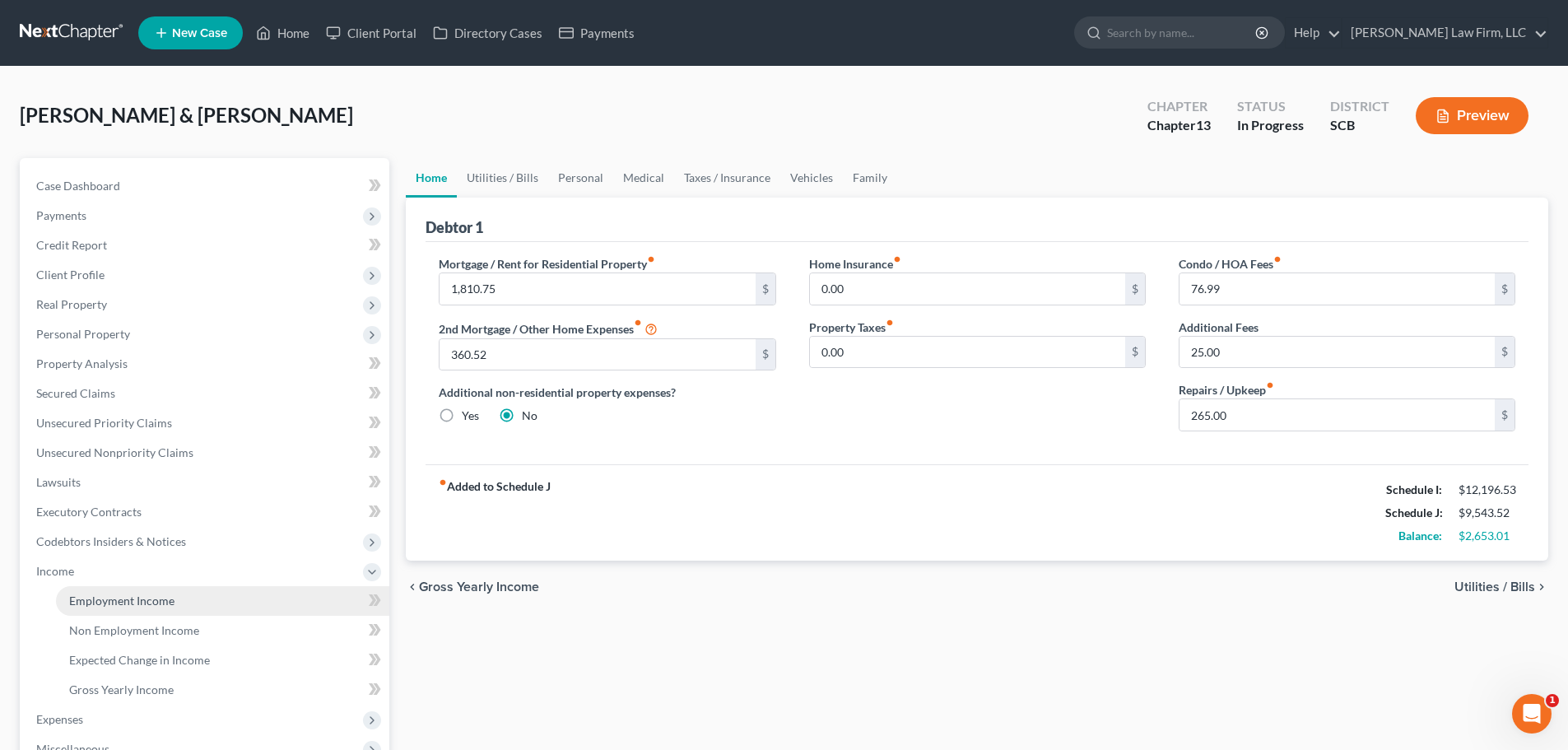
click at [93, 596] on span "Employment Income" at bounding box center [122, 601] width 105 height 14
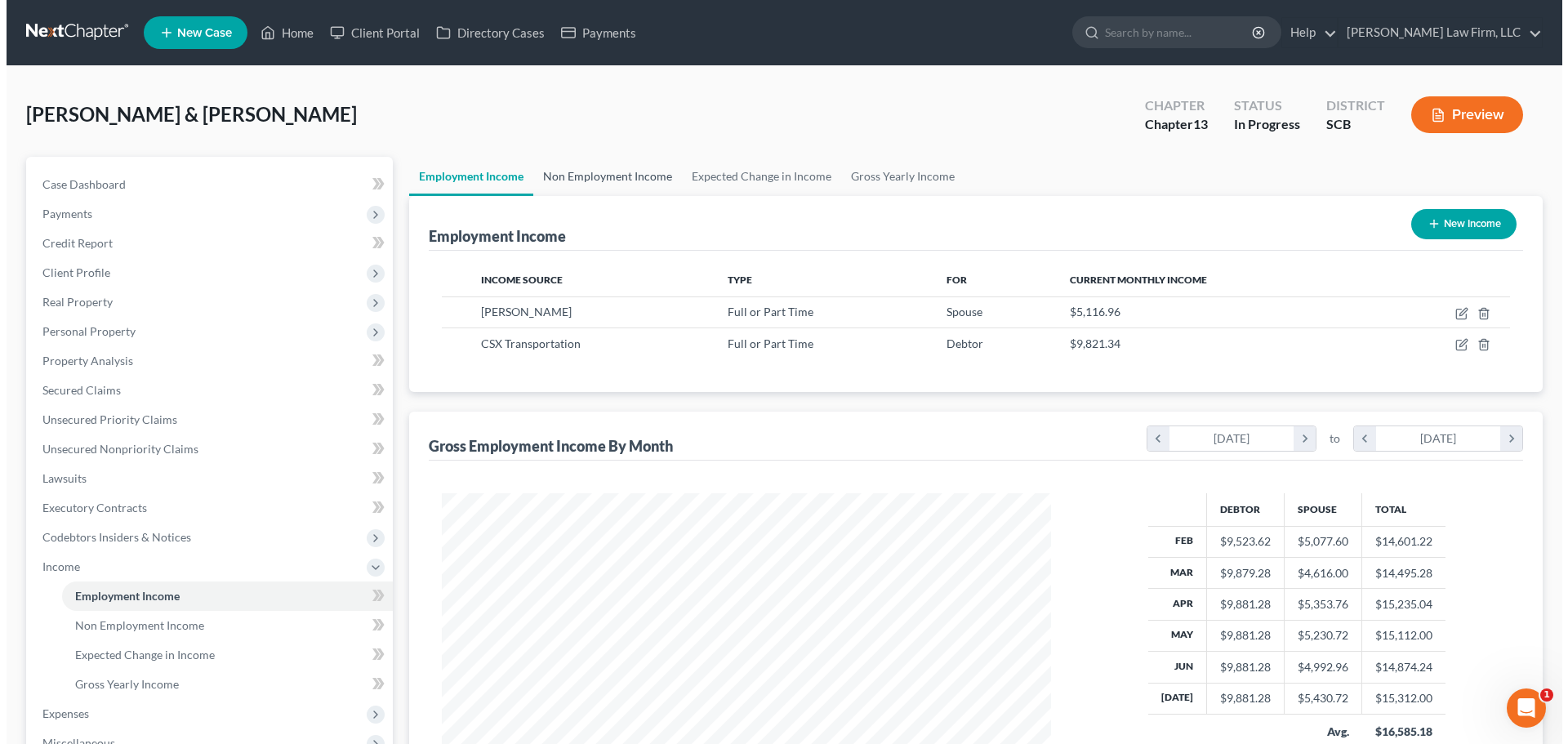
scroll to position [304, 642]
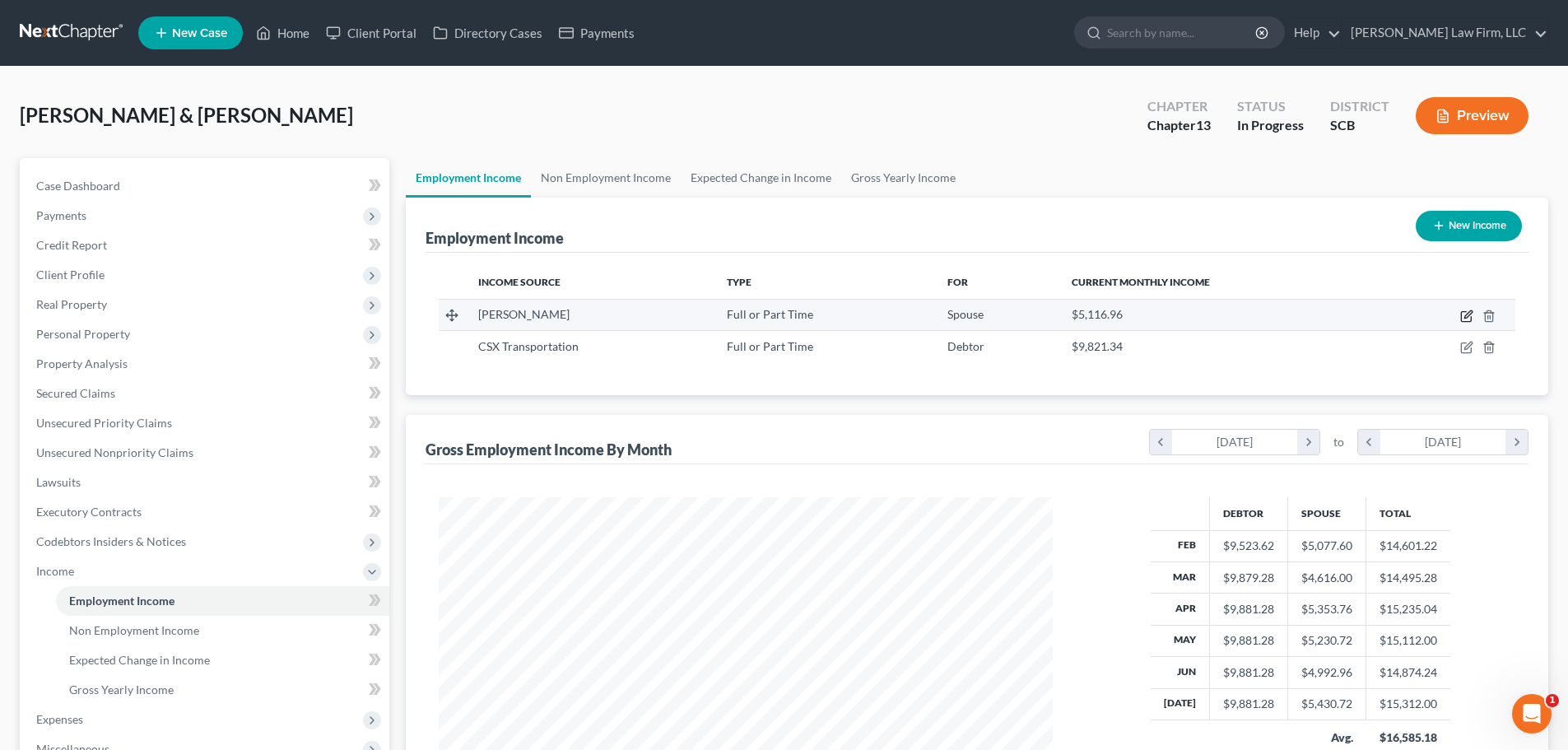
click at [1467, 313] on icon "button" at bounding box center [1467, 316] width 13 height 13
select select "0"
select select "48"
select select "1"
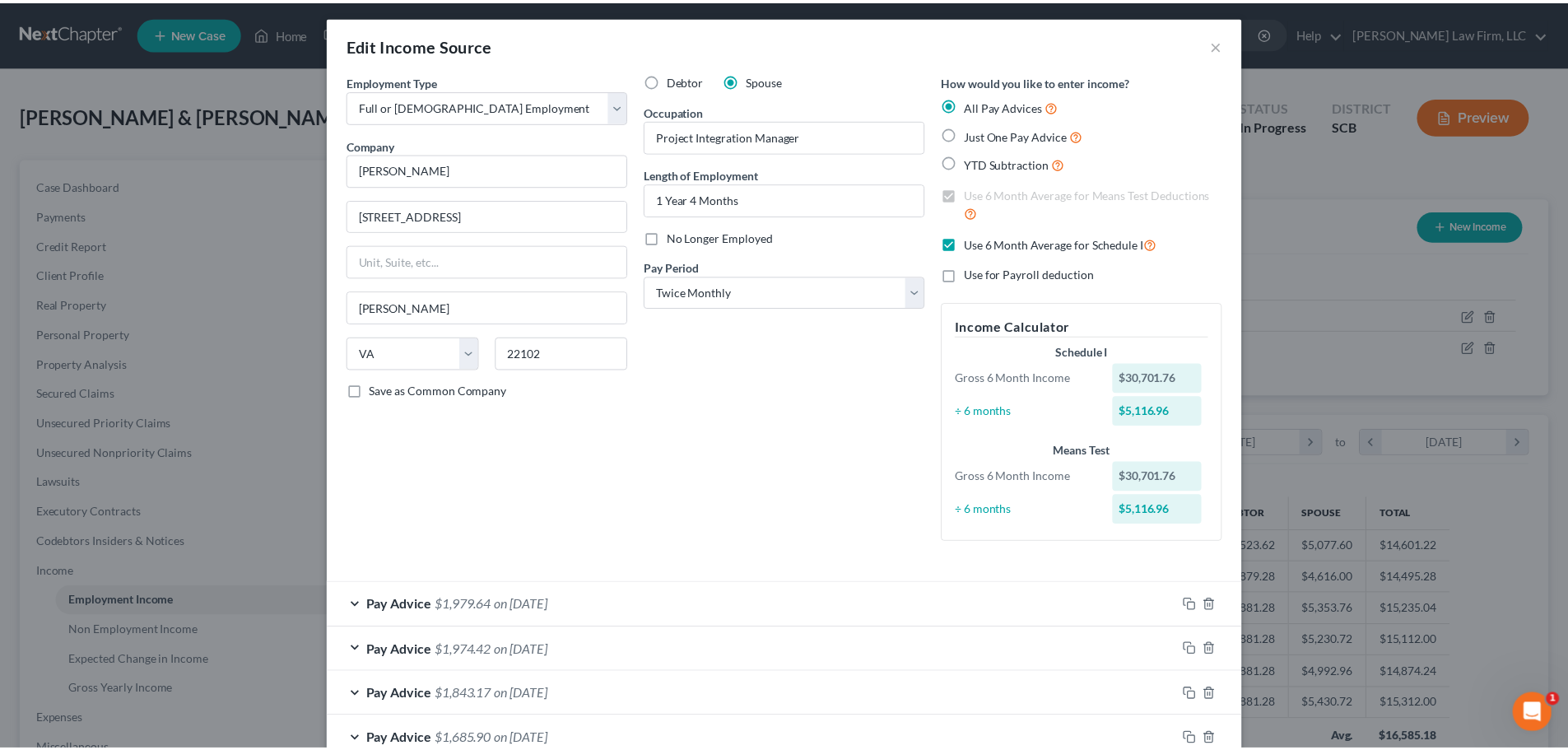
scroll to position [0, 0]
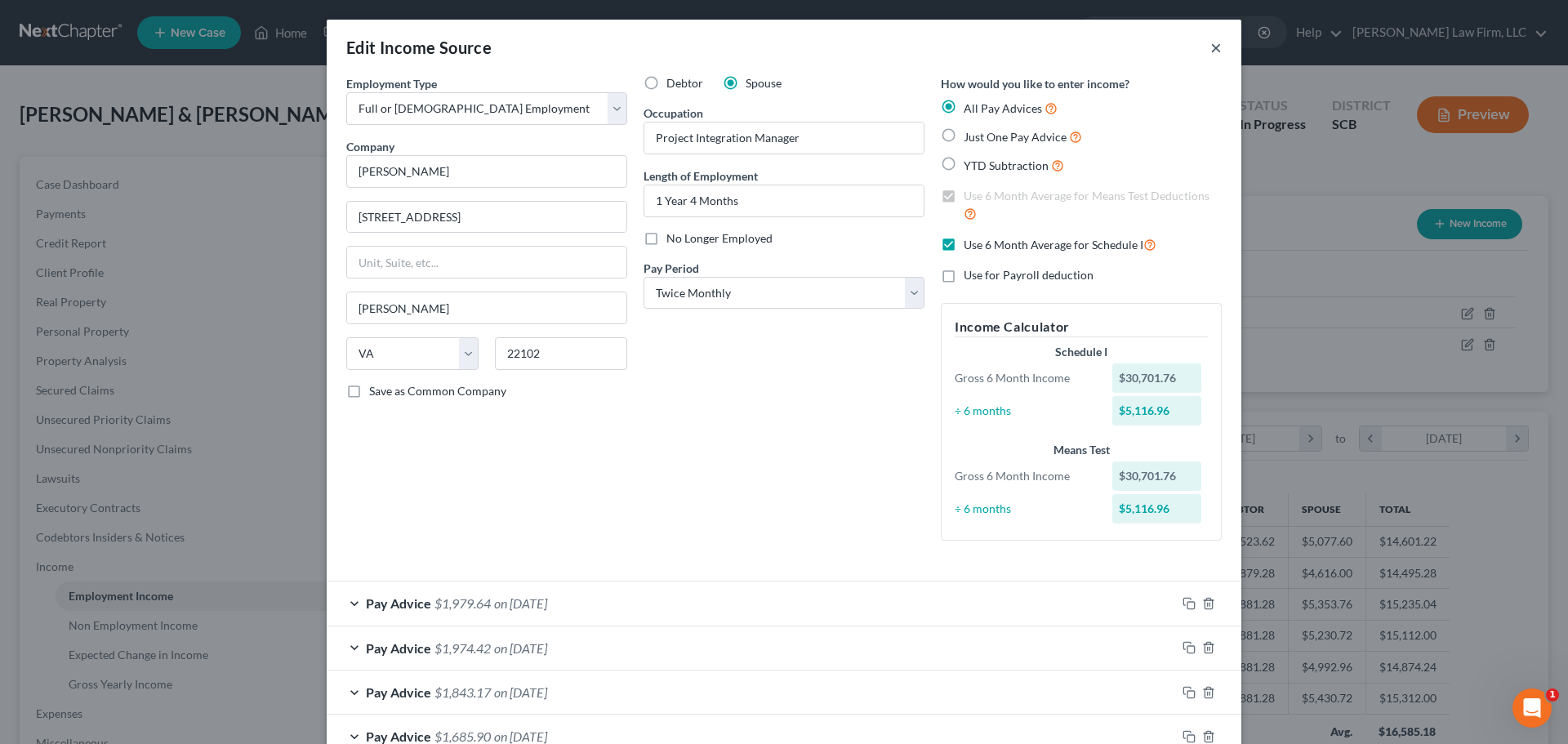
click at [1215, 47] on button "×" at bounding box center [1216, 48] width 11 height 19
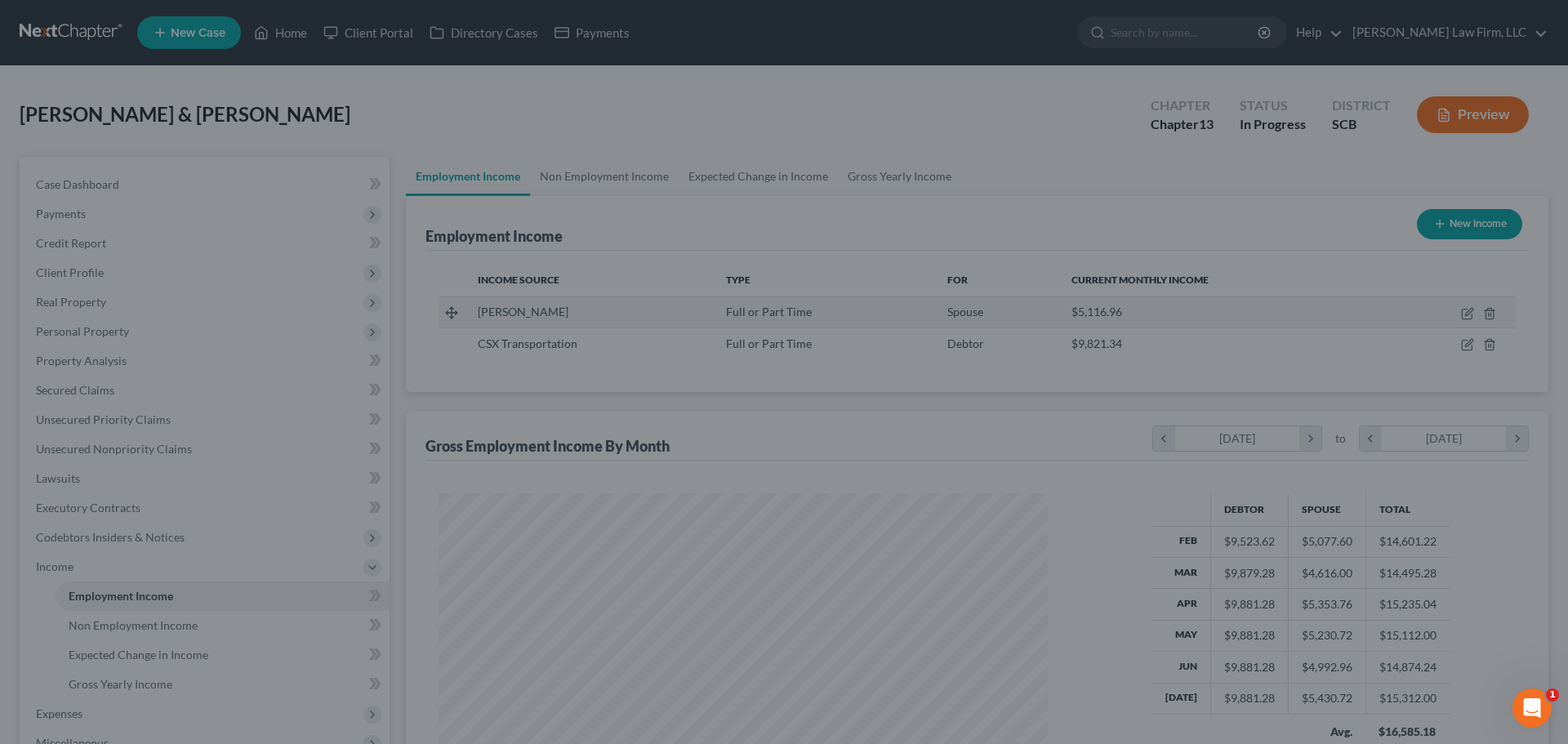
scroll to position [816197, 816156]
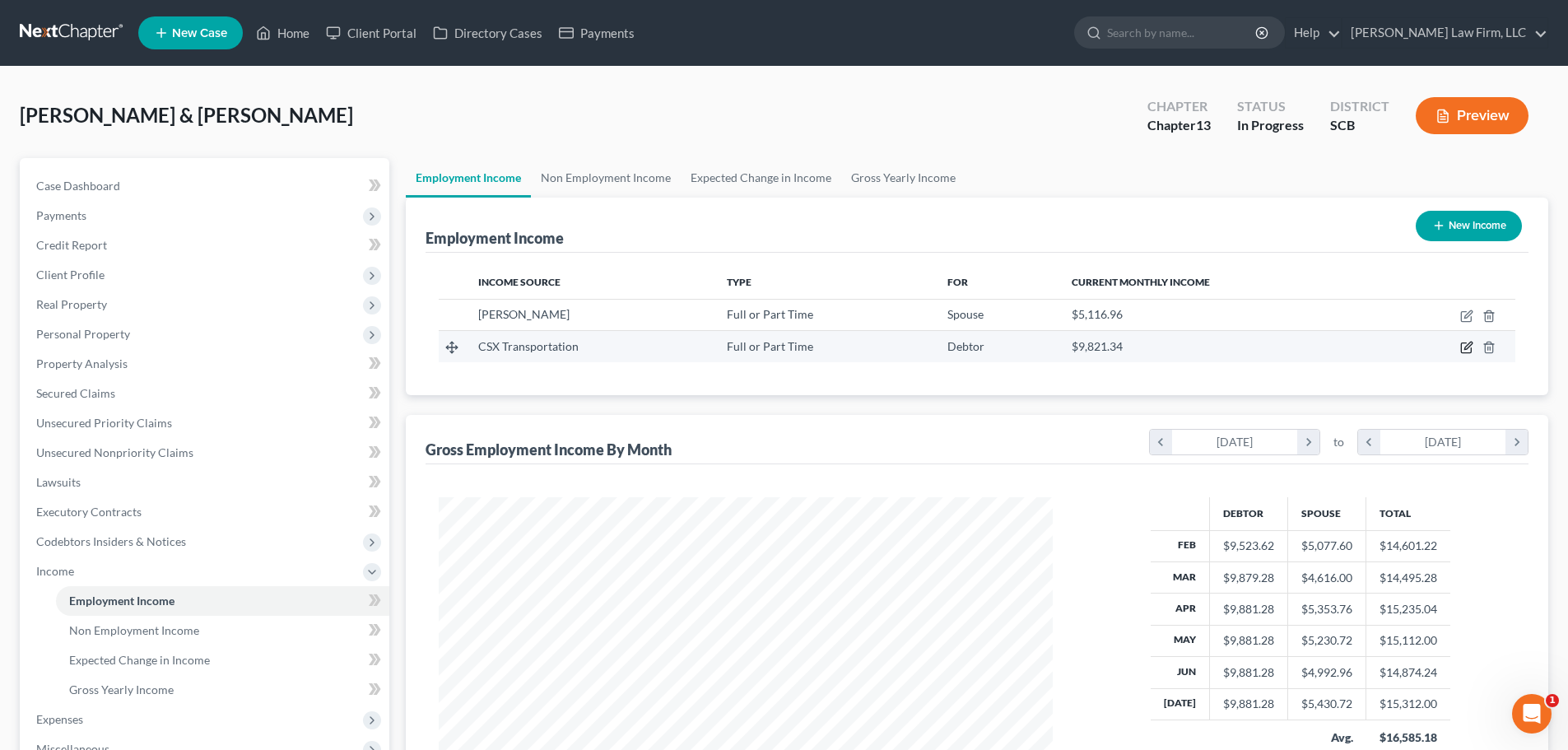
click at [1467, 343] on icon "button" at bounding box center [1467, 347] width 13 height 13
select select "0"
select select "9"
select select "0"
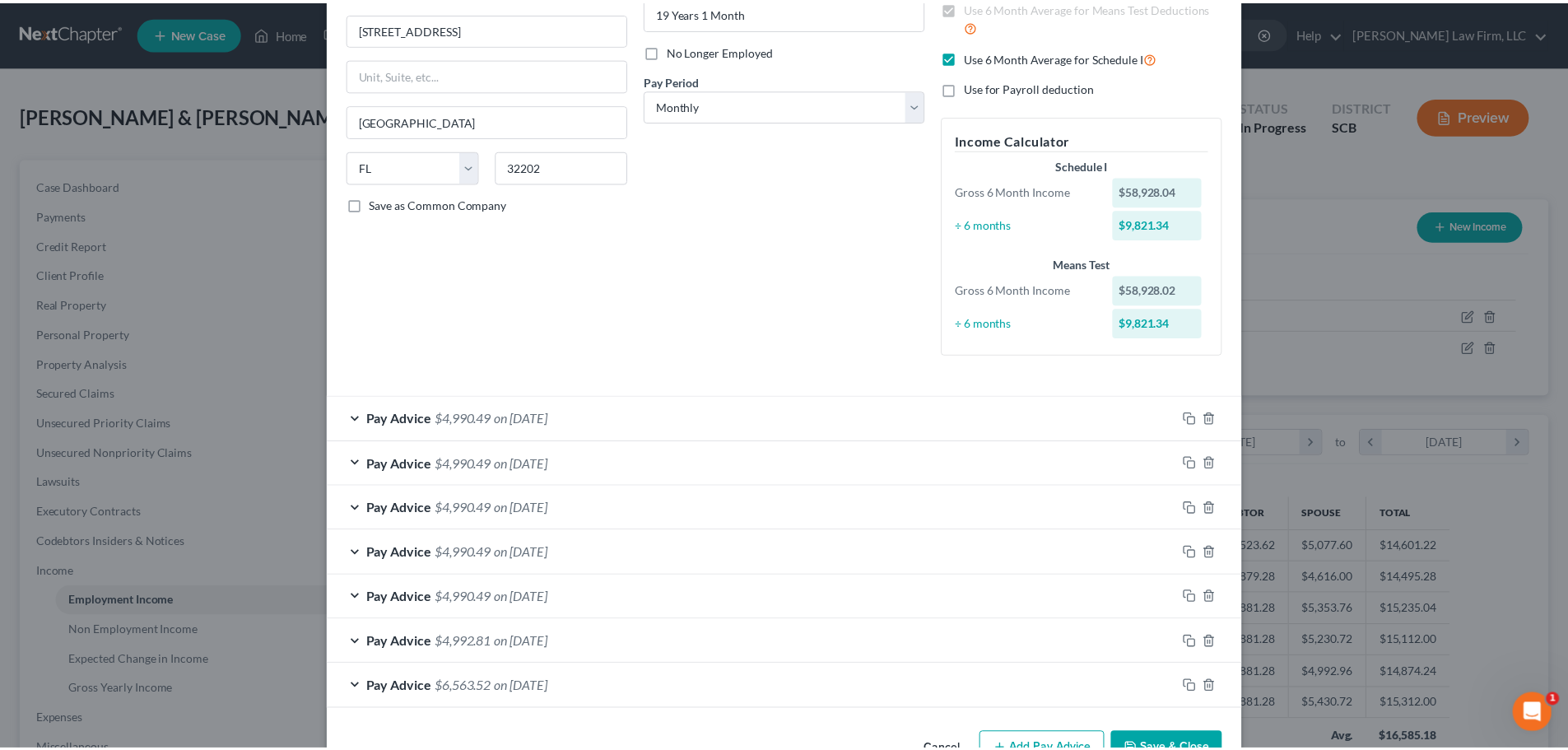
scroll to position [0, 0]
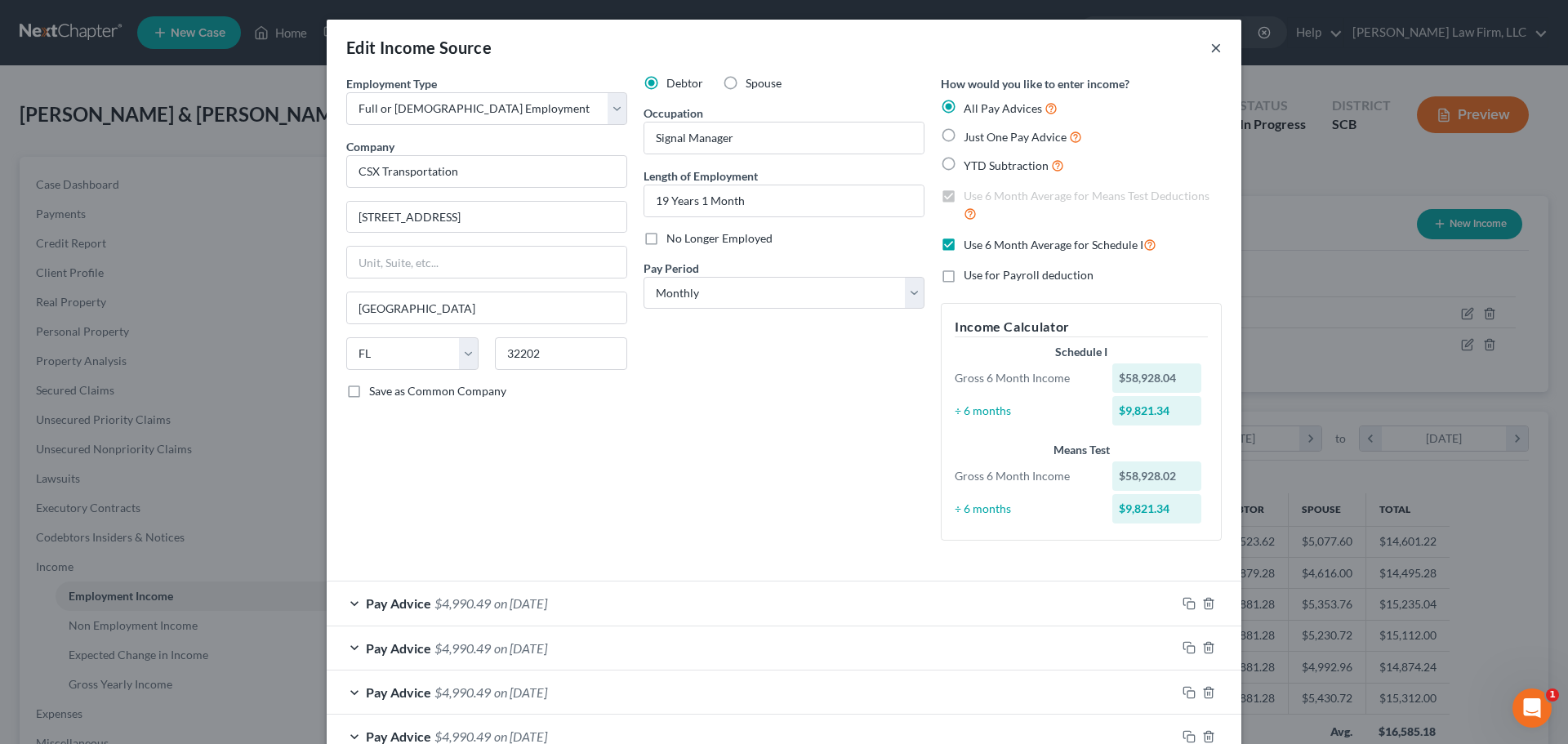
click at [1211, 48] on button "×" at bounding box center [1216, 48] width 11 height 19
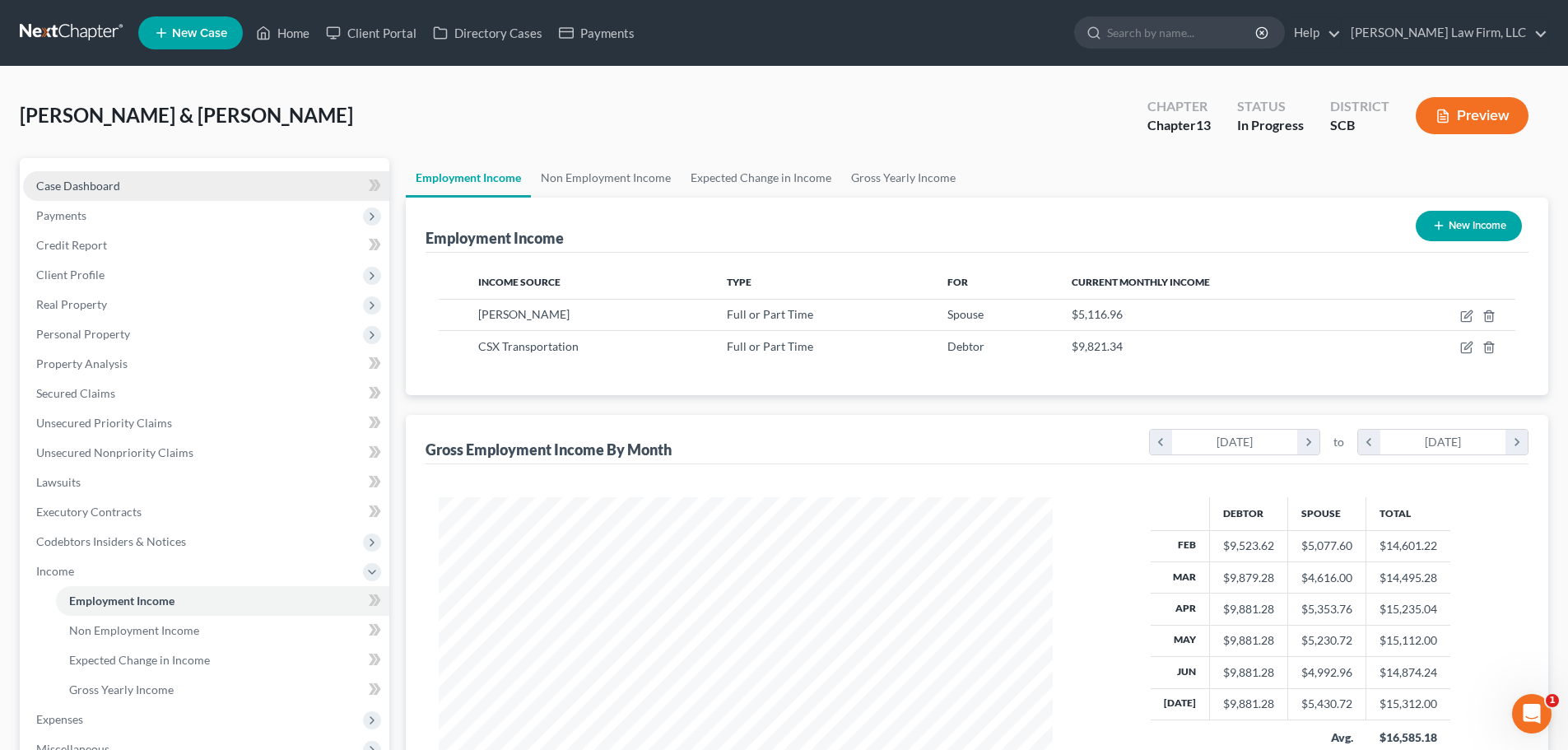
click at [149, 178] on link "Case Dashboard" at bounding box center [206, 185] width 367 height 29
select select "0"
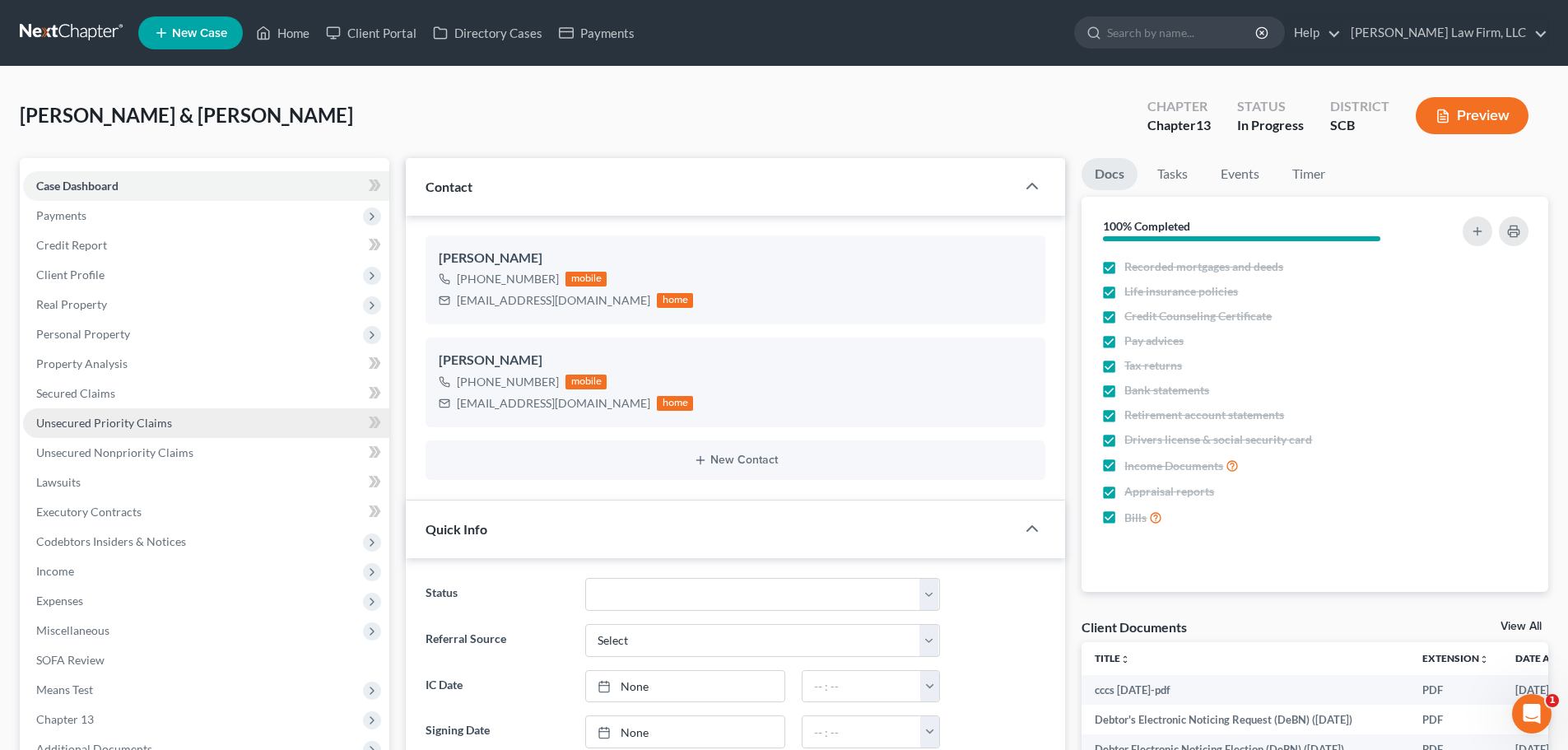
scroll to position [128, 0]
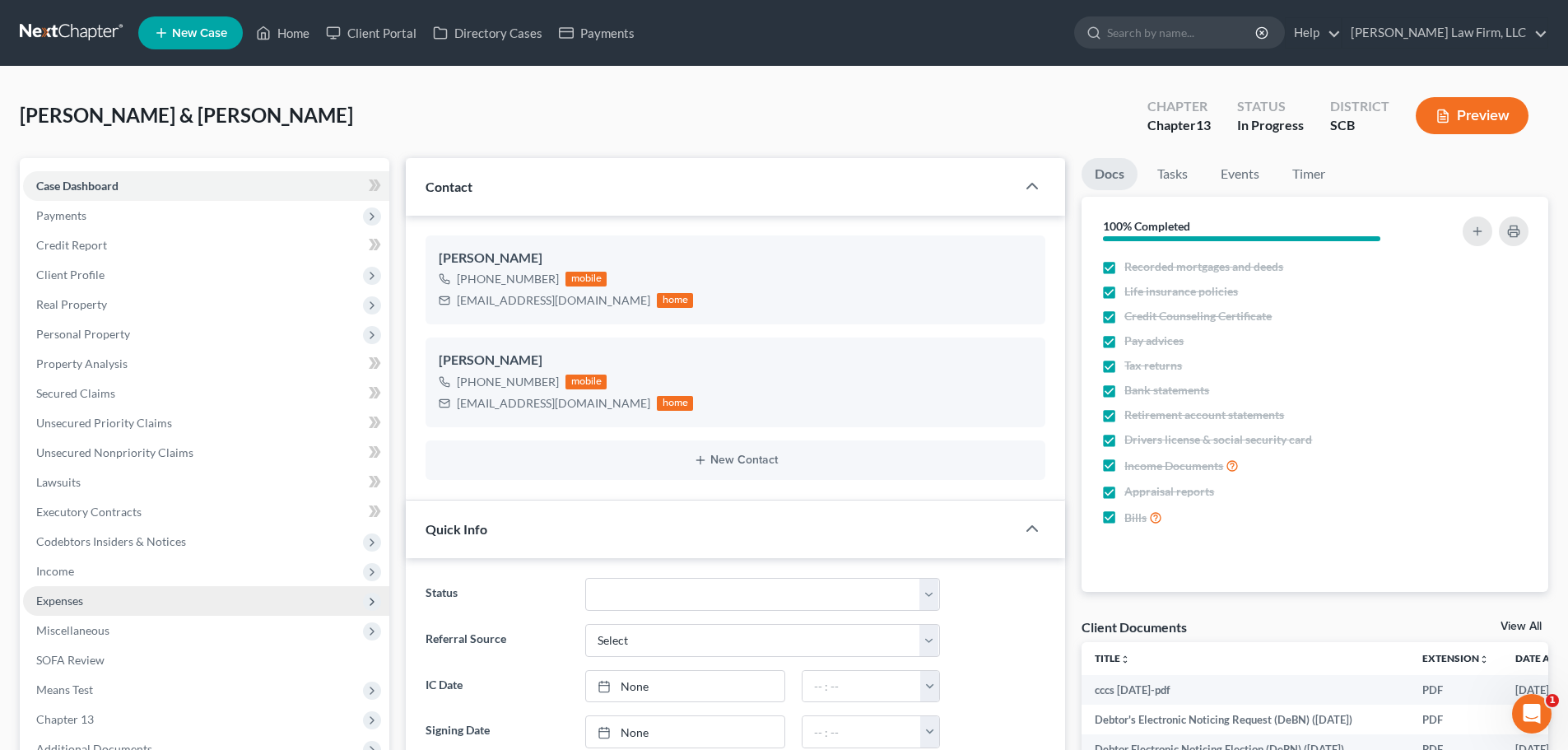
click at [54, 600] on span "Expenses" at bounding box center [60, 601] width 47 height 14
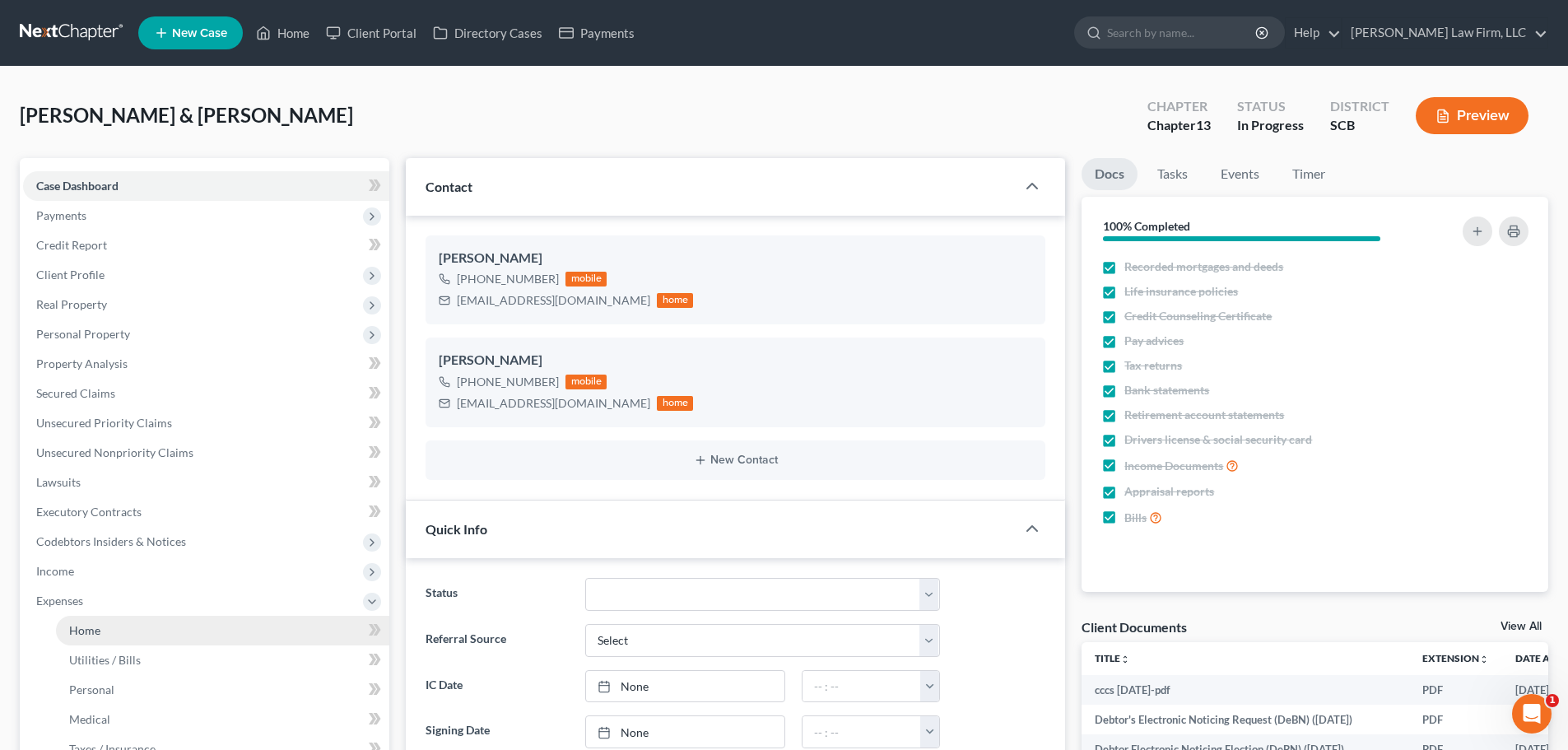
click at [78, 633] on span "Home" at bounding box center [85, 630] width 31 height 14
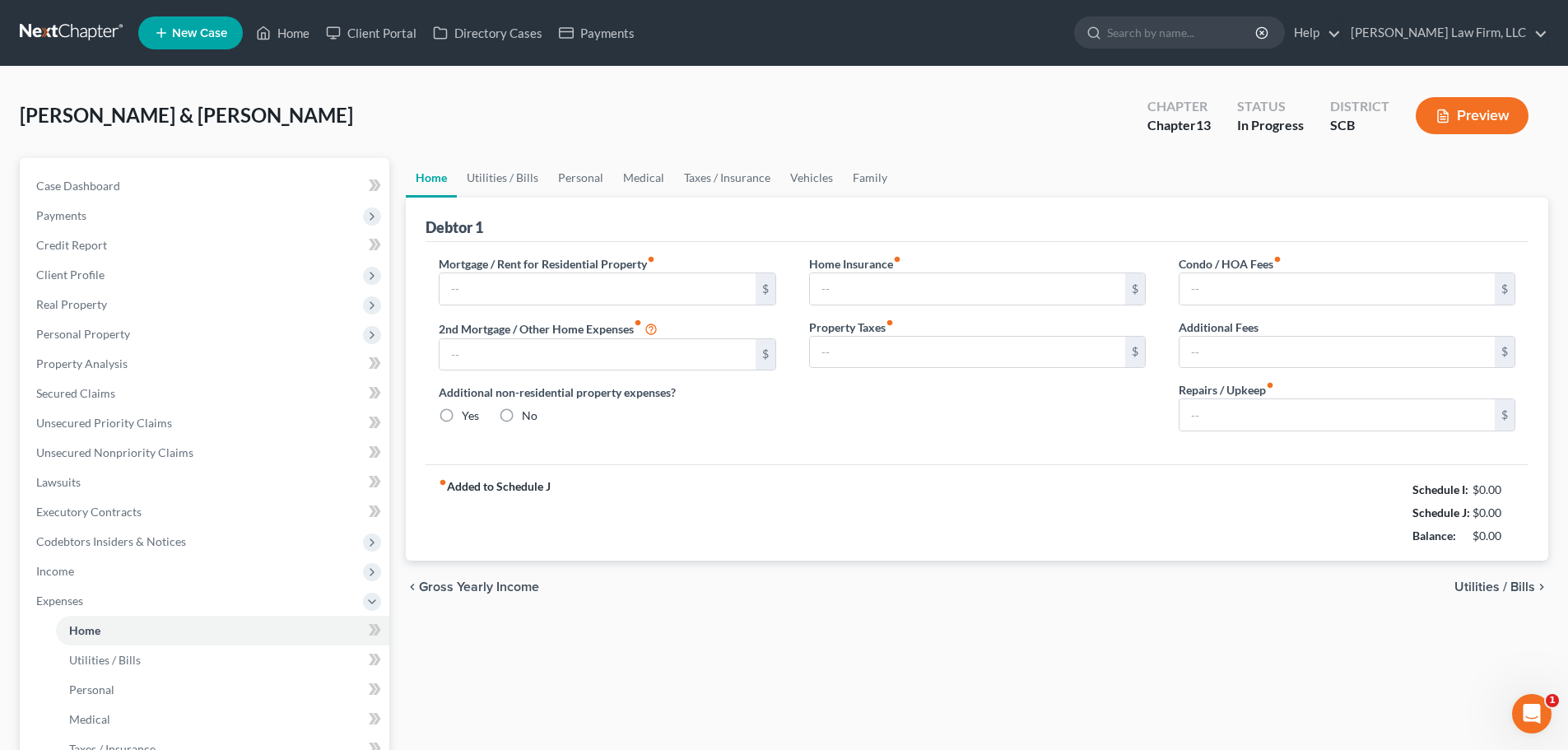
type input "1,810.75"
type input "360.52"
radio input "true"
type input "0.00"
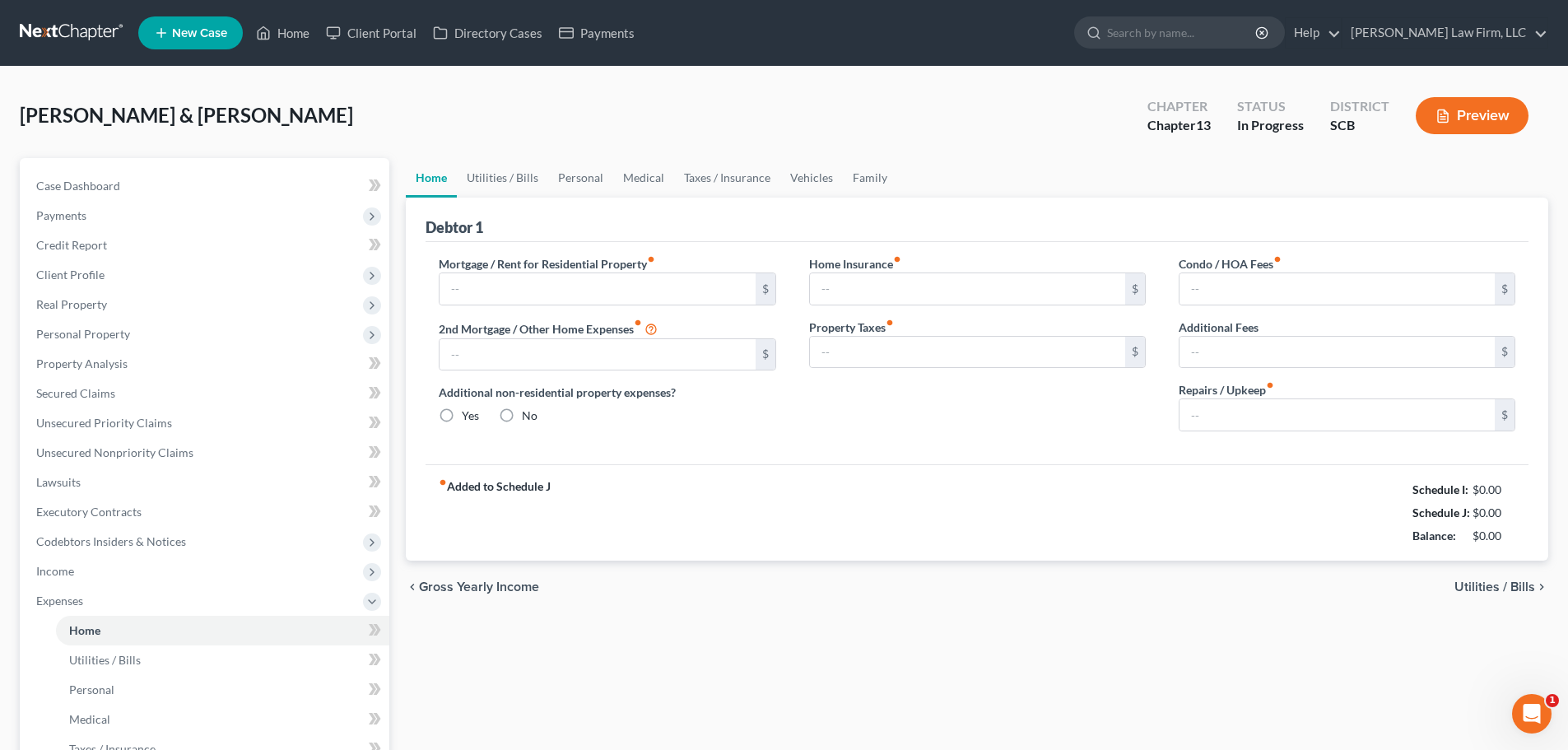
type input "76.99"
type input "25.00"
type input "265.00"
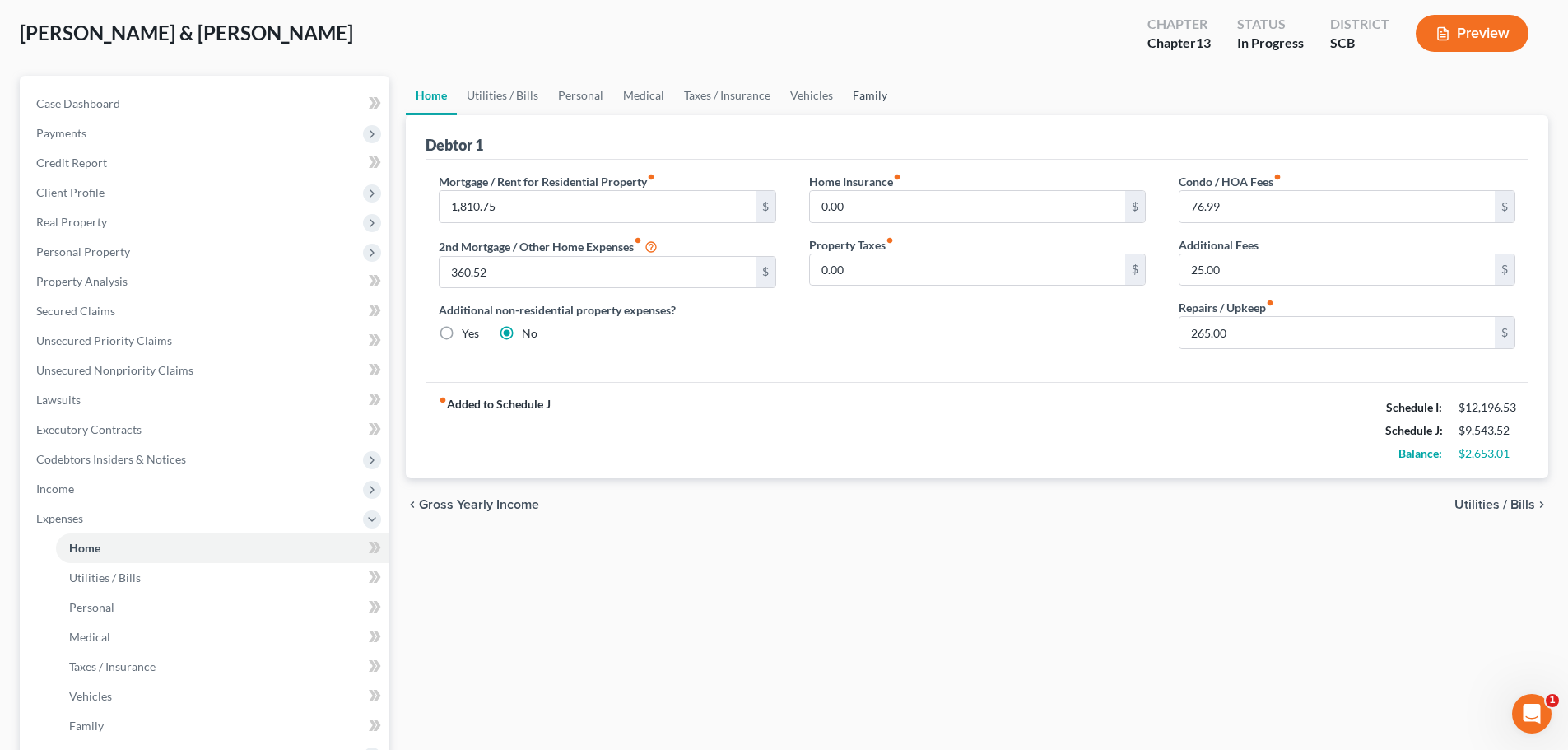
click at [855, 98] on link "Family" at bounding box center [869, 95] width 54 height 39
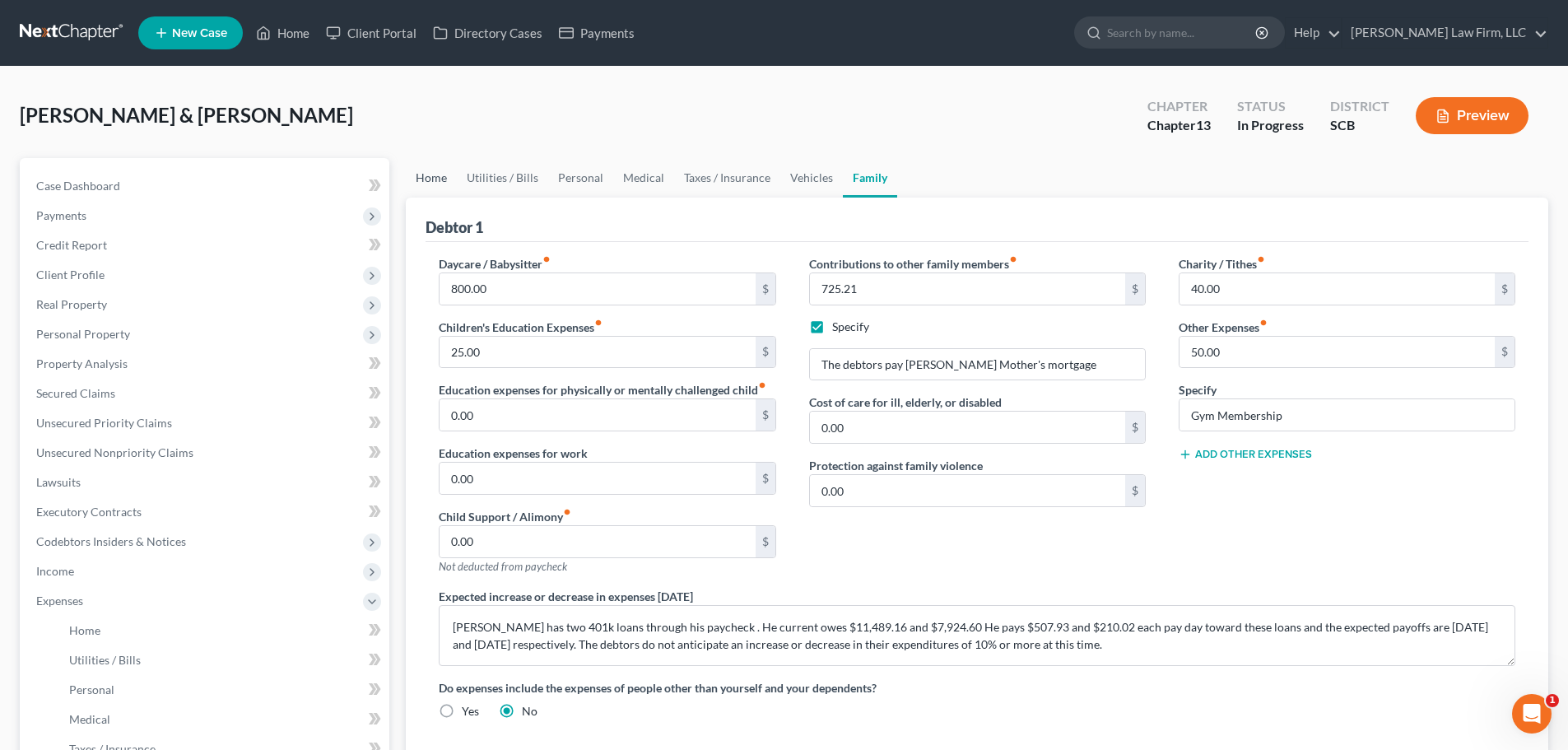
click at [422, 178] on link "Home" at bounding box center [431, 178] width 51 height 39
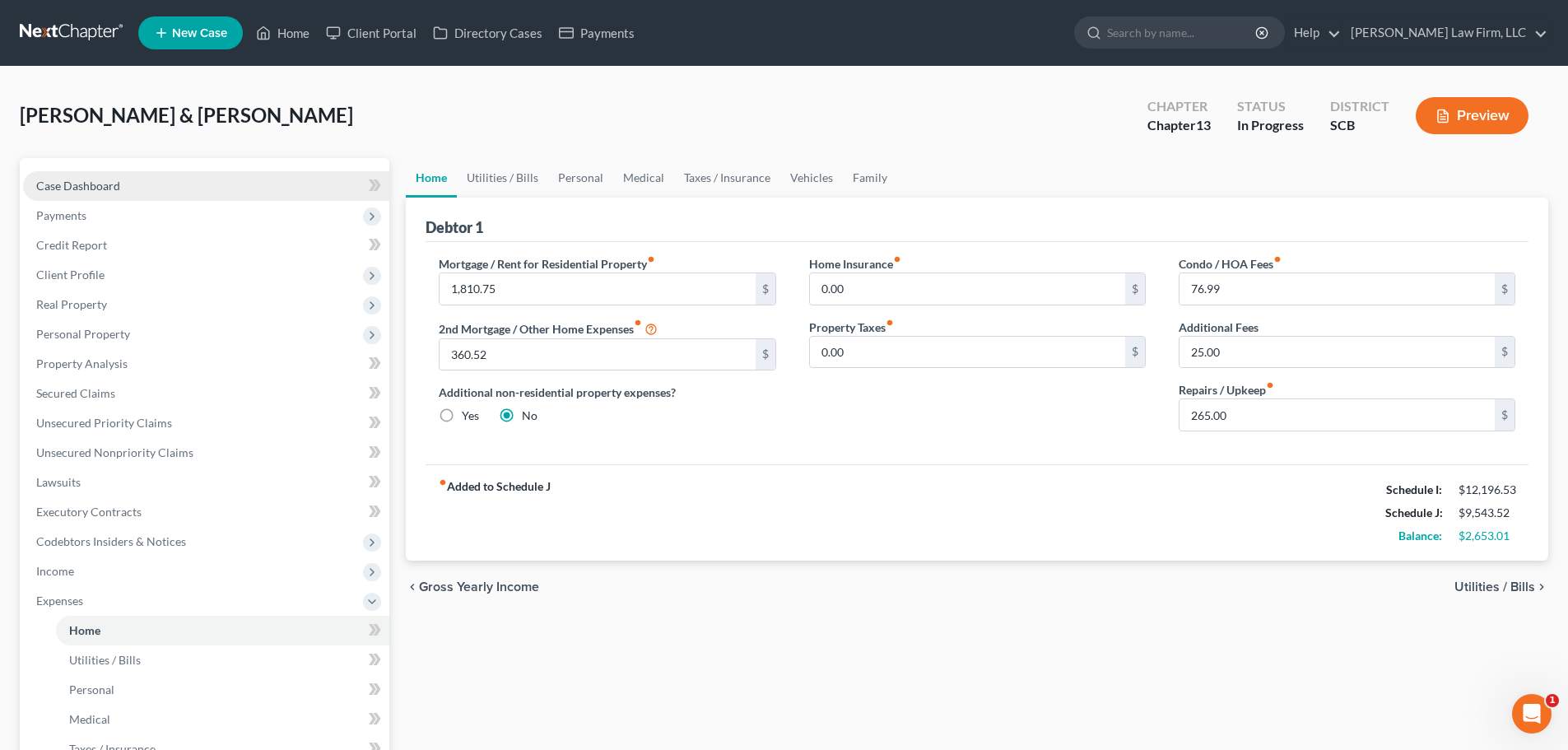
click at [72, 179] on span "Case Dashboard" at bounding box center [78, 186] width 84 height 14
select select "3"
select select "0"
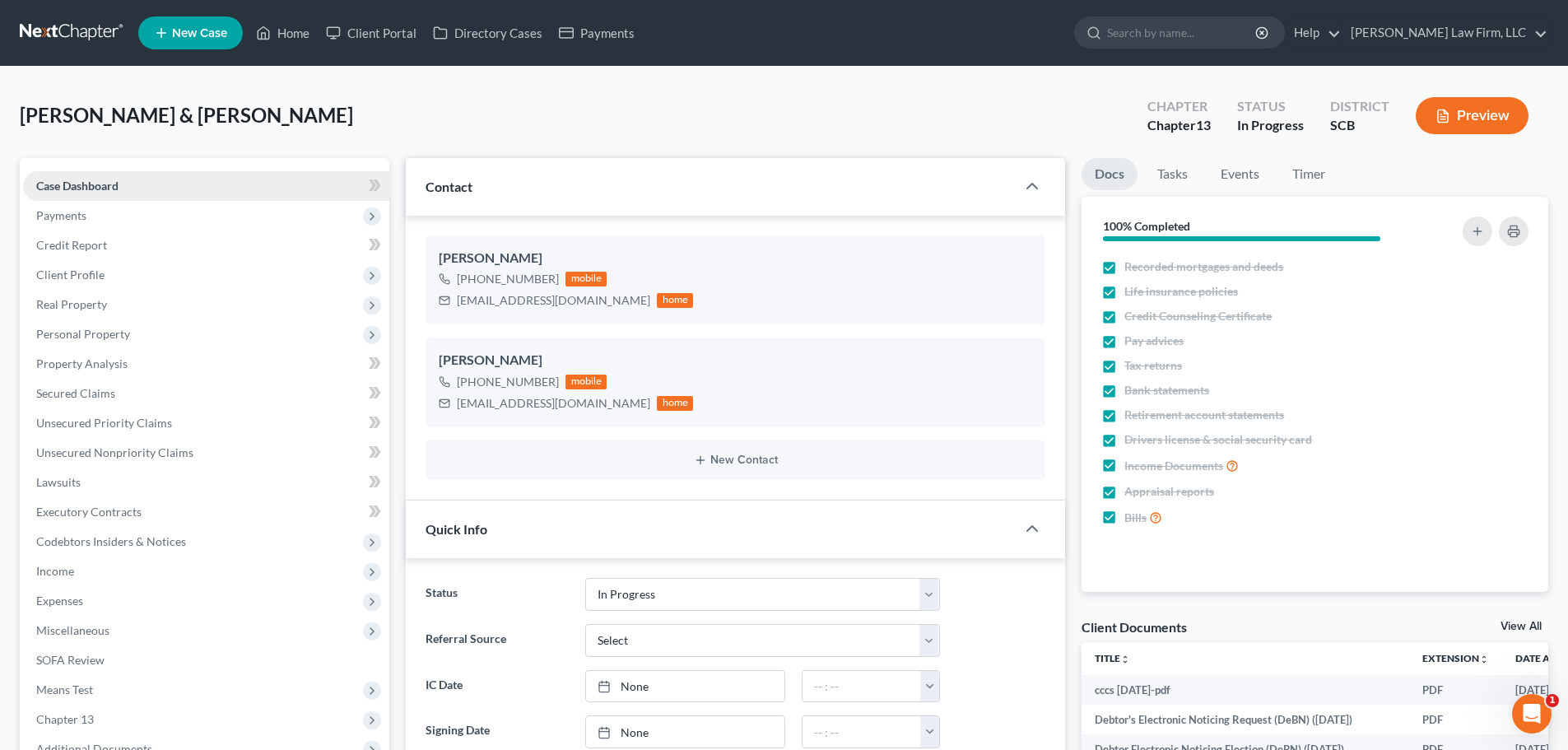
scroll to position [128, 0]
click at [85, 28] on link at bounding box center [72, 32] width 105 height 29
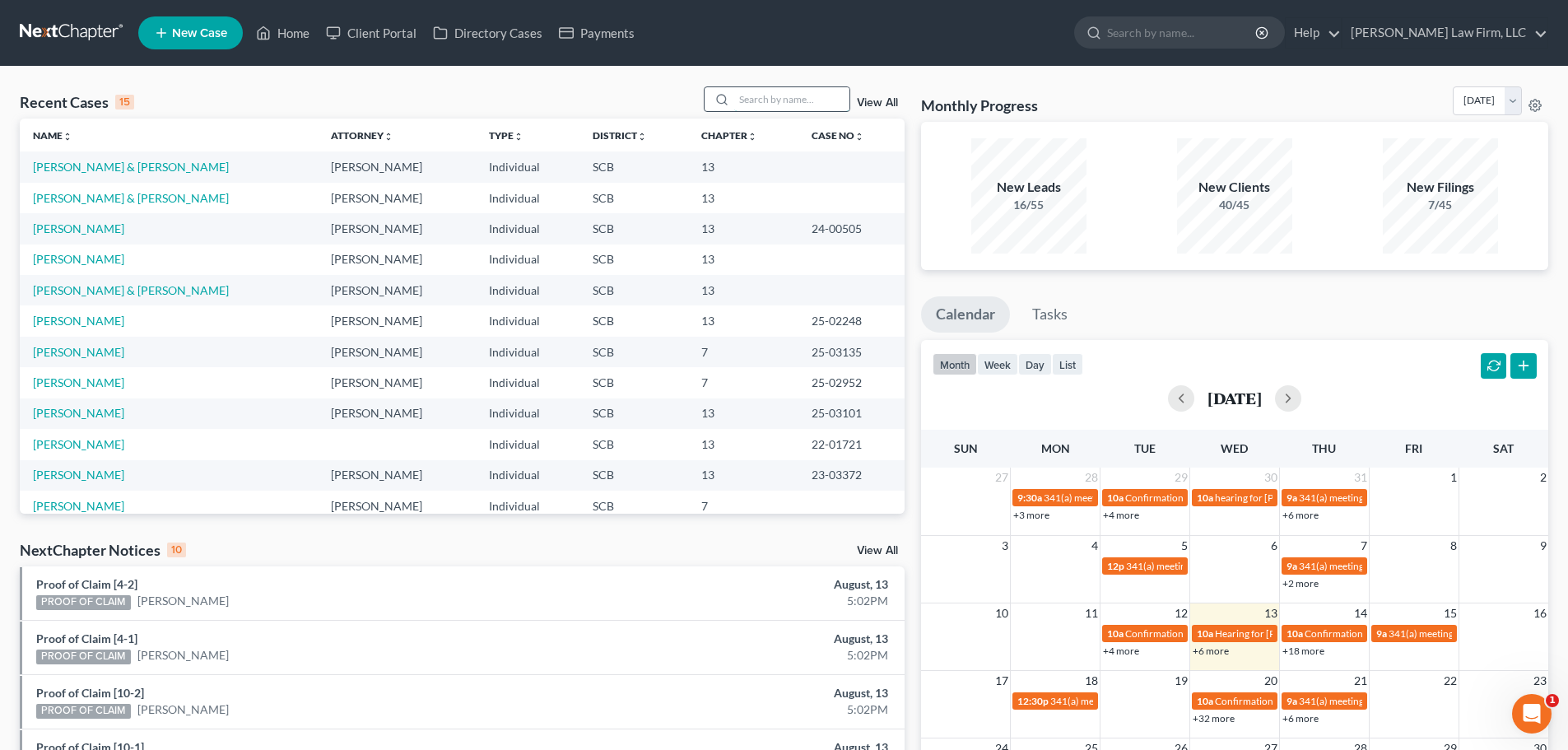
click at [795, 97] on input "search" at bounding box center [792, 99] width 116 height 24
type input "[PERSON_NAME]"
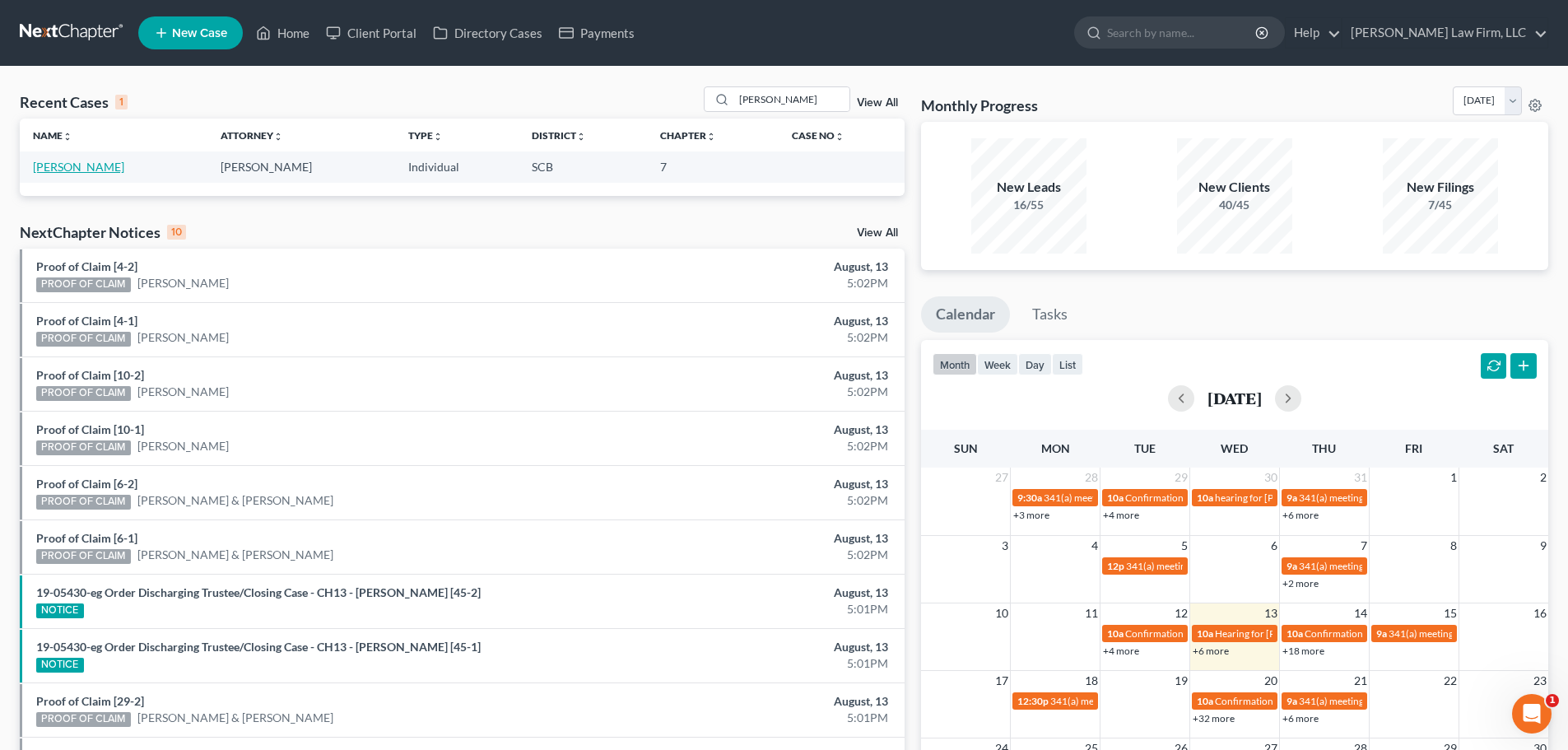
click at [85, 166] on link "[PERSON_NAME]" at bounding box center [78, 166] width 92 height 14
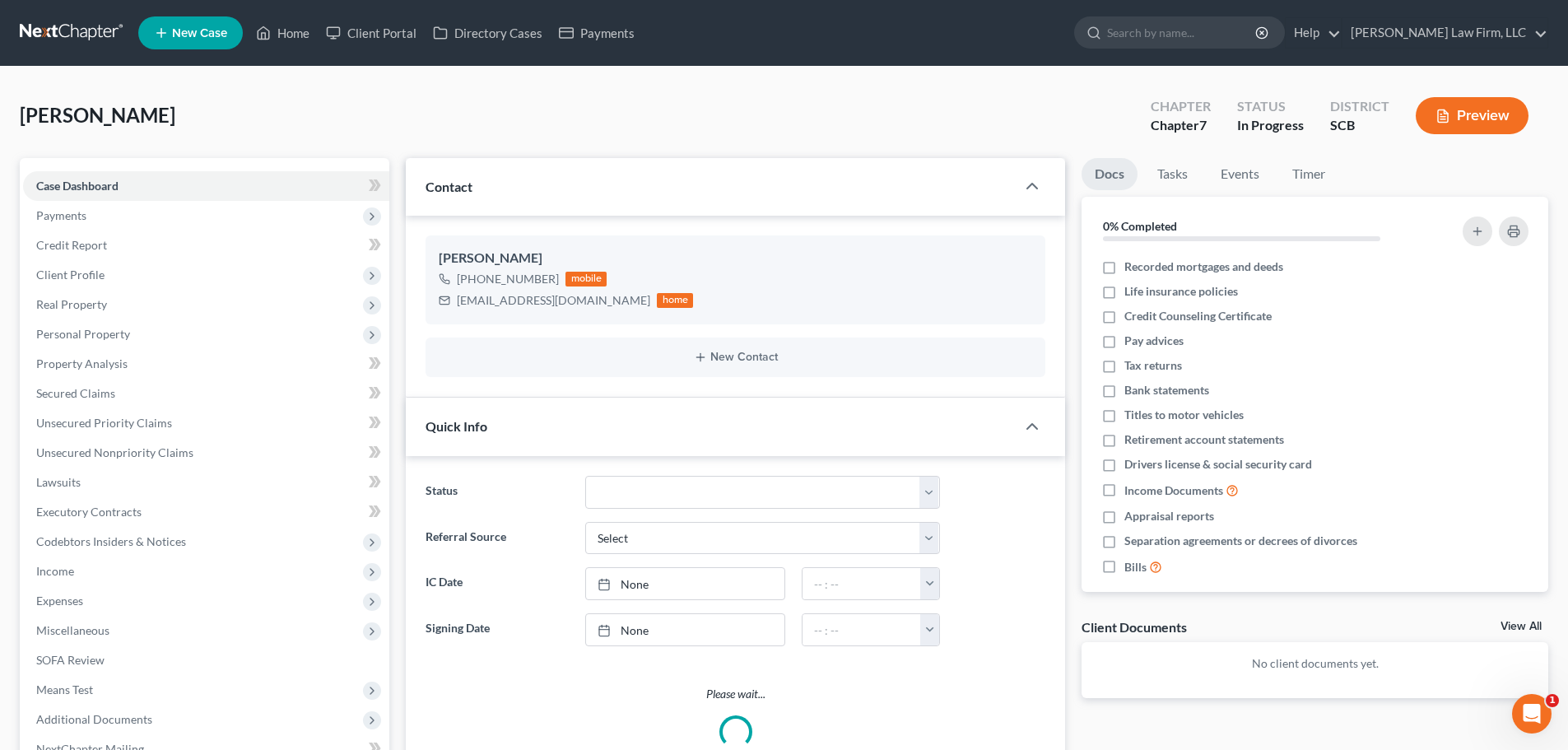
select select "1"
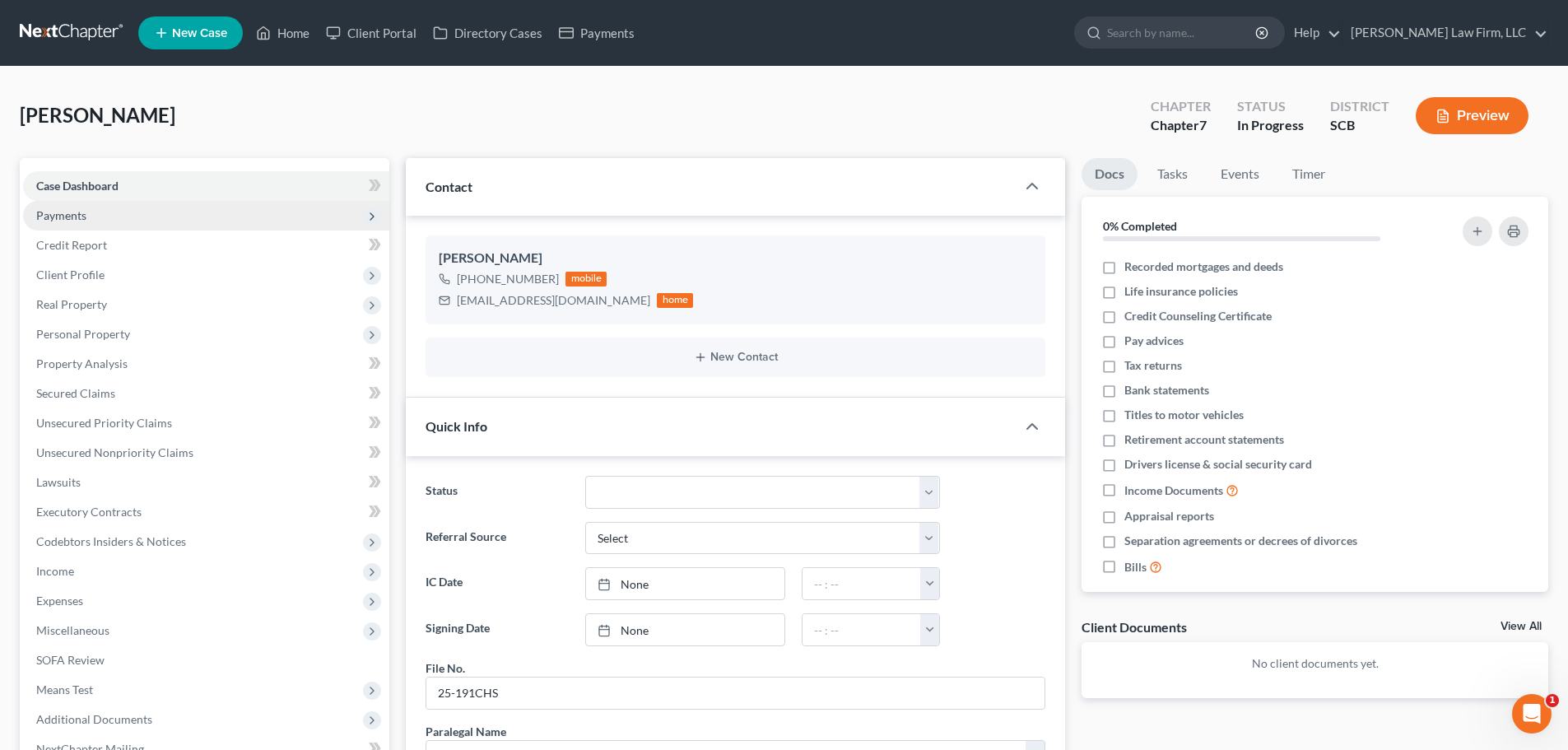
click at [95, 214] on span "Payments" at bounding box center [206, 215] width 367 height 29
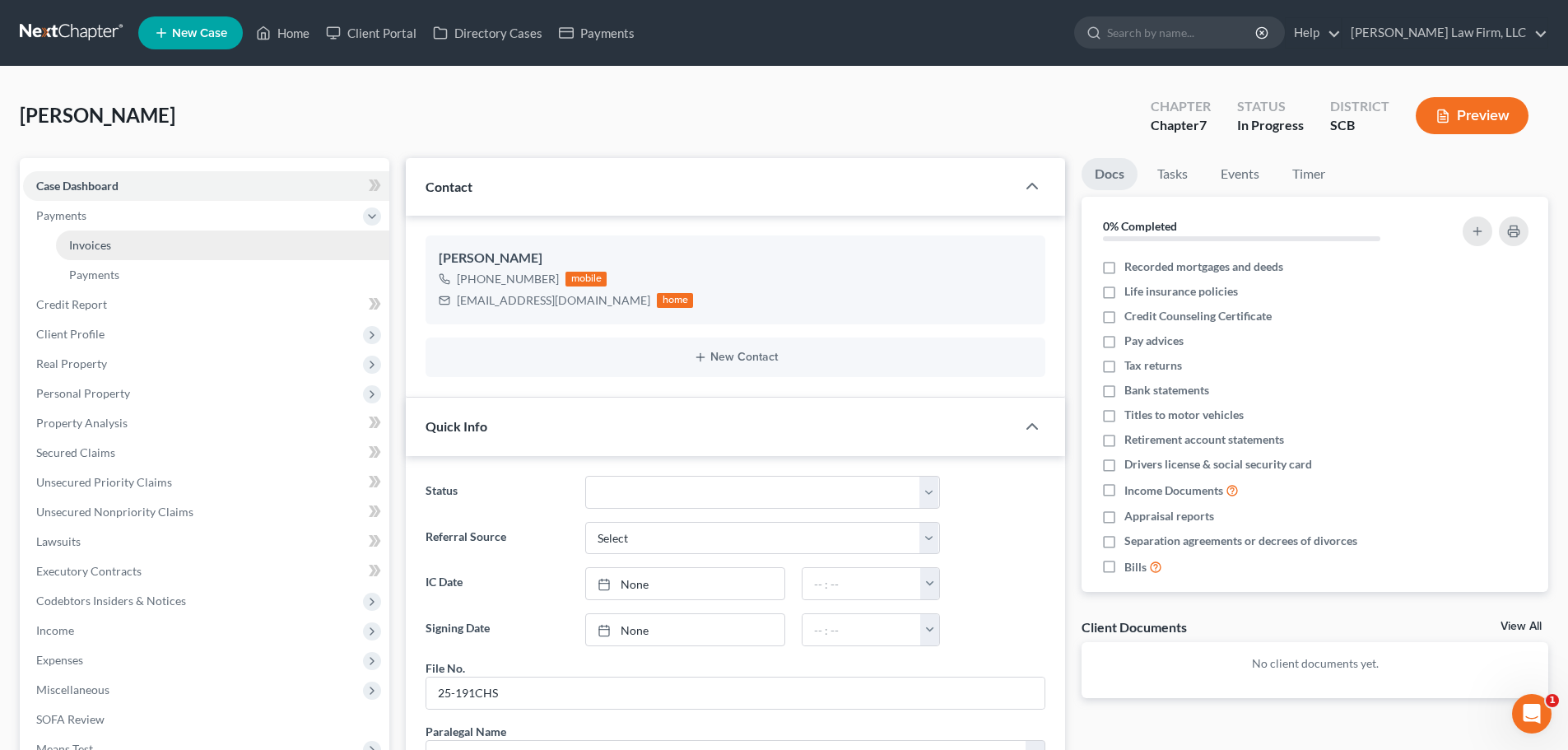
click at [102, 241] on span "Invoices" at bounding box center [90, 245] width 42 height 14
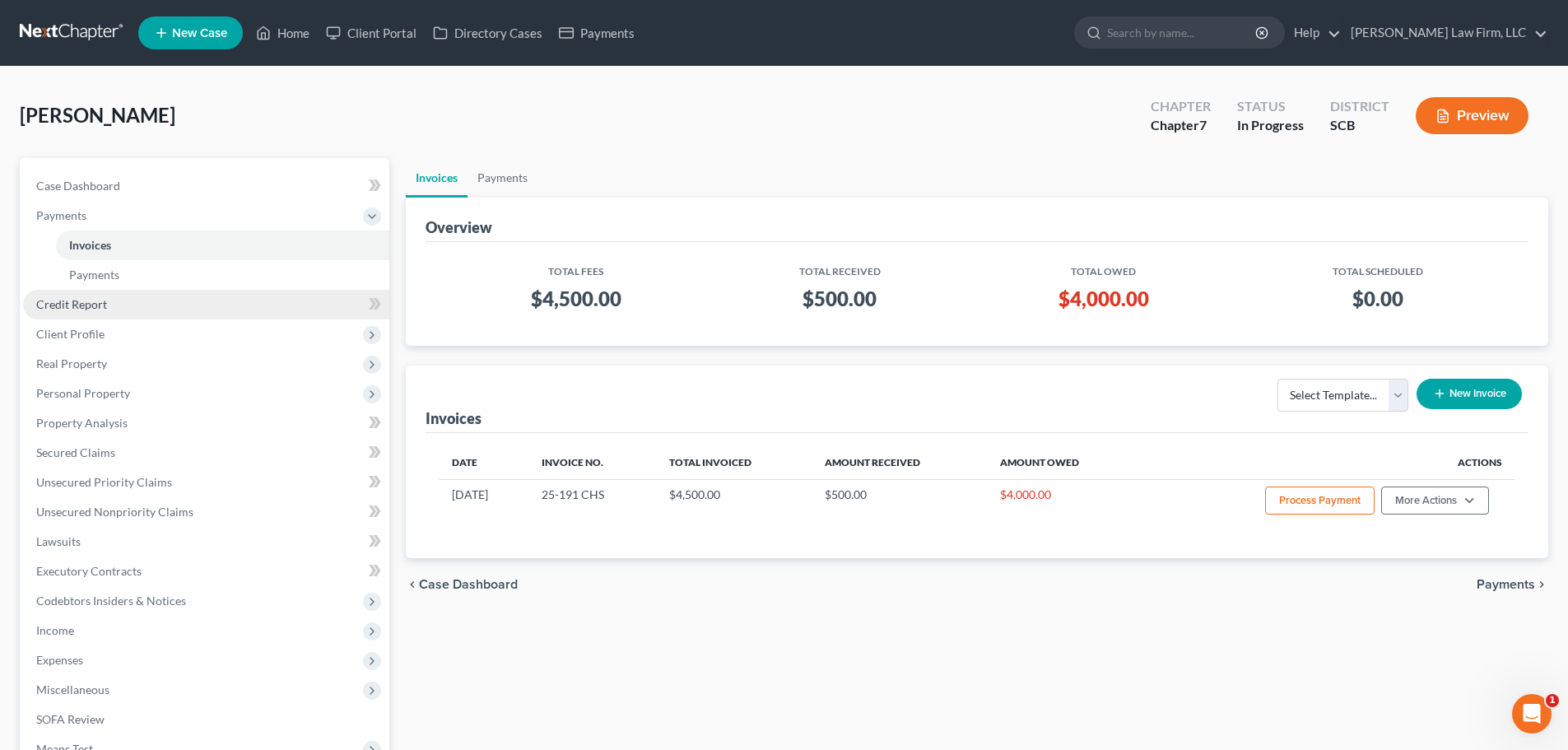
click at [97, 302] on span "Credit Report" at bounding box center [72, 304] width 71 height 14
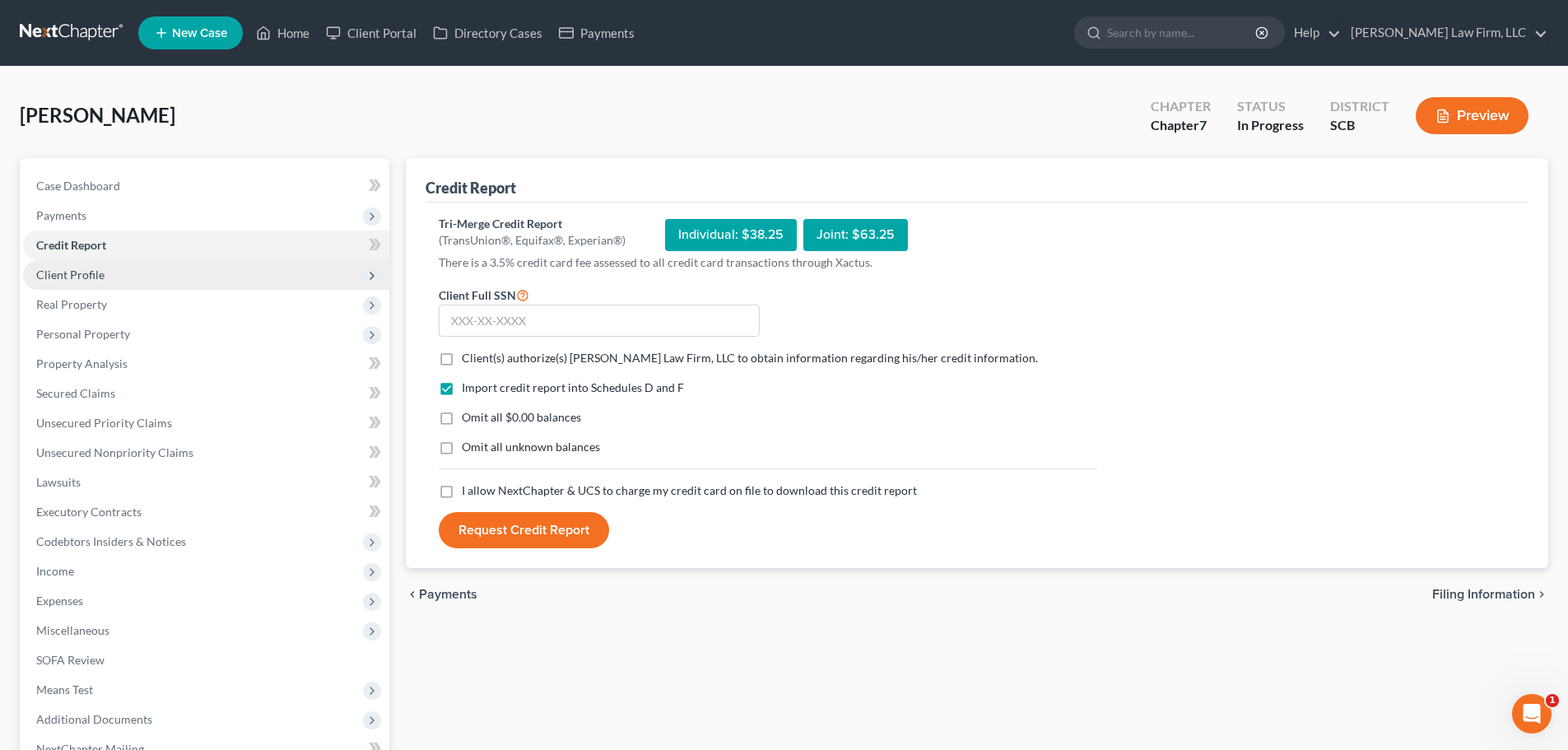
click at [93, 278] on span "Client Profile" at bounding box center [70, 275] width 69 height 14
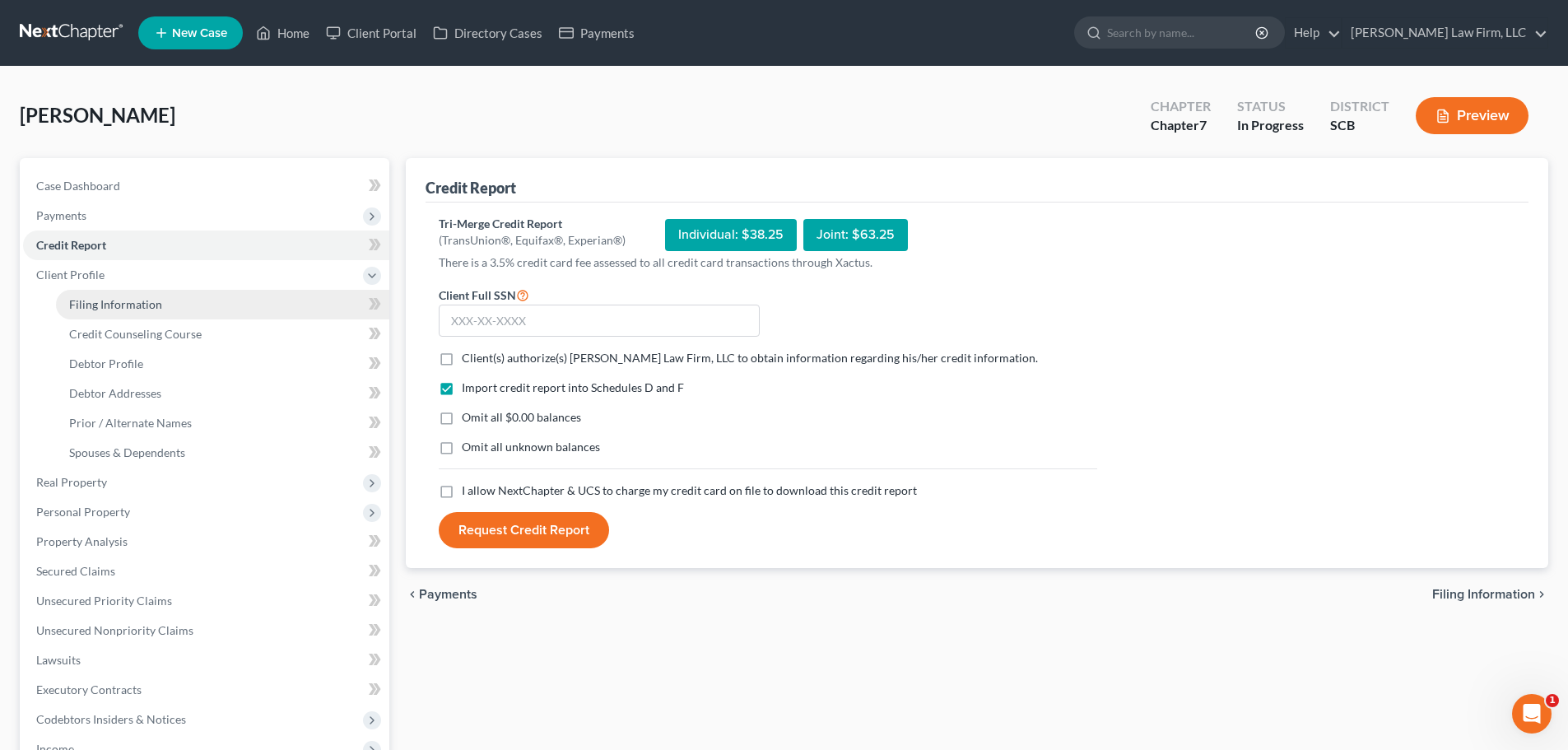
click at [105, 302] on span "Filing Information" at bounding box center [116, 304] width 93 height 14
select select "1"
select select "0"
select select "42"
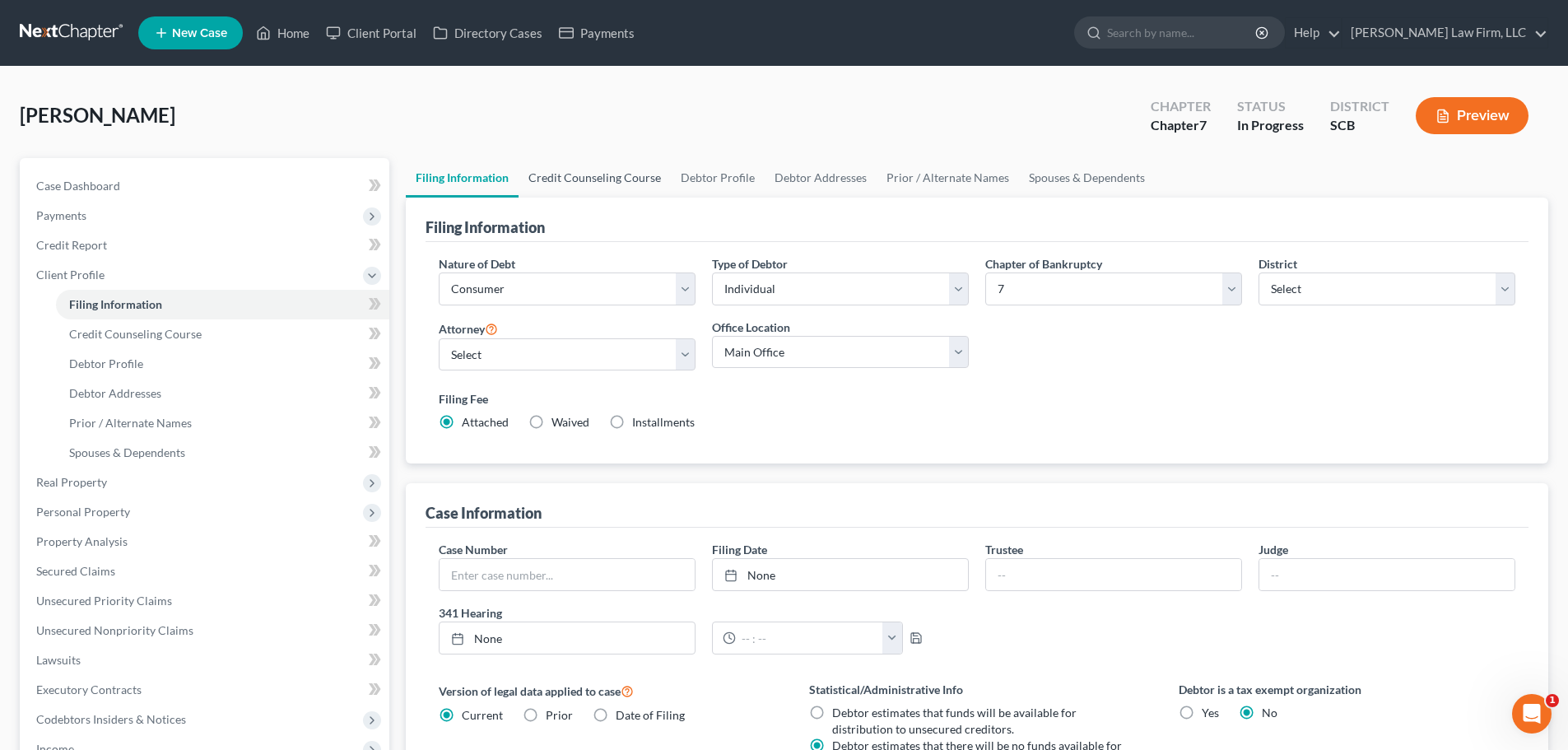
click at [598, 183] on link "Credit Counseling Course" at bounding box center [594, 178] width 152 height 39
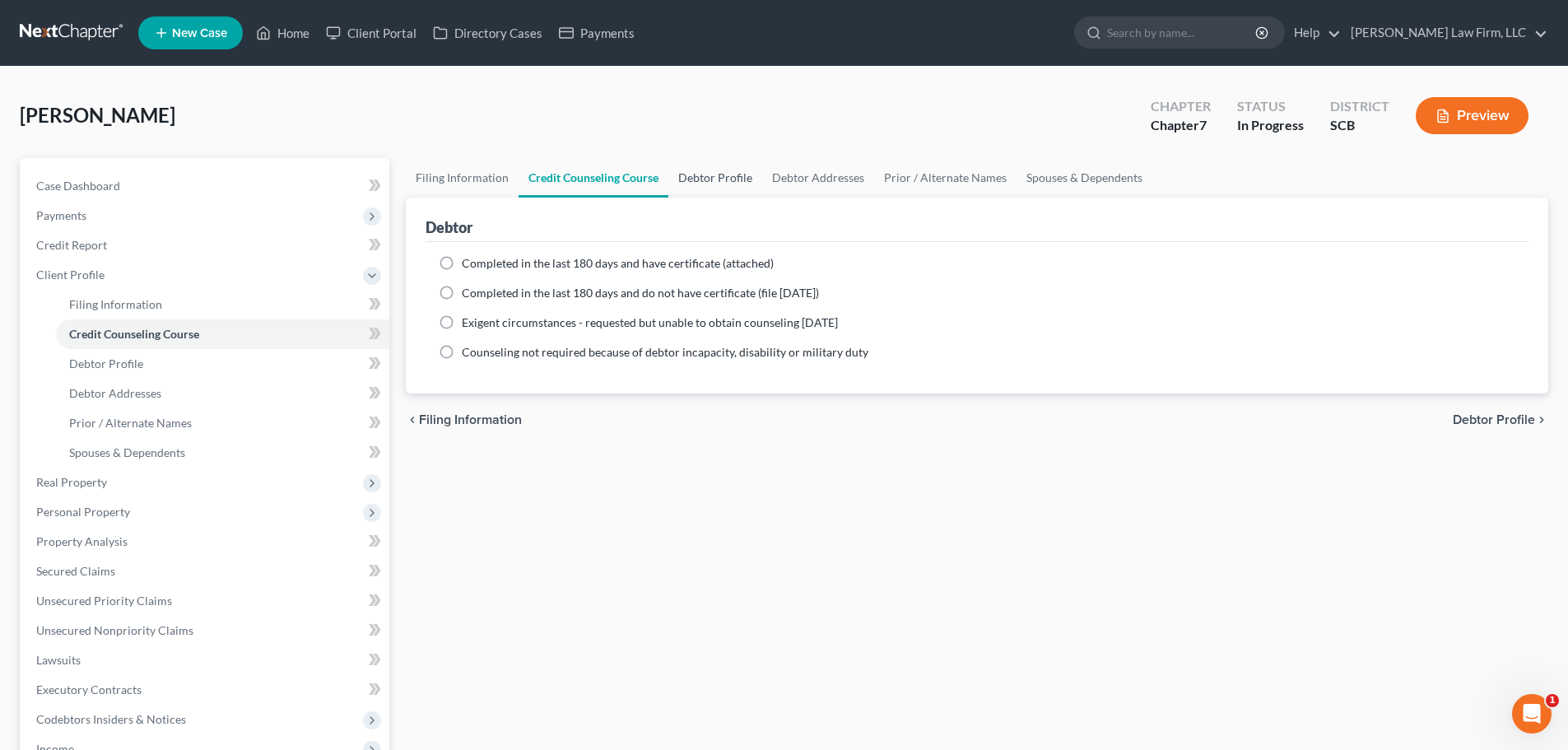
click at [715, 177] on link "Debtor Profile" at bounding box center [715, 178] width 93 height 39
select select "0"
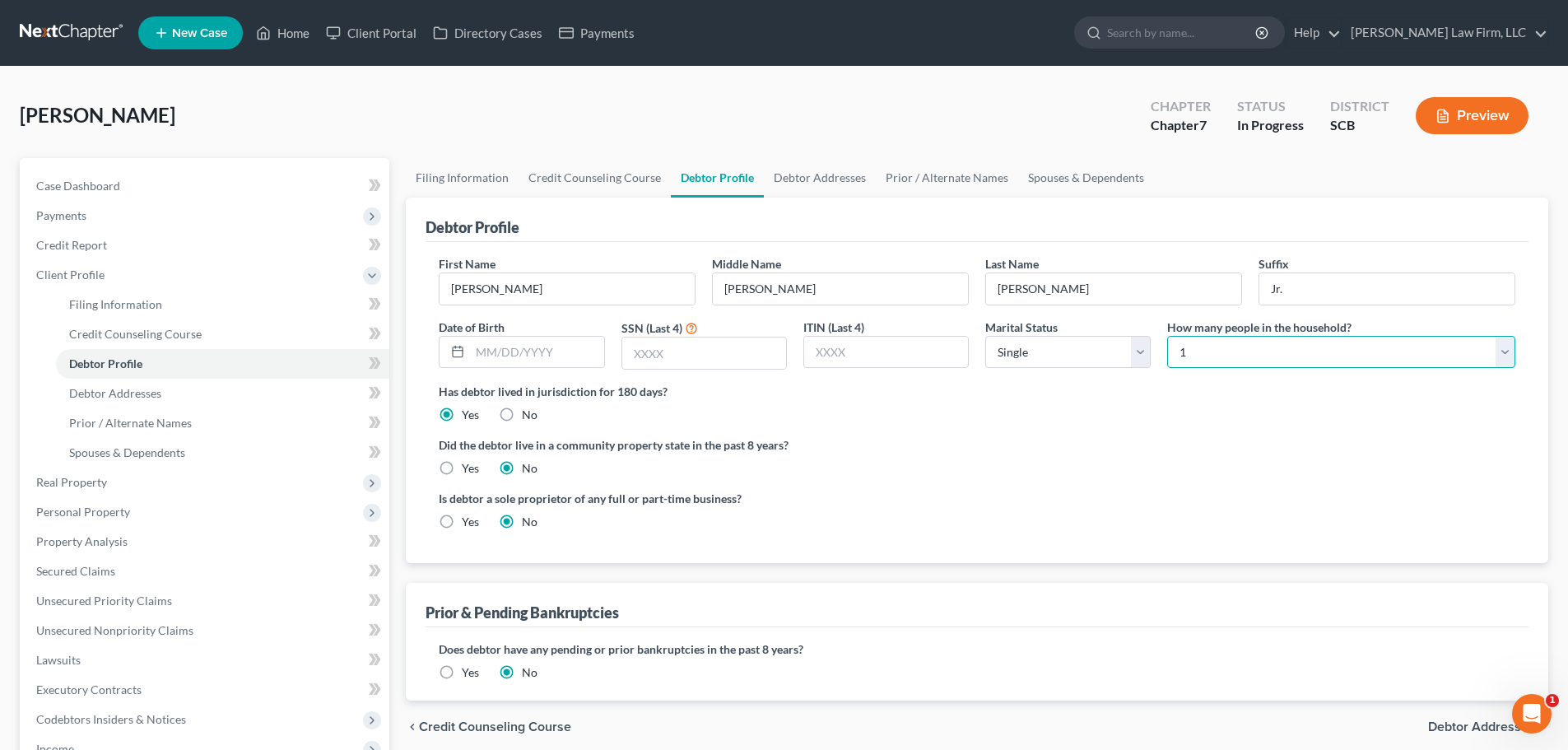
click at [1213, 348] on select "Select 1 2 3 4 5 6 7 8 9 10 11 12 13 14 15 16 17 18 19 20" at bounding box center [1341, 351] width 348 height 33
select select "1"
click at [1168, 335] on select "Select 1 2 3 4 5 6 7 8 9 10 11 12 13 14 15 16 17 18 19 20" at bounding box center [1341, 351] width 348 height 33
click at [1106, 442] on label "Did the debtor live in a community property state in the past 8 years?" at bounding box center [977, 444] width 1077 height 17
click at [1076, 351] on select "Select Single Married Separated Divorced Widowed" at bounding box center [1068, 351] width 166 height 33
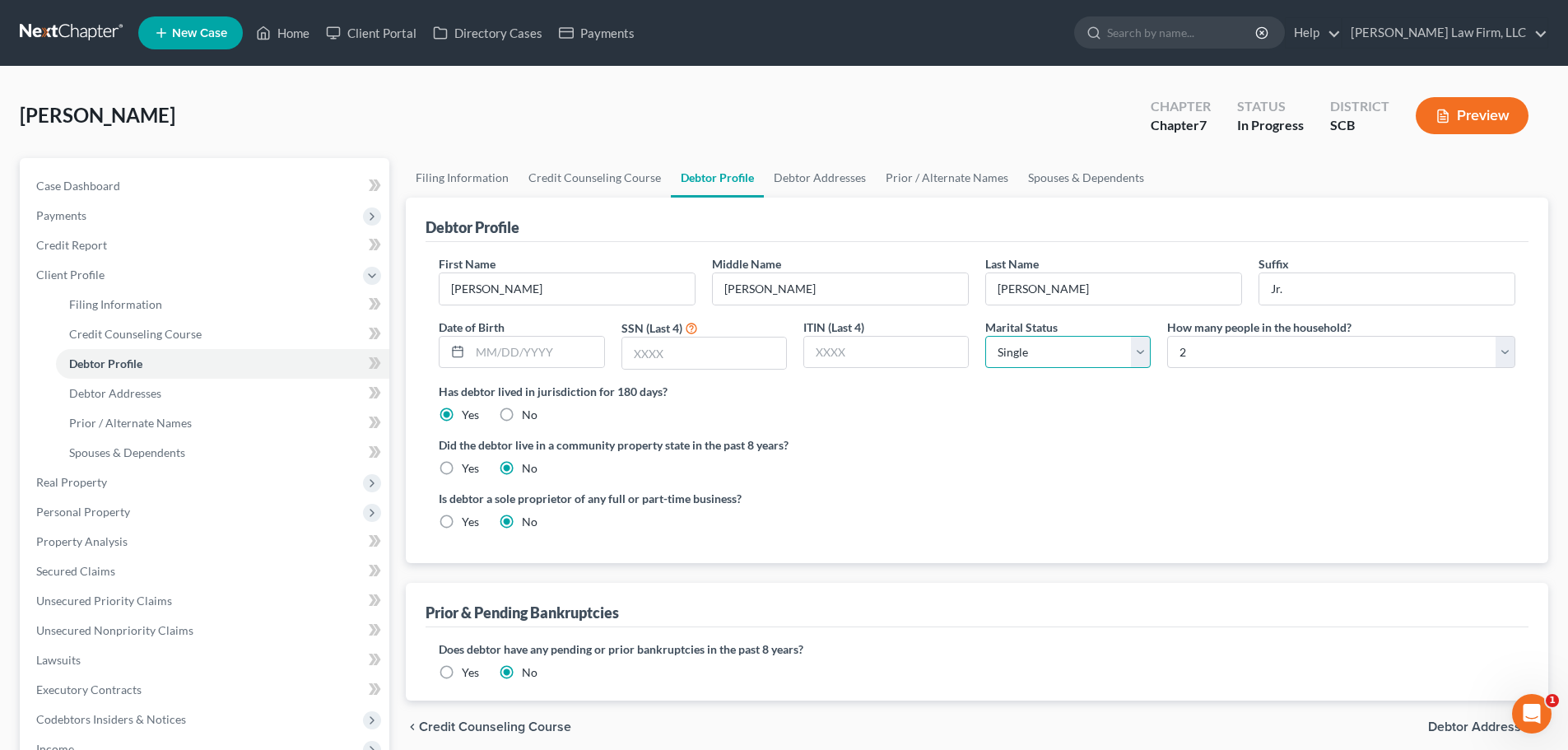
select select "1"
click at [985, 335] on select "Select Single Married Separated Divorced Widowed" at bounding box center [1068, 351] width 166 height 33
click at [1103, 413] on div "Has debtor lived in jurisdiction for 180 days? Yes No Debtor must reside in jur…" at bounding box center [977, 402] width 1077 height 40
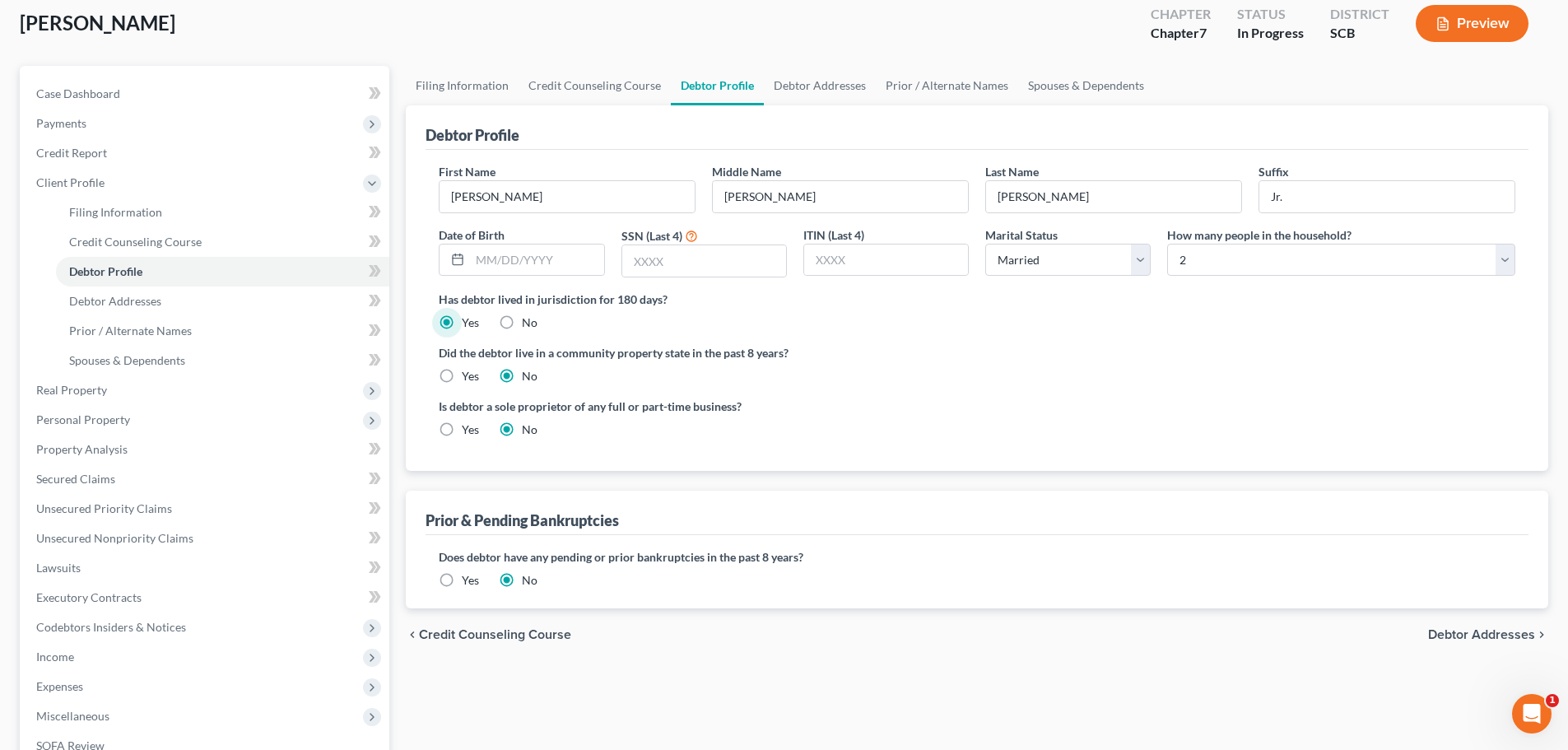
scroll to position [362, 0]
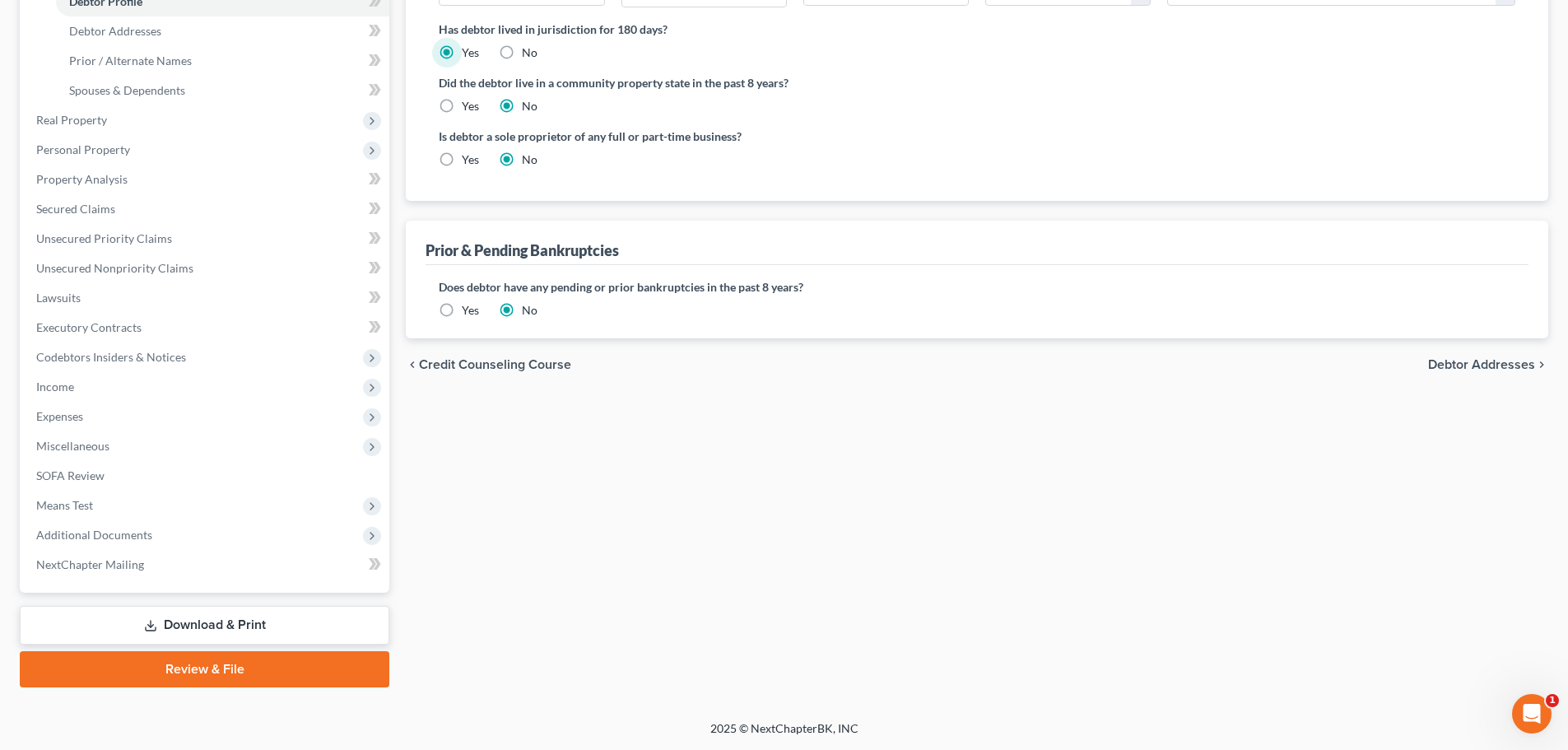
click at [1511, 359] on span "Debtor Addresses" at bounding box center [1482, 364] width 107 height 13
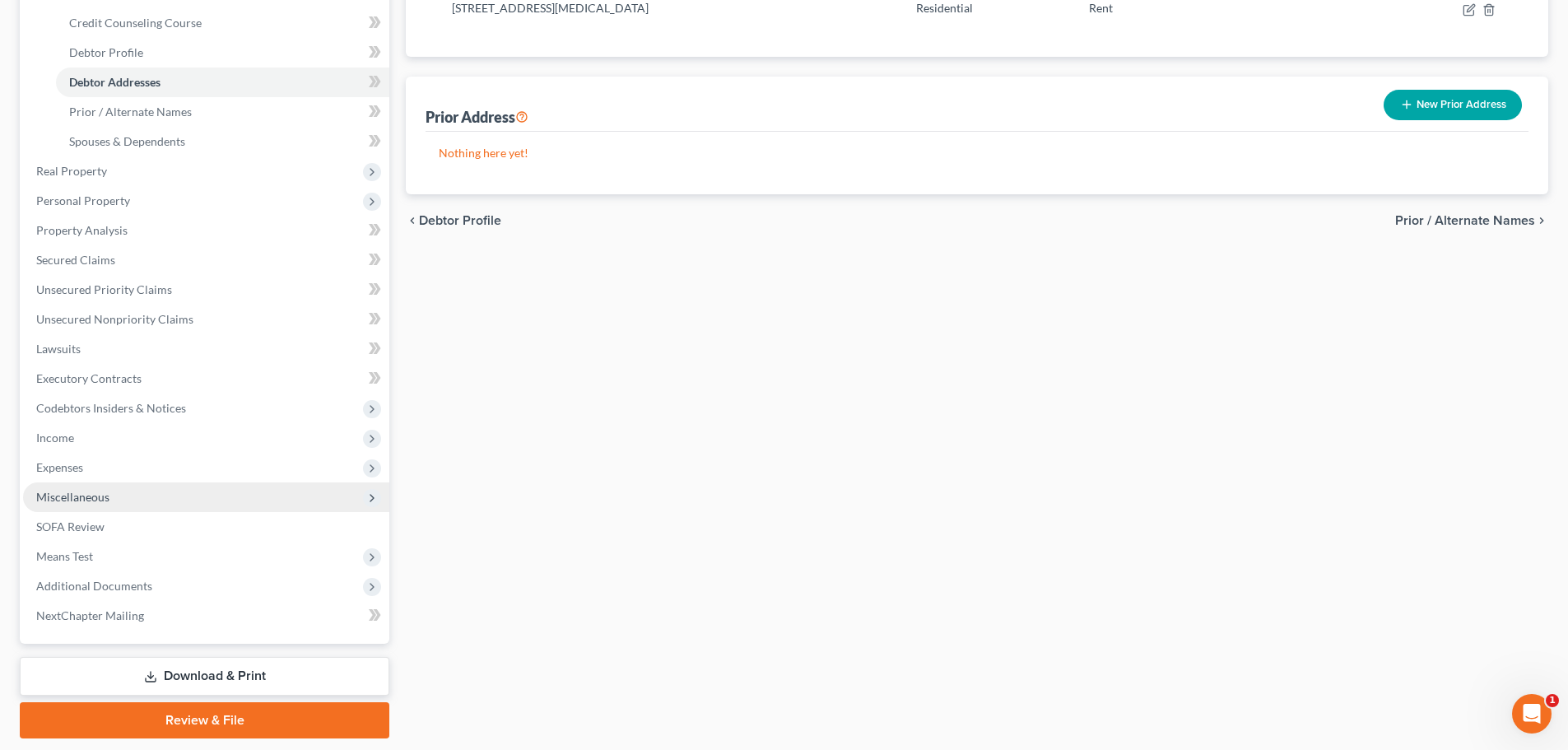
scroll to position [362, 0]
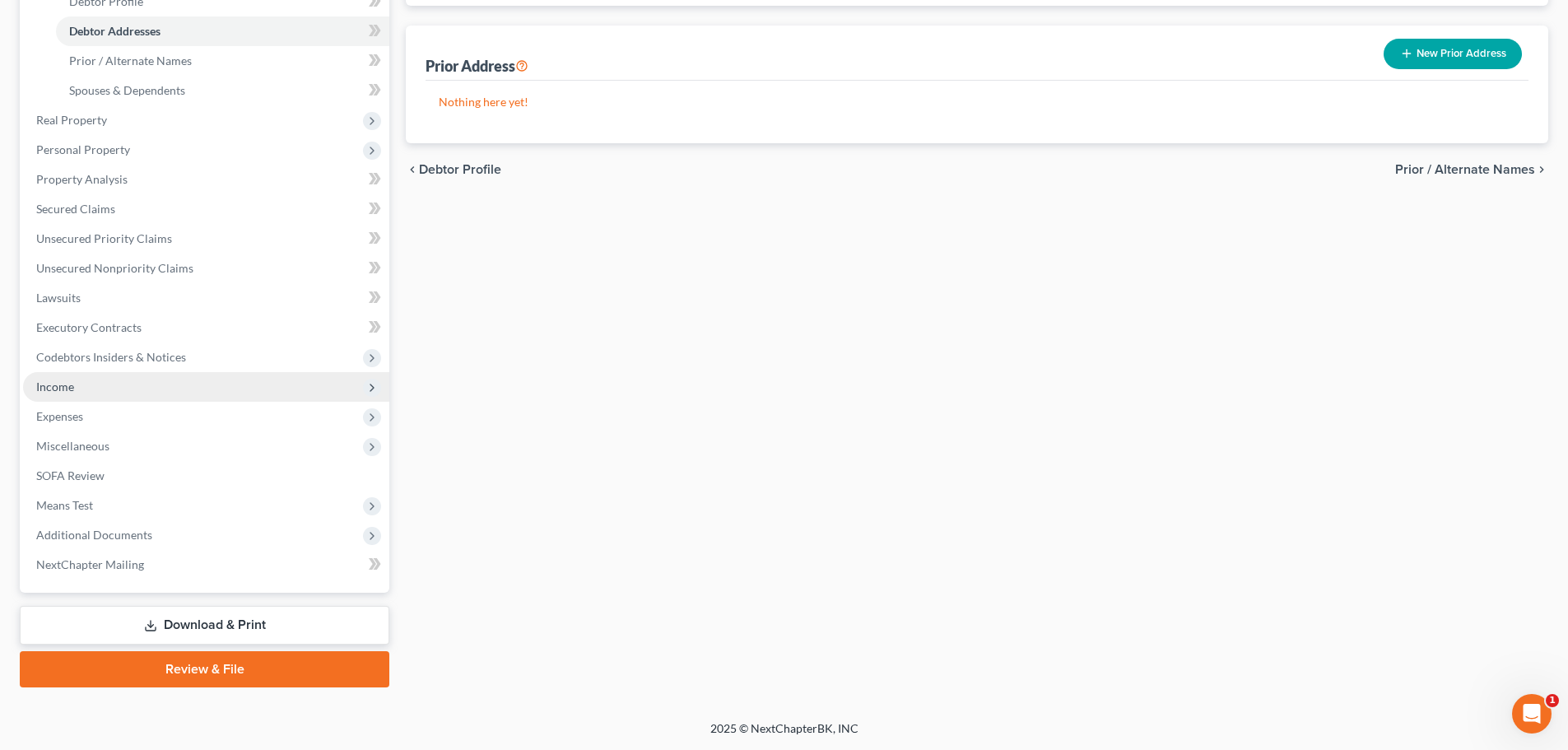
click at [77, 388] on span "Income" at bounding box center [206, 386] width 367 height 29
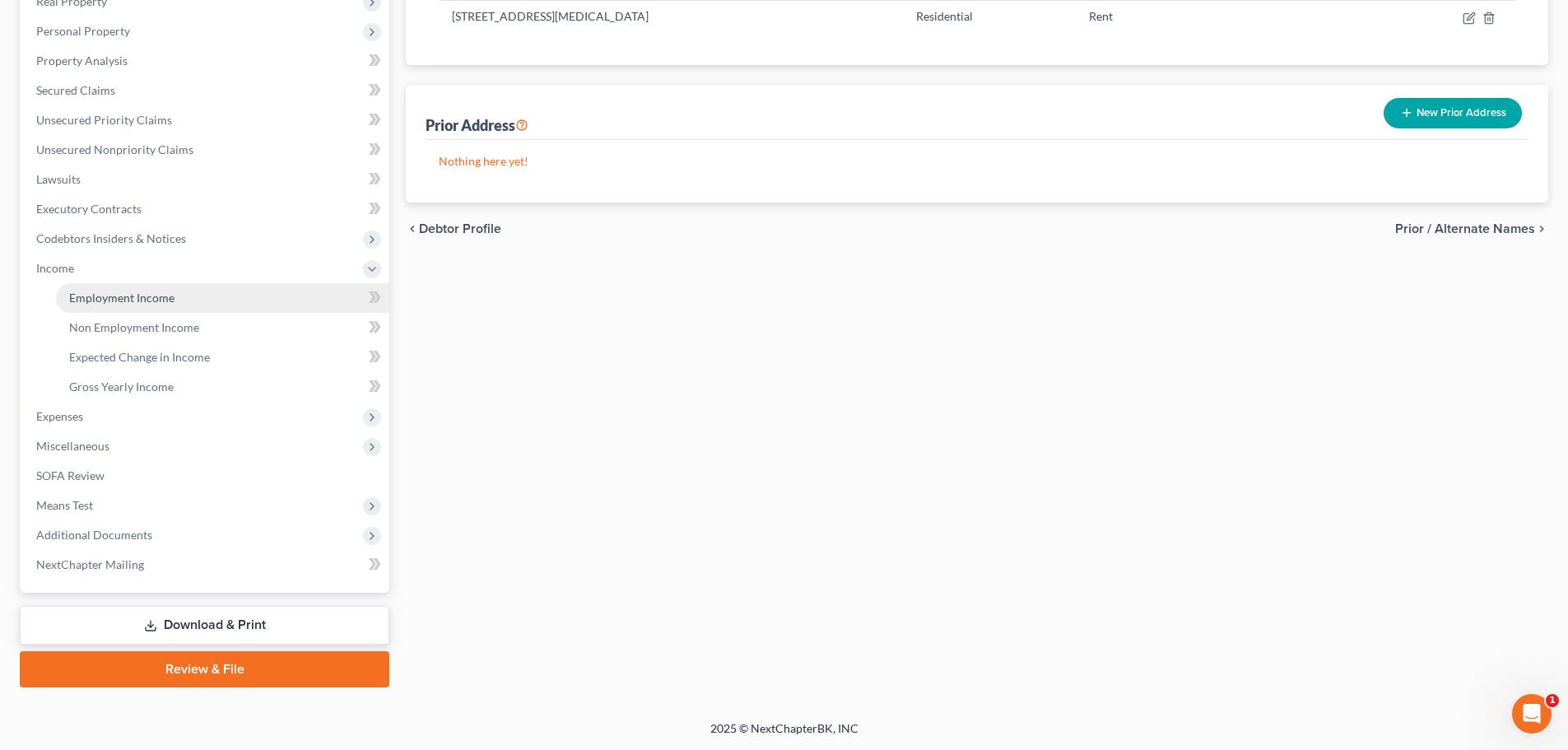
click at [120, 302] on span "Employment Income" at bounding box center [122, 298] width 105 height 14
